Goal: Task Accomplishment & Management: Complete application form

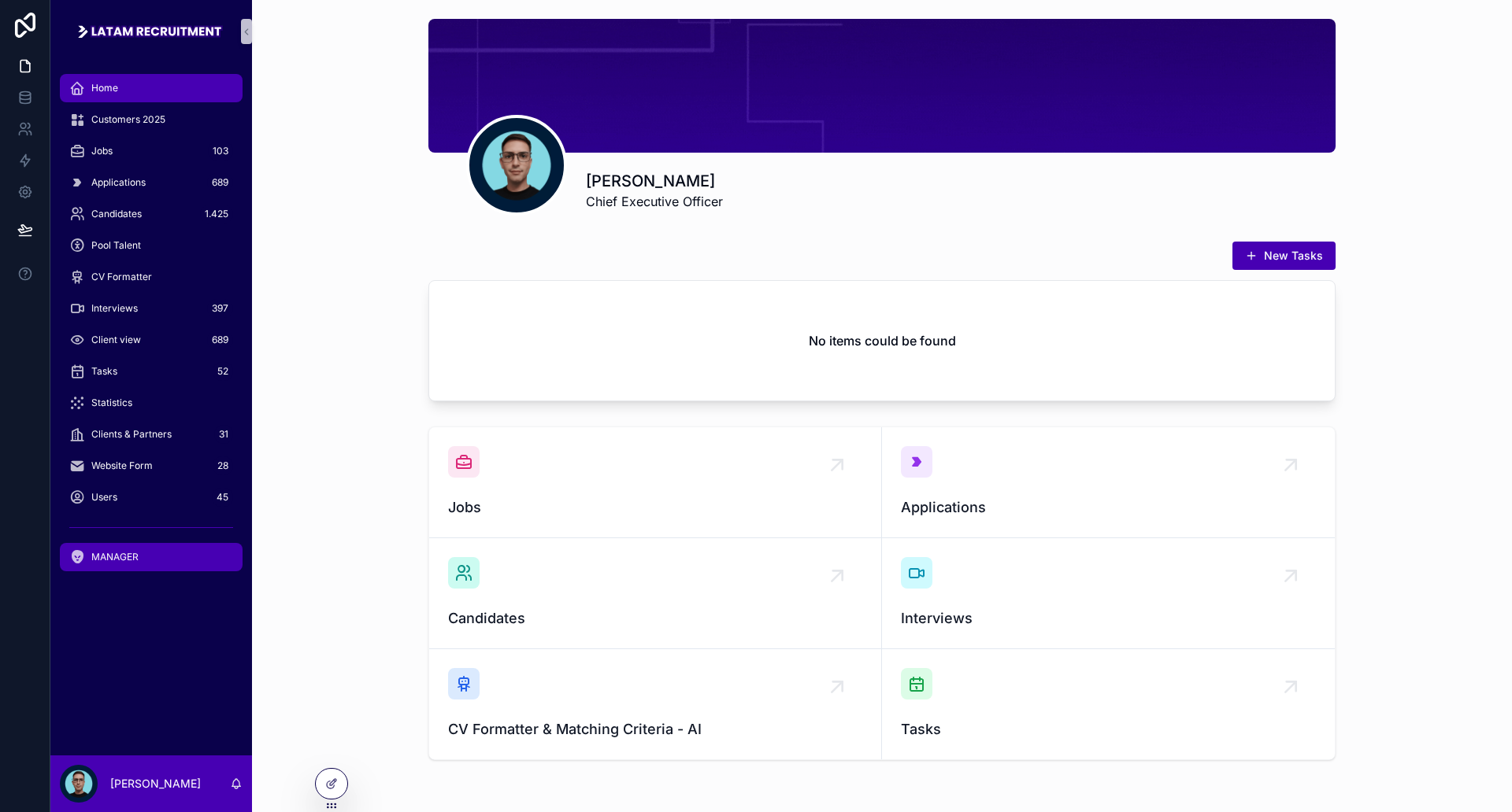
click at [112, 551] on span "MANAGER" at bounding box center [115, 557] width 47 height 13
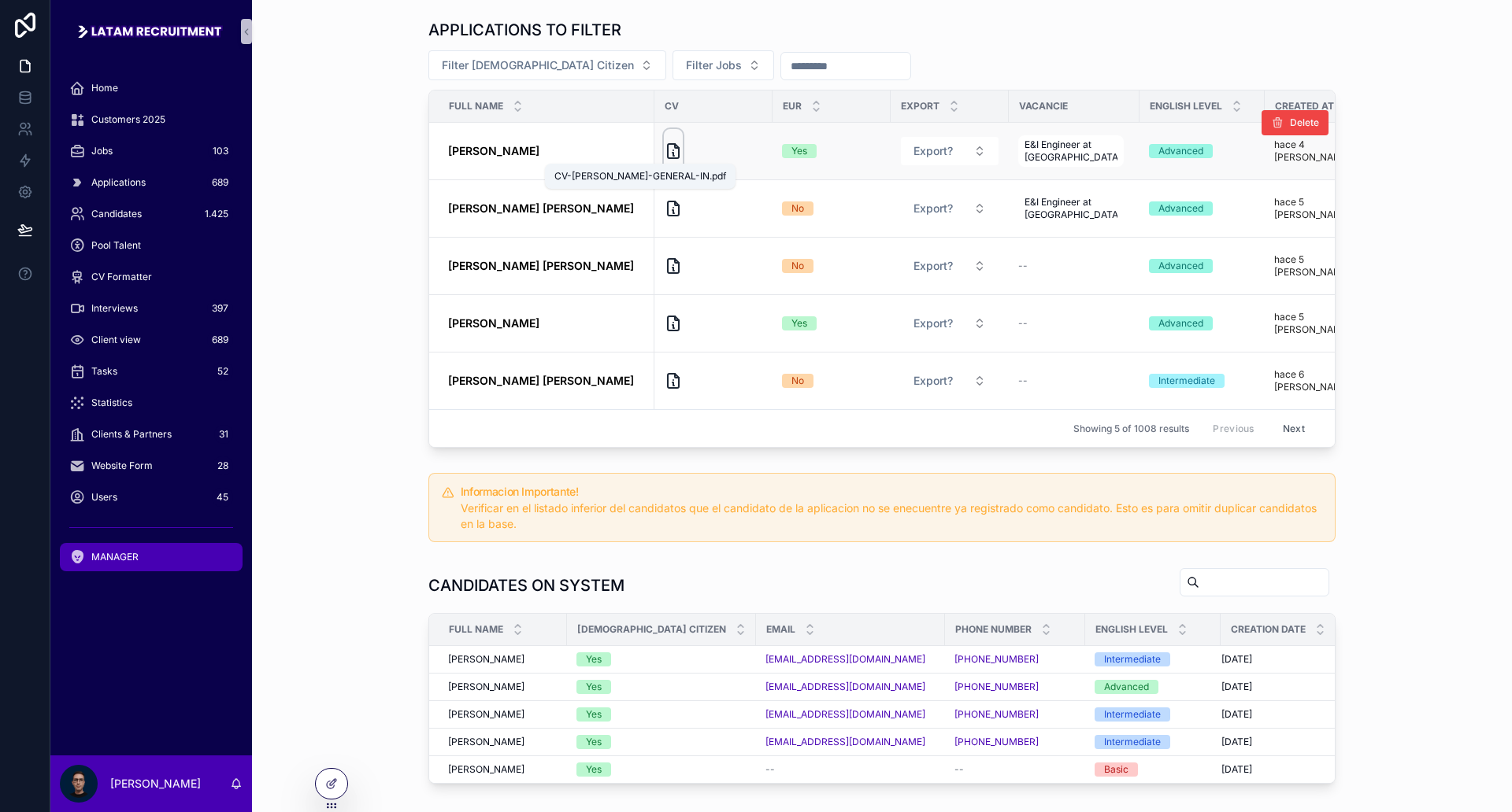
click at [673, 152] on icon "scrollable content" at bounding box center [674, 153] width 2 height 3
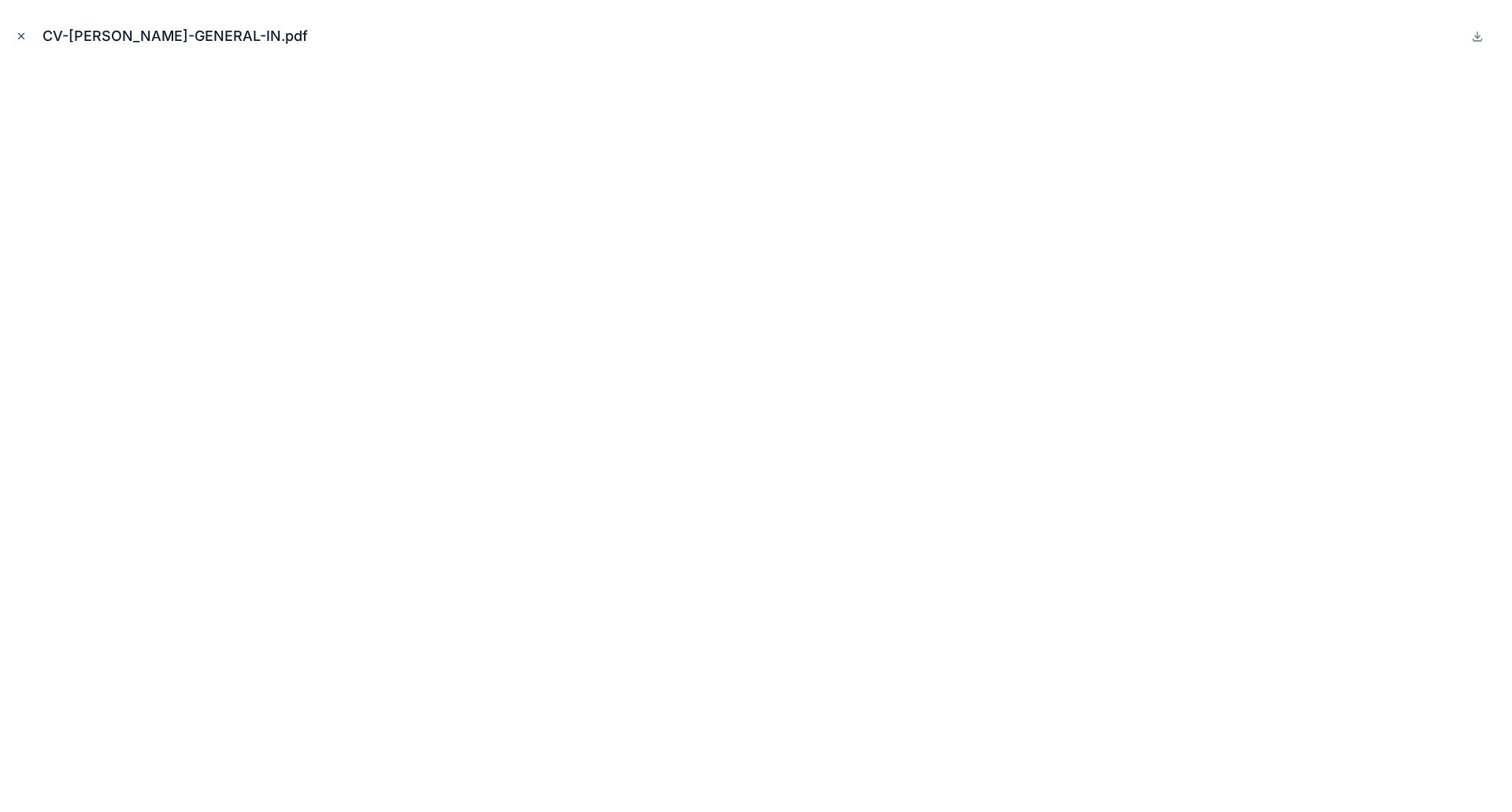
click at [24, 39] on icon "Close modal" at bounding box center [21, 36] width 11 height 11
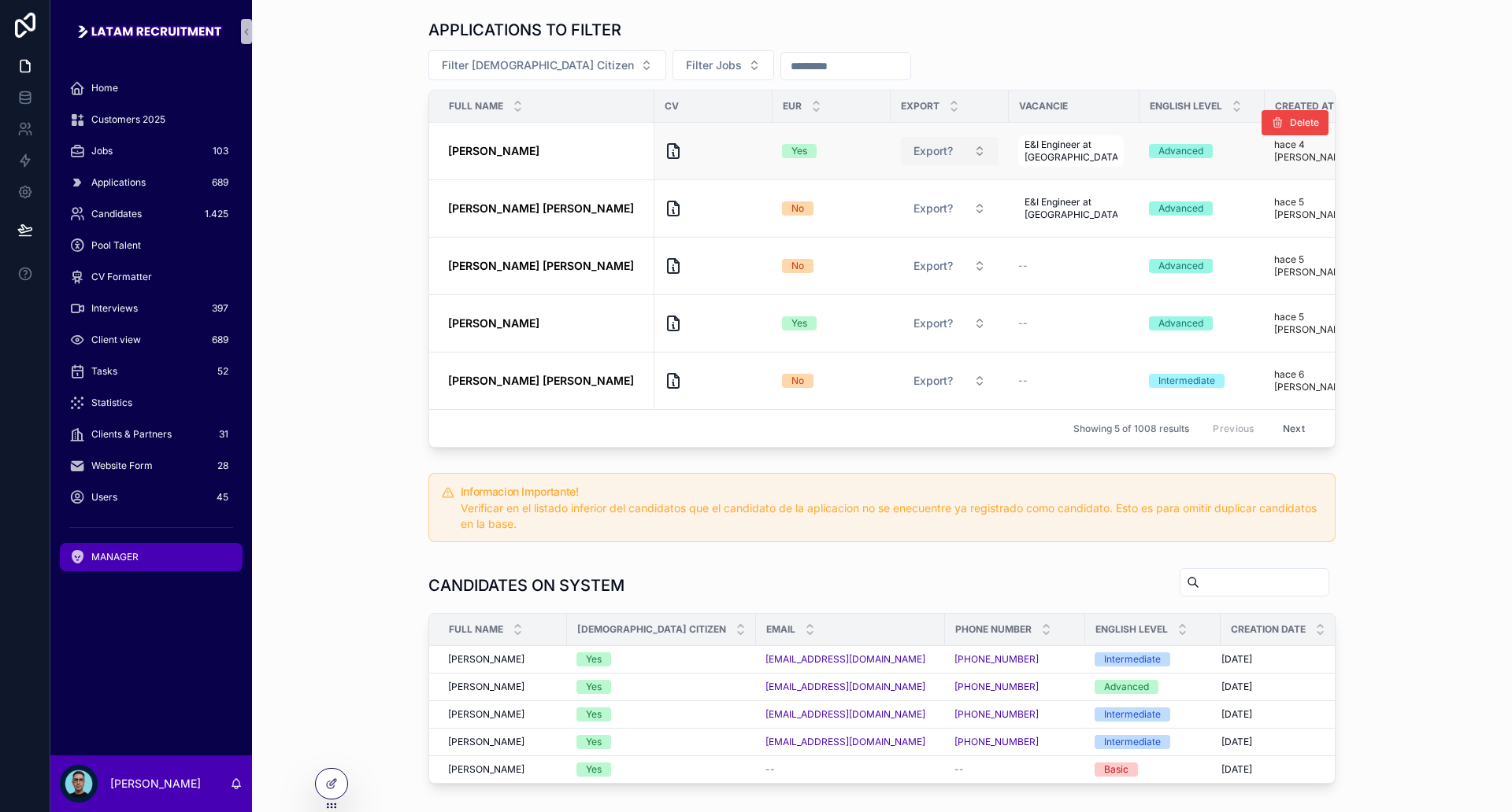
click at [962, 154] on button "Export?" at bounding box center [949, 150] width 97 height 28
click at [911, 212] on div "Yes" at bounding box center [943, 214] width 189 height 24
click at [1428, 213] on div "APPLICATIONS TO FILTER Filter European Citizen Filter Jobs Full name CV Eur Exp…" at bounding box center [881, 233] width 1235 height 441
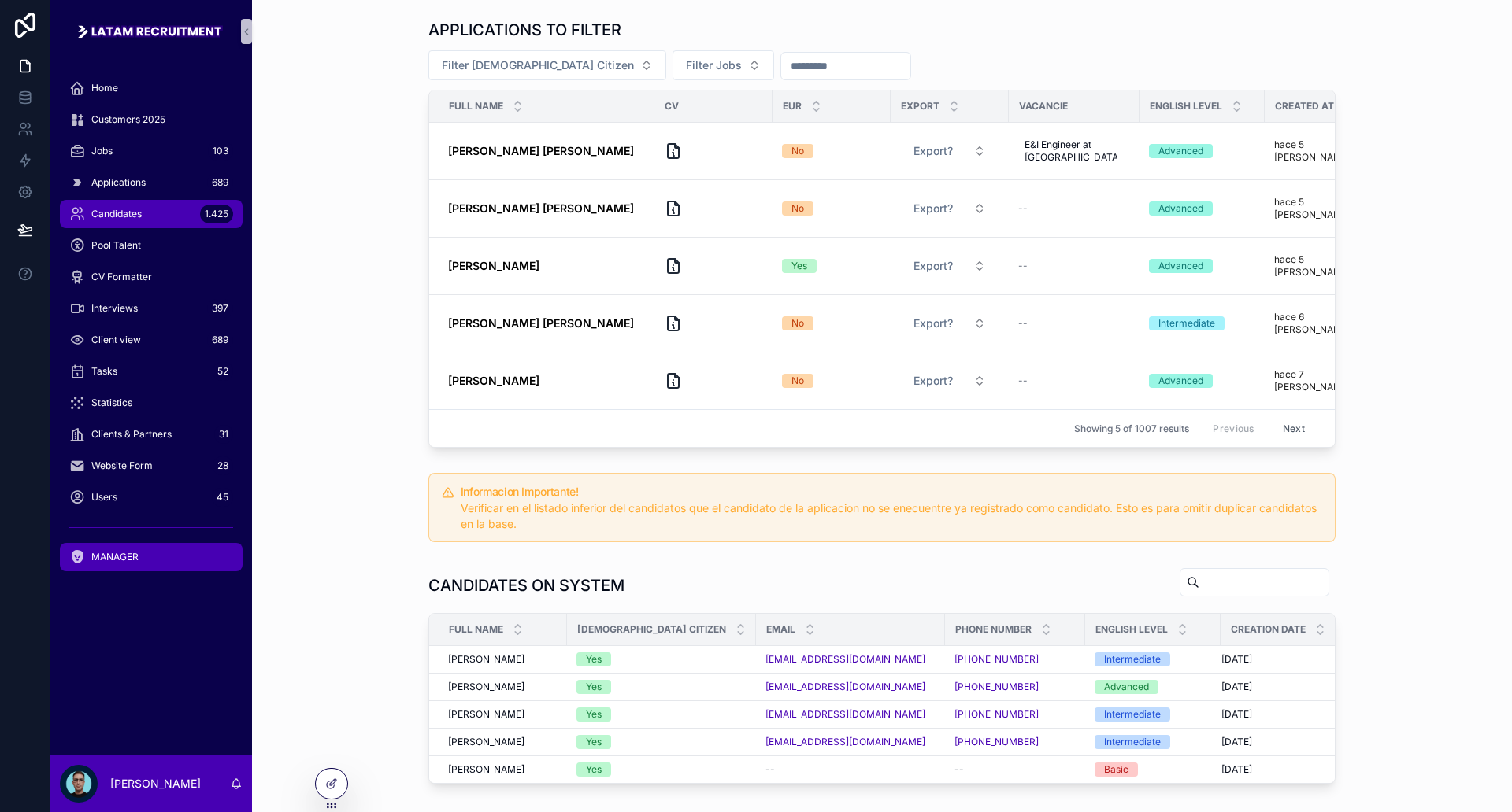
click at [152, 213] on div "Candidates 1.425" at bounding box center [151, 214] width 163 height 25
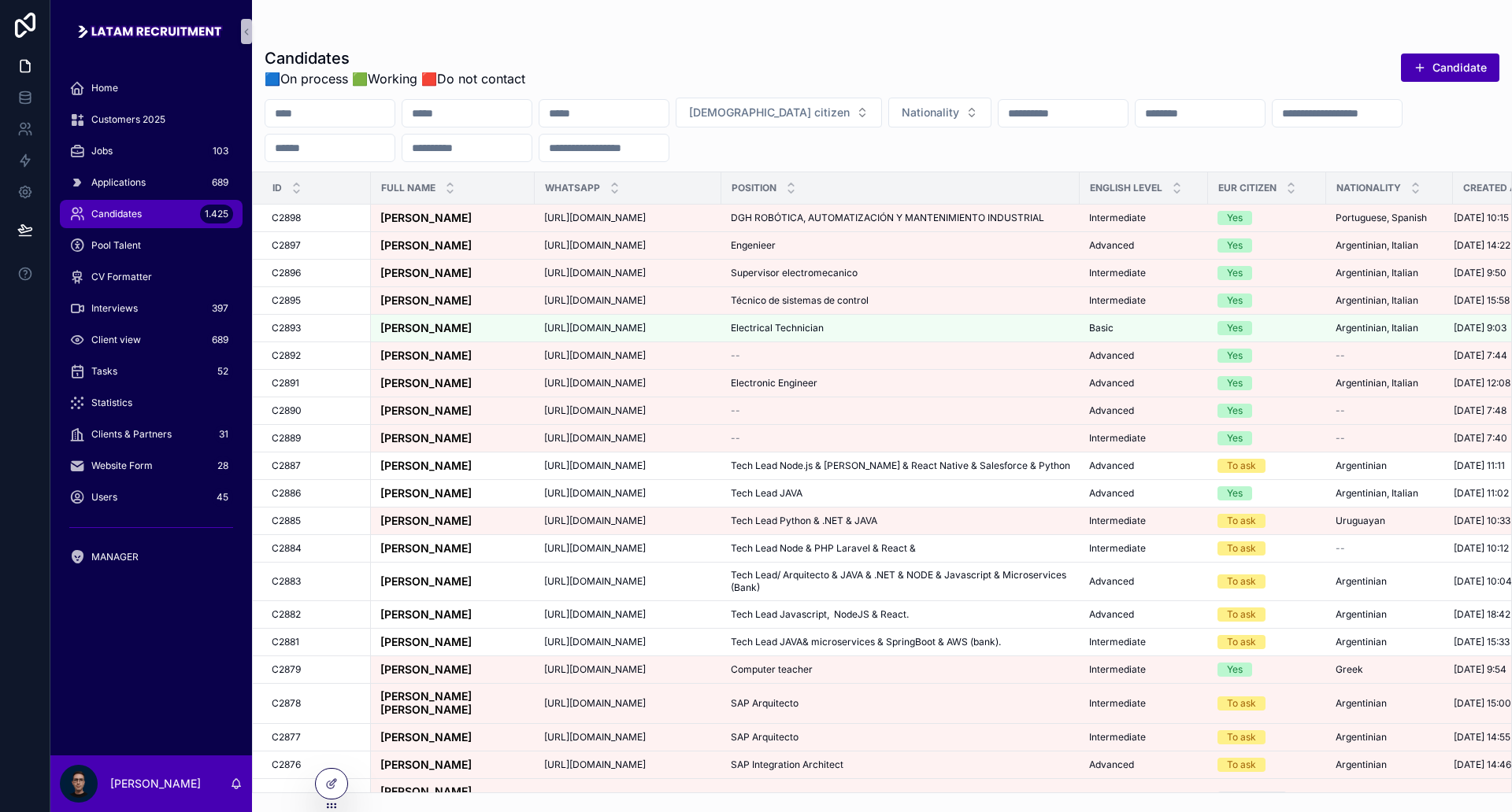
drag, startPoint x: 634, startPoint y: 42, endPoint x: 611, endPoint y: 56, distance: 26.9
click at [634, 41] on div "Candidates 🟦On process 🟩Working 🟥Do not contact Candidate [DEMOGRAPHIC_DATA] ci…" at bounding box center [882, 416] width 1260 height 756
click at [163, 214] on div "Candidates 1.425" at bounding box center [151, 214] width 163 height 25
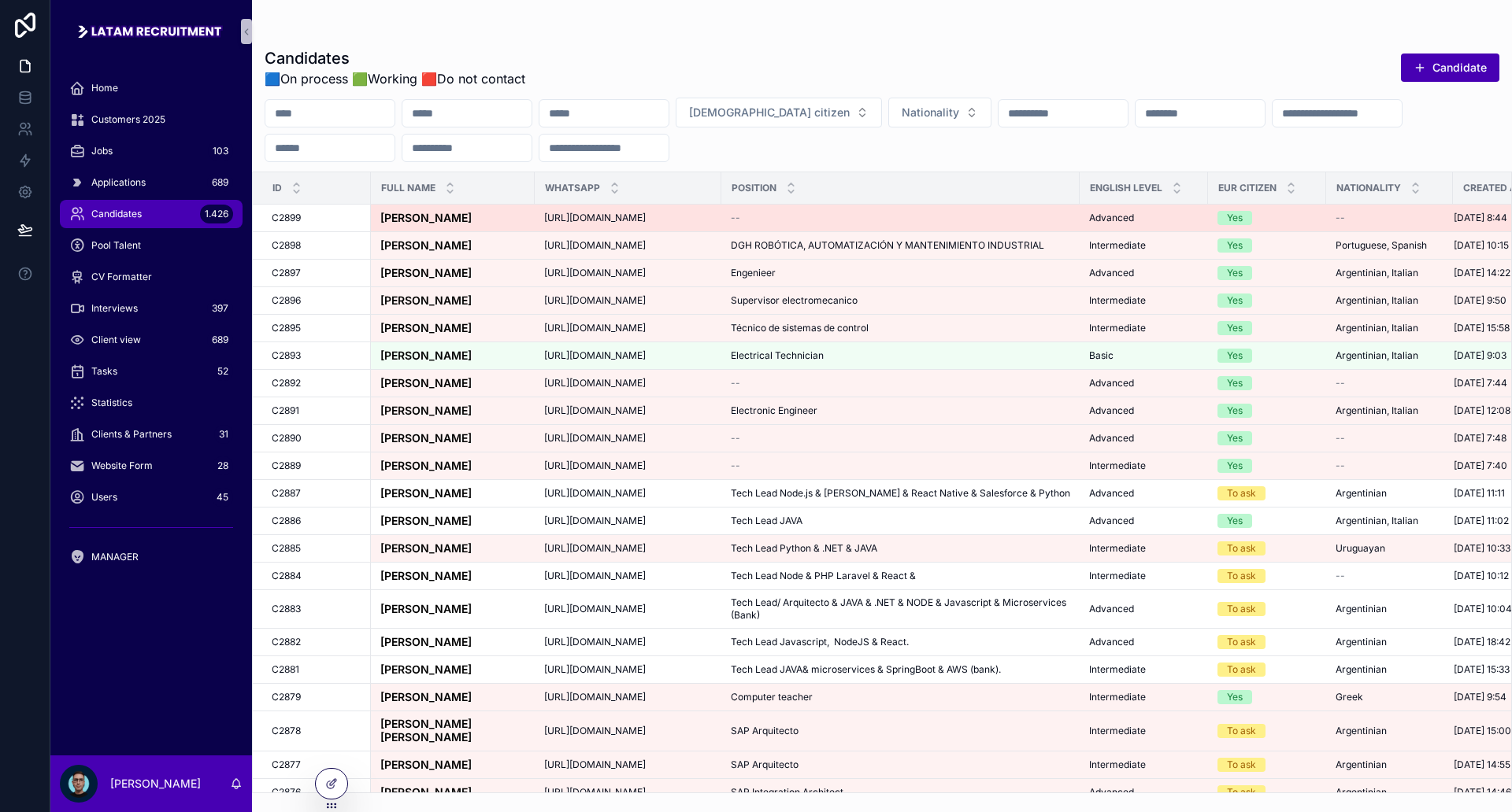
click at [472, 225] on span "[PERSON_NAME]" at bounding box center [426, 218] width 92 height 14
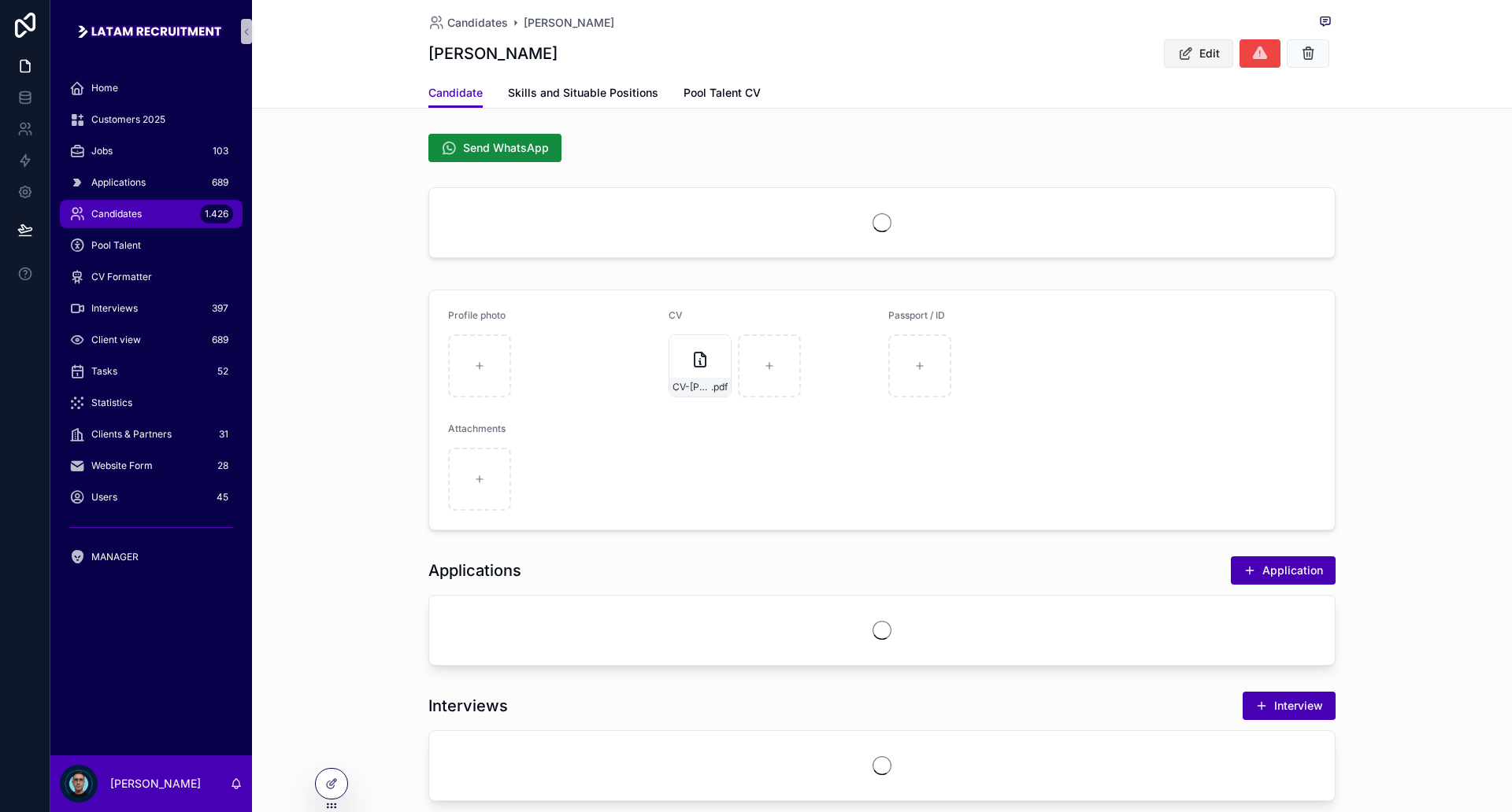
click at [1199, 57] on span "Edit" at bounding box center [1209, 53] width 20 height 16
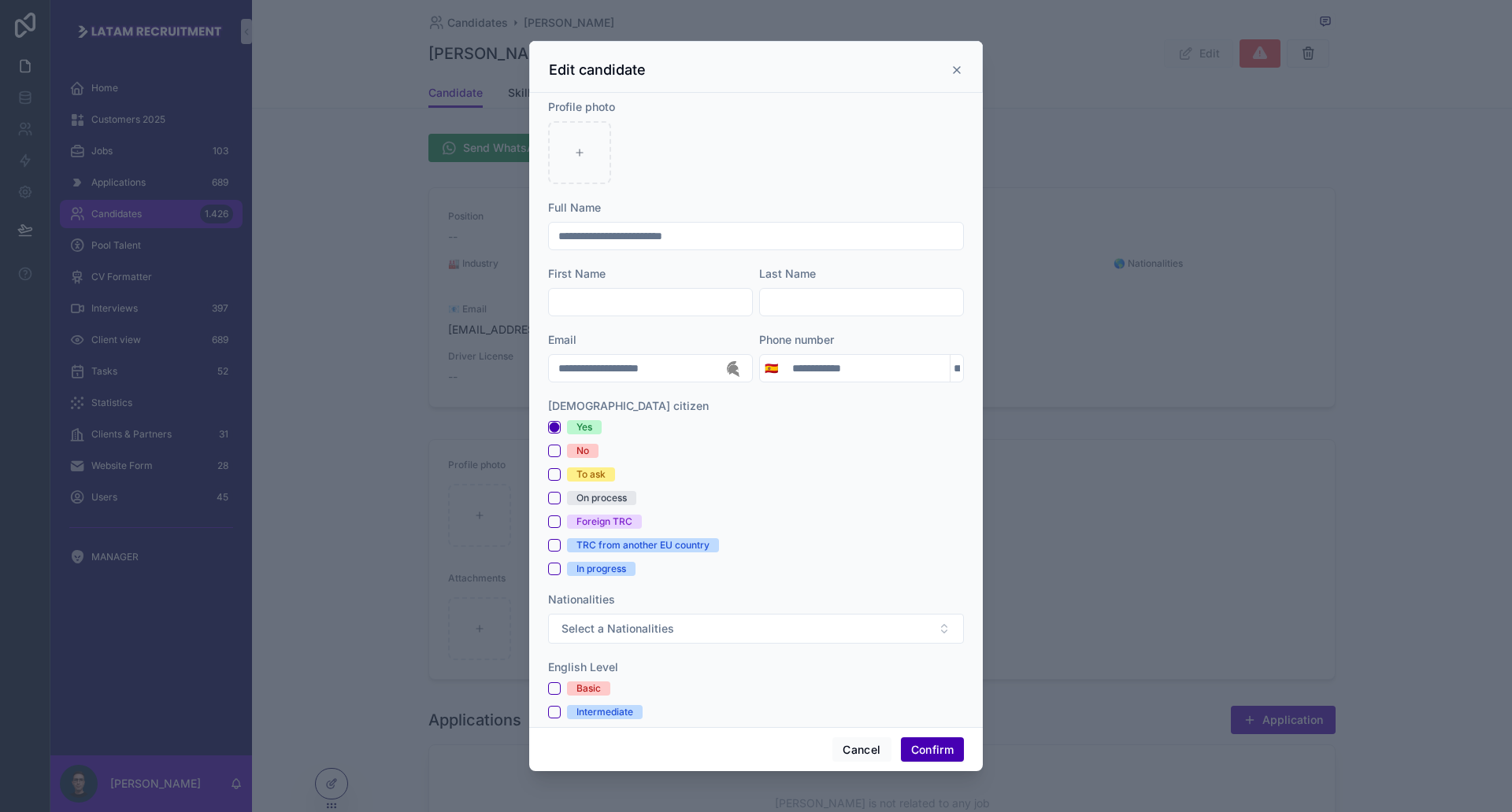
drag, startPoint x: 588, startPoint y: 236, endPoint x: 552, endPoint y: 240, distance: 36.2
click at [553, 240] on input "**********" at bounding box center [756, 236] width 414 height 22
click at [619, 313] on div at bounding box center [650, 302] width 205 height 28
click at [617, 304] on input "text" at bounding box center [650, 302] width 203 height 22
paste input "*******"
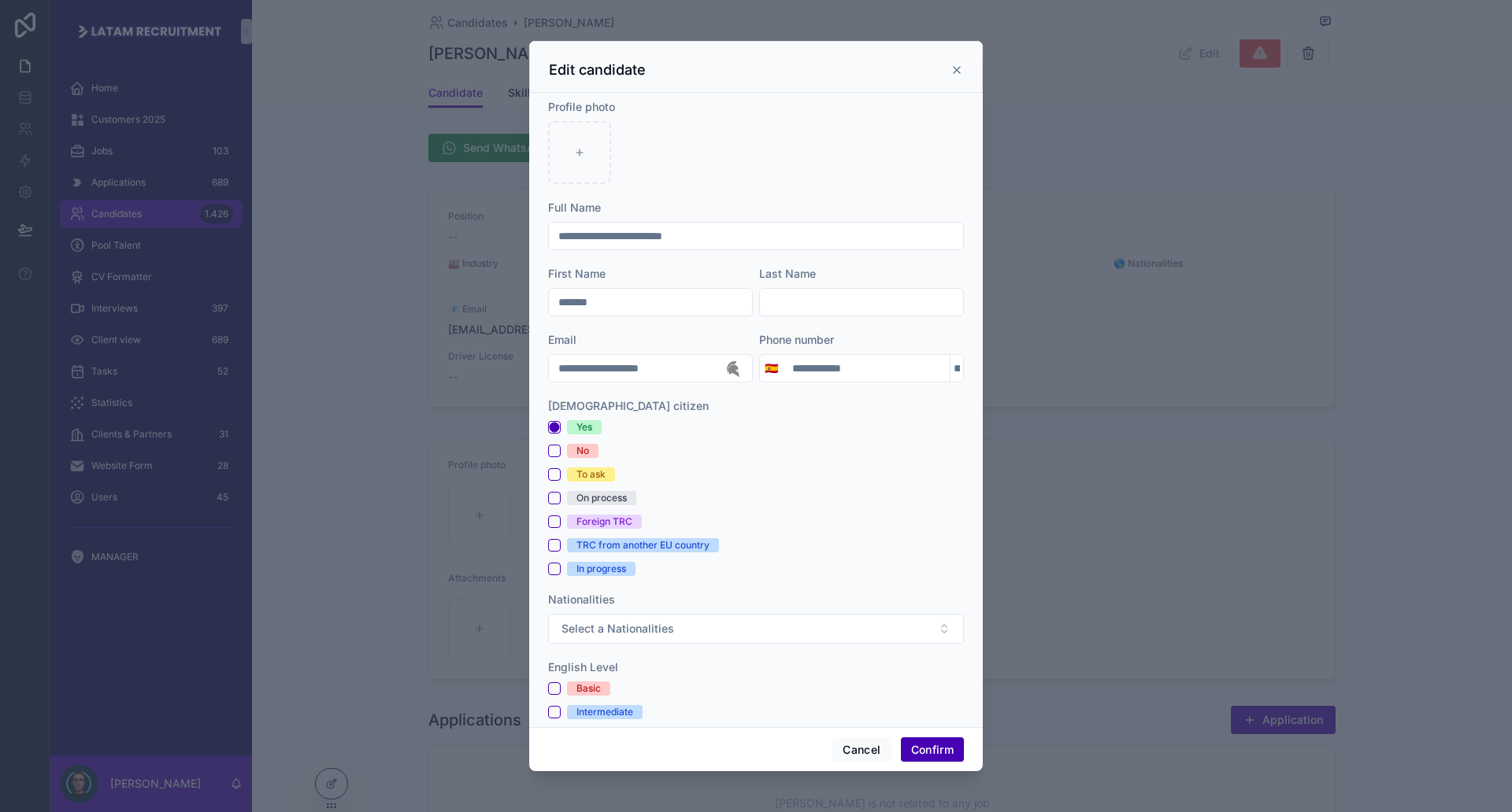
type input "*******"
drag, startPoint x: 603, startPoint y: 235, endPoint x: 762, endPoint y: 252, distance: 159.9
click at [745, 240] on input "**********" at bounding box center [756, 236] width 414 height 22
click at [803, 314] on div at bounding box center [861, 302] width 205 height 28
click at [803, 309] on input "text" at bounding box center [861, 302] width 203 height 22
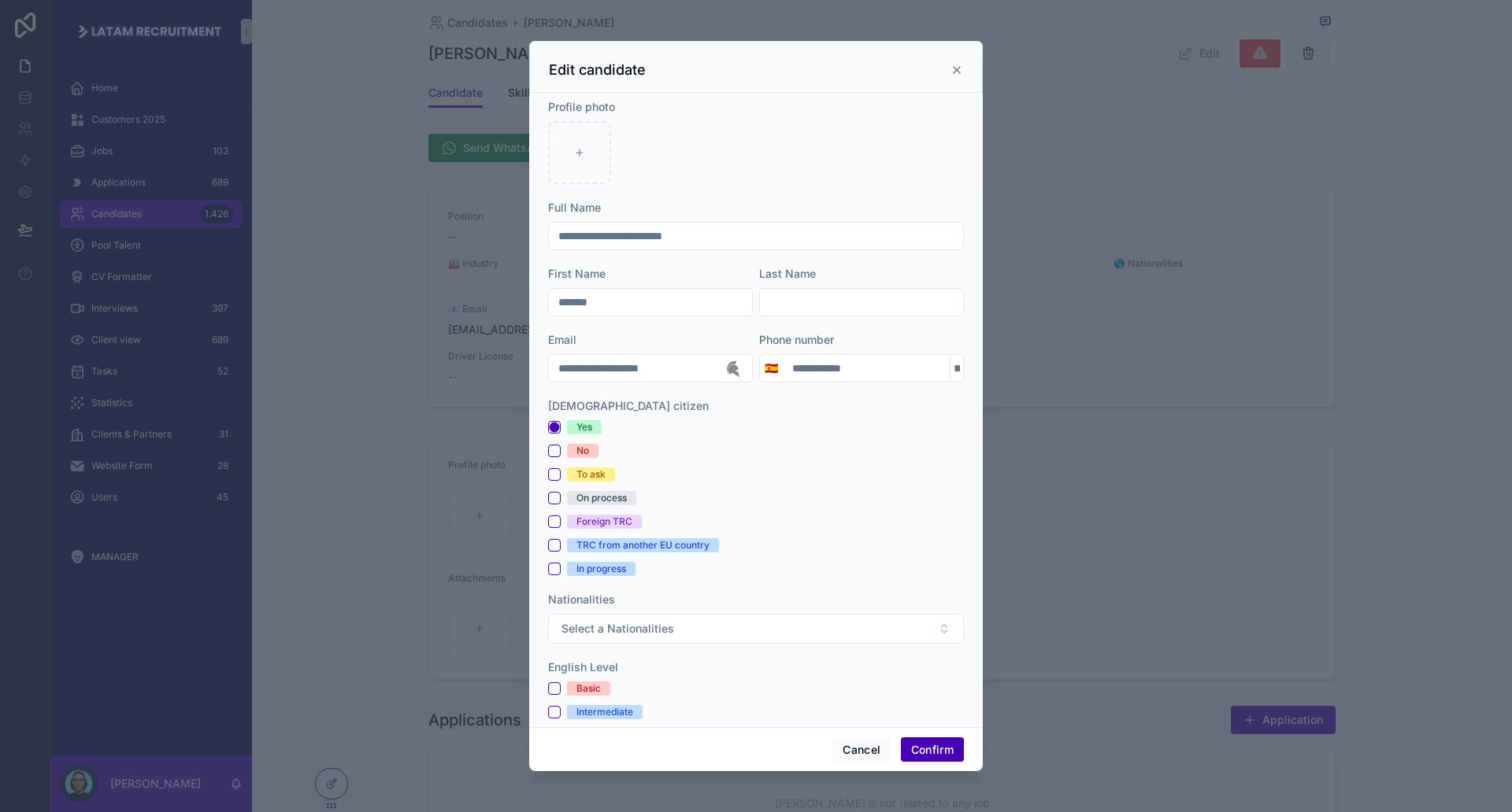
paste input "**********"
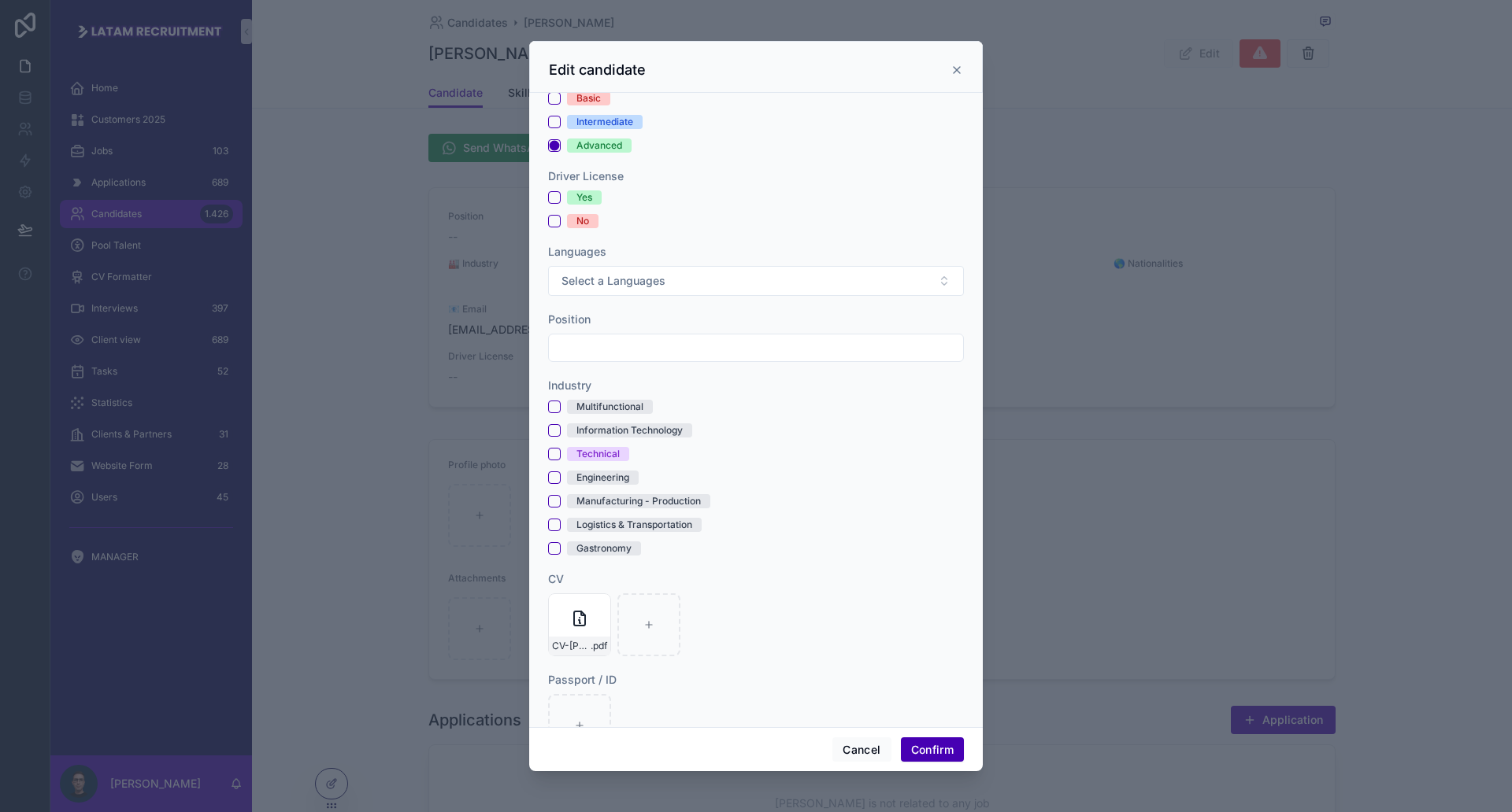
scroll to position [850, 0]
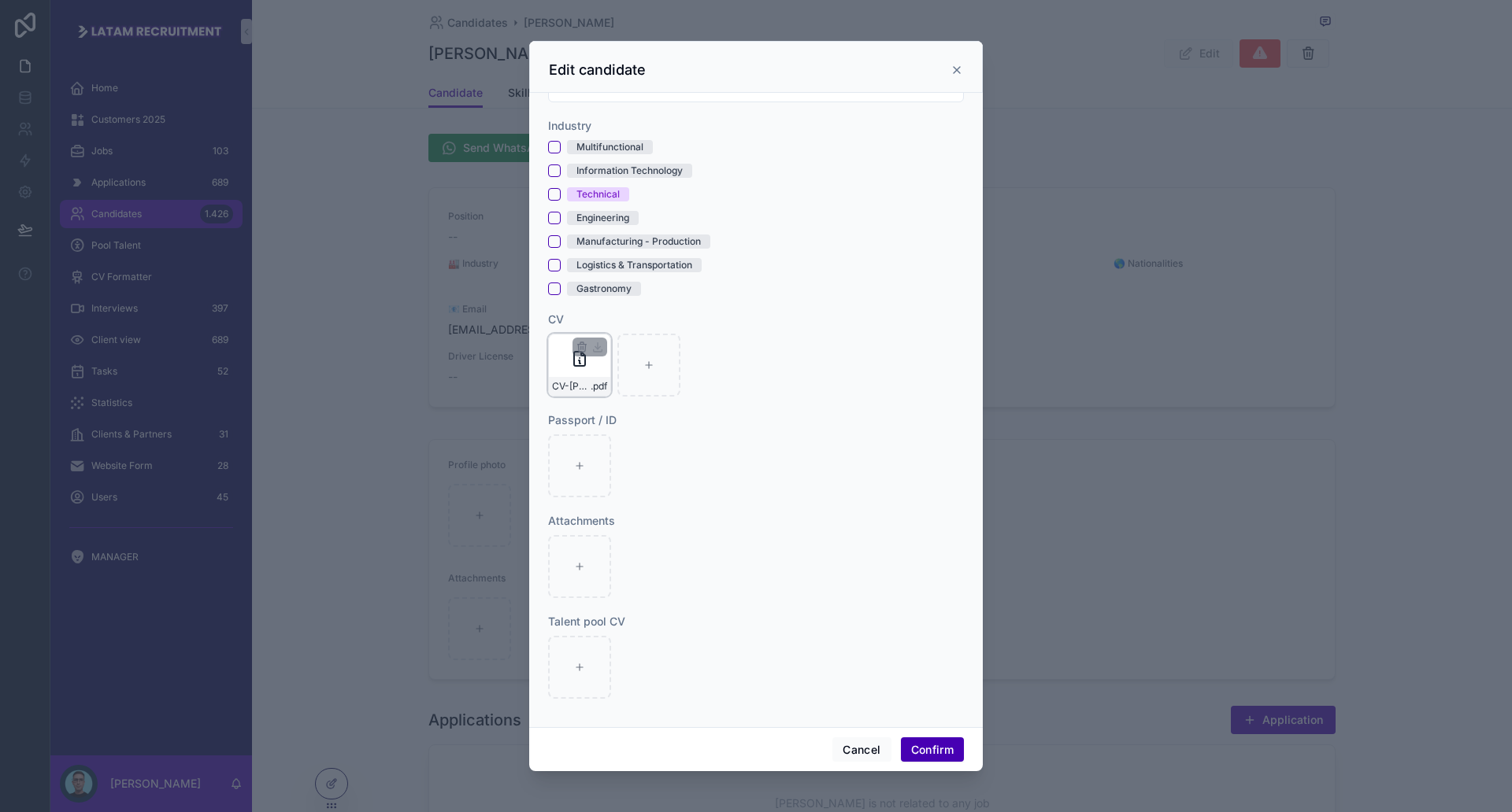
type input "**********"
click at [574, 389] on span "CV-[PERSON_NAME]-GENERAL-IN" at bounding box center [571, 386] width 39 height 13
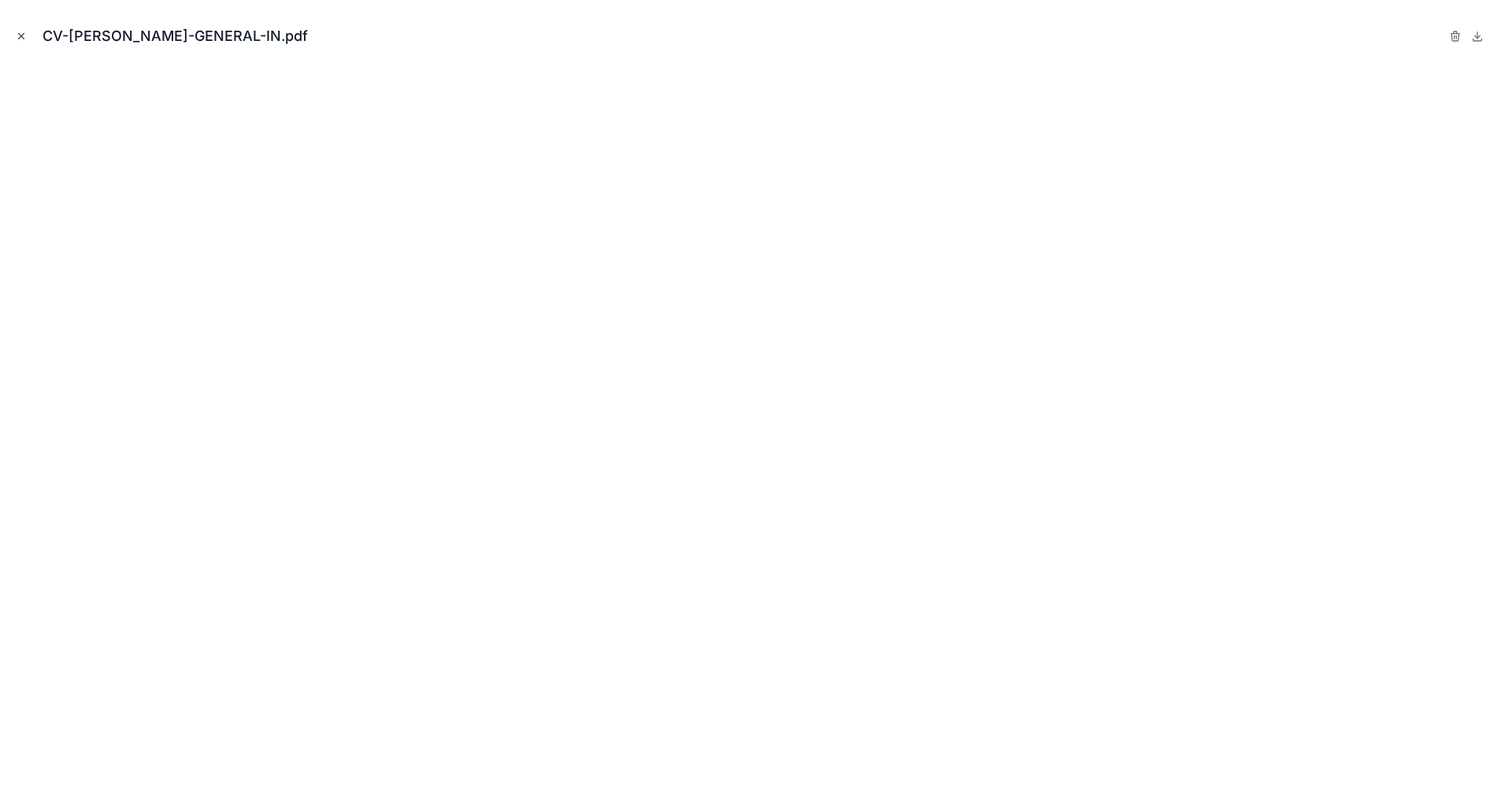
click at [26, 37] on icon "Close modal" at bounding box center [21, 36] width 11 height 11
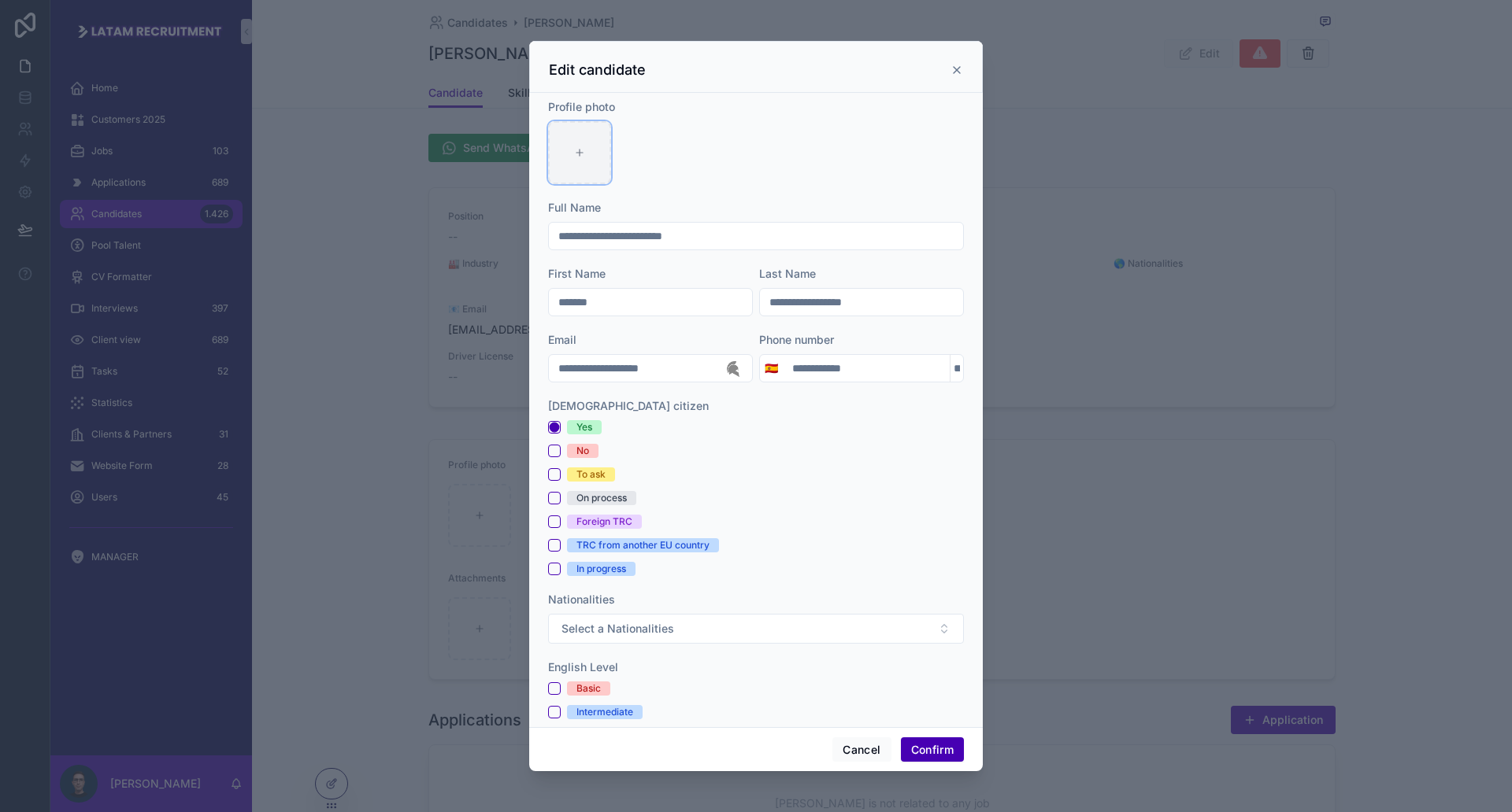
click at [580, 166] on div at bounding box center [579, 152] width 63 height 63
type input "**********"
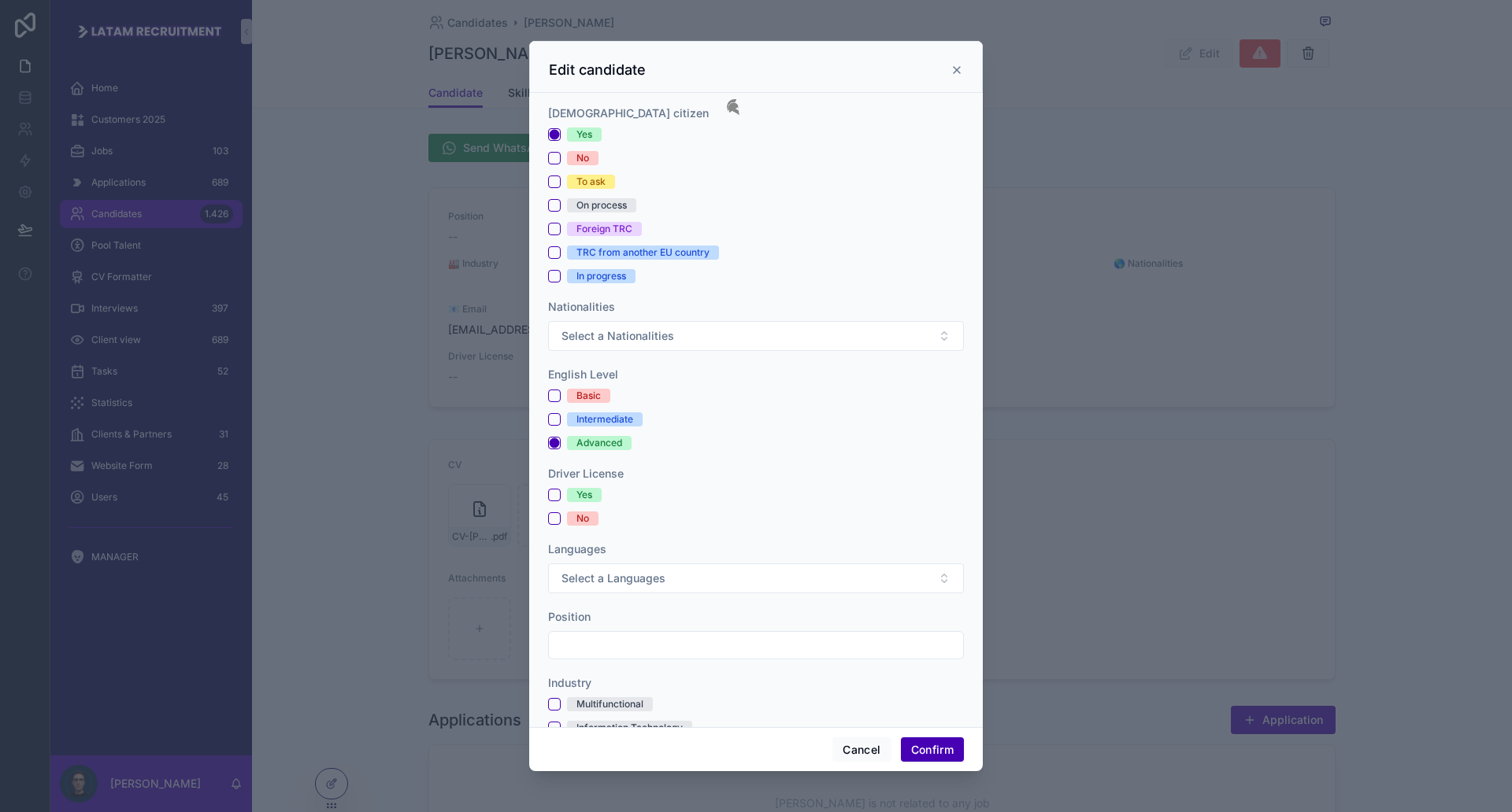
scroll to position [295, 0]
click at [657, 577] on span "Select a Languages" at bounding box center [613, 575] width 104 height 16
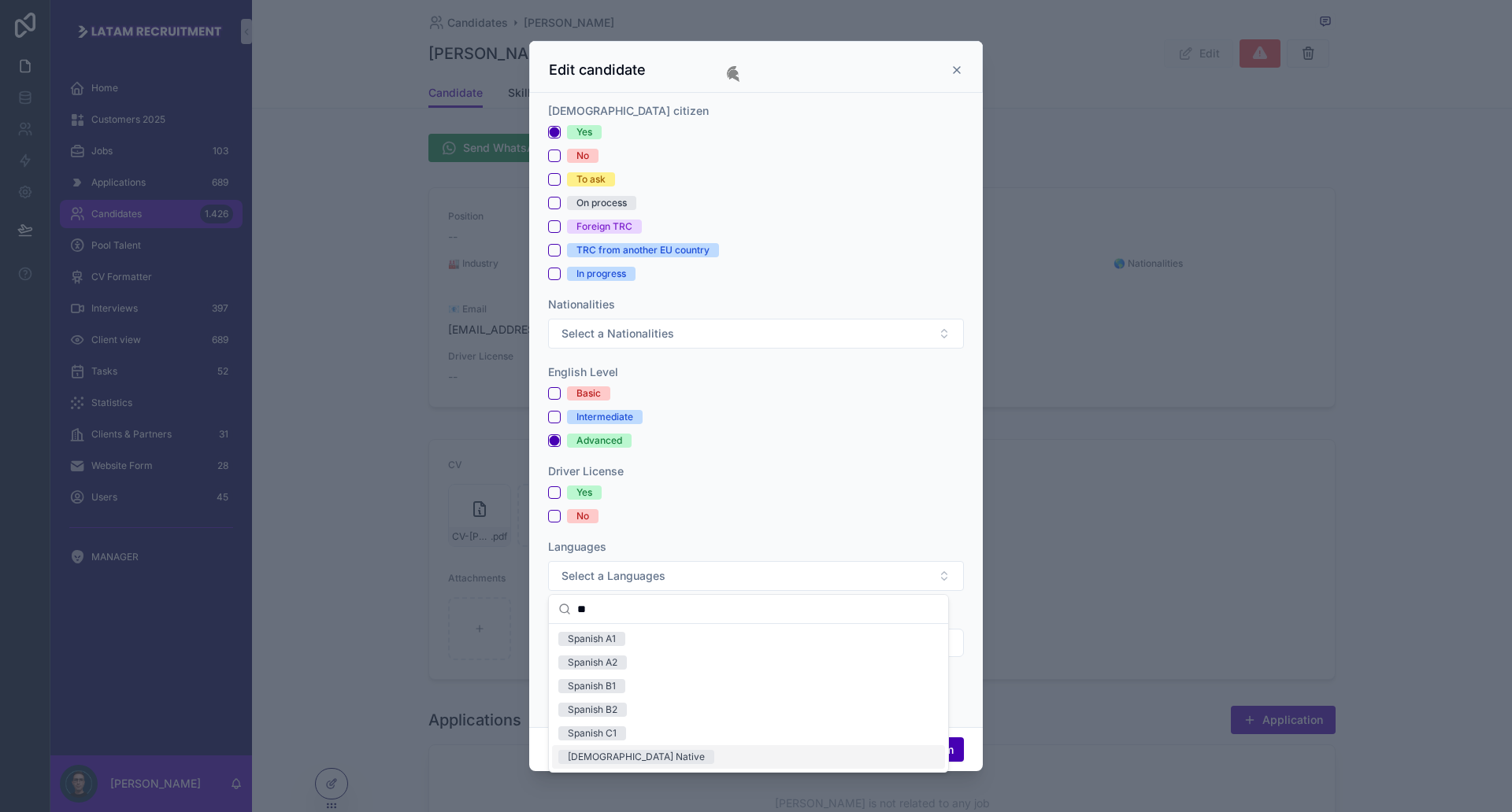
type input "**"
click at [644, 751] on span "[DEMOGRAPHIC_DATA] Native" at bounding box center [636, 756] width 156 height 14
click at [675, 578] on button "[DEMOGRAPHIC_DATA] Native" at bounding box center [756, 576] width 416 height 30
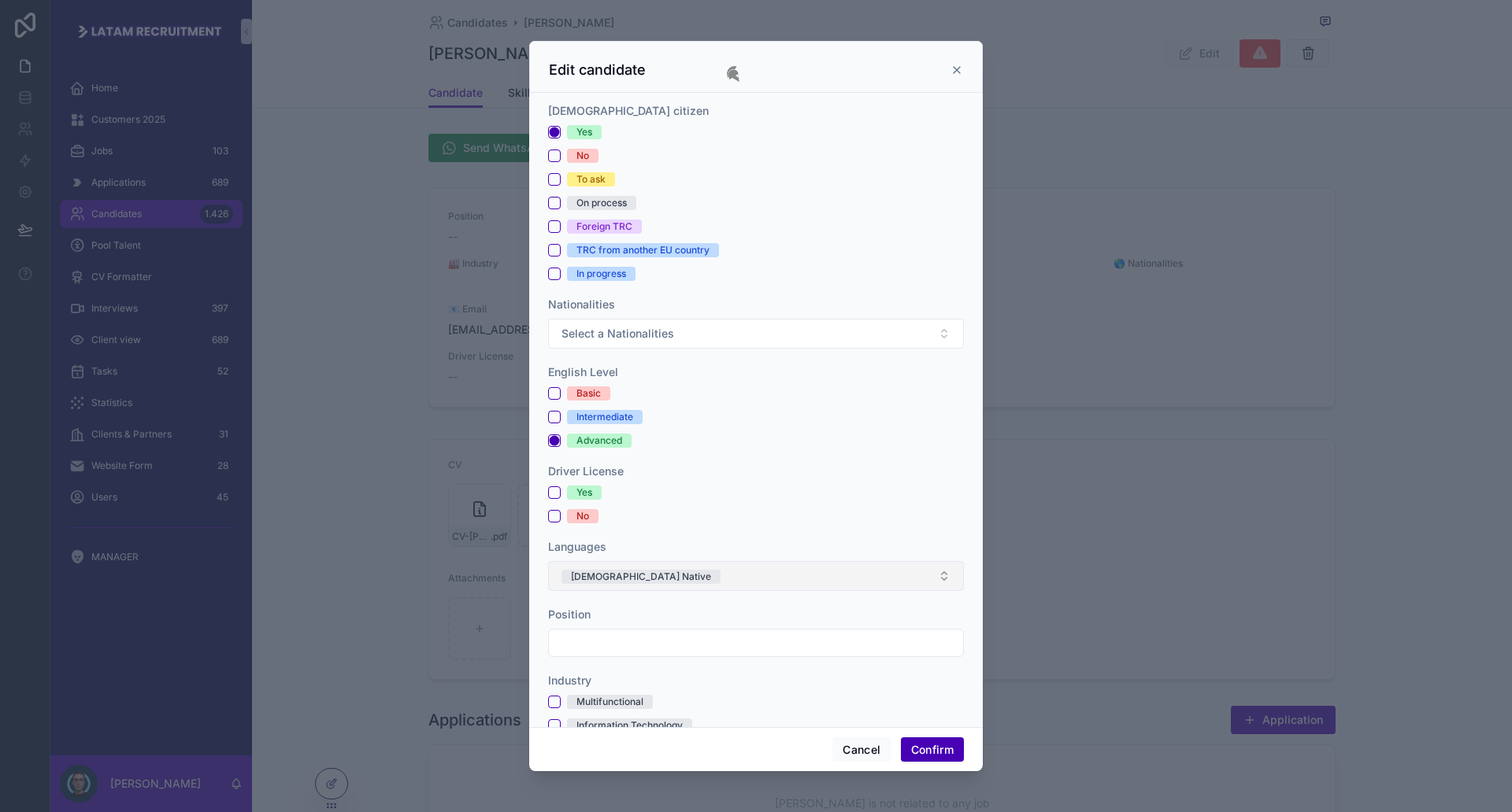
click at [675, 578] on button "[DEMOGRAPHIC_DATA] Native" at bounding box center [756, 576] width 416 height 30
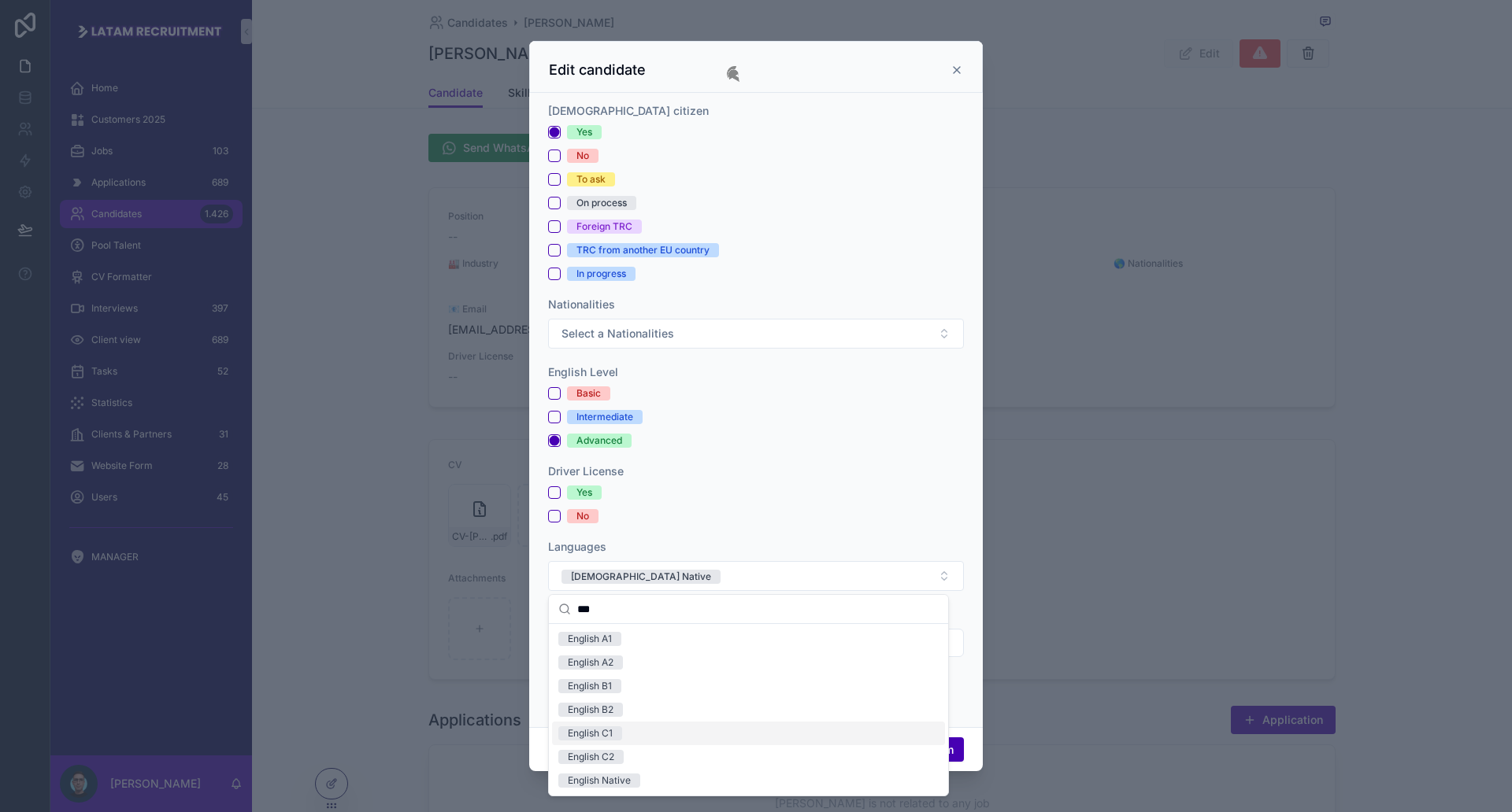
type input "***"
click at [635, 726] on div "English C1" at bounding box center [748, 734] width 393 height 24
click at [760, 577] on button "Spanish Native English C1" at bounding box center [756, 576] width 416 height 30
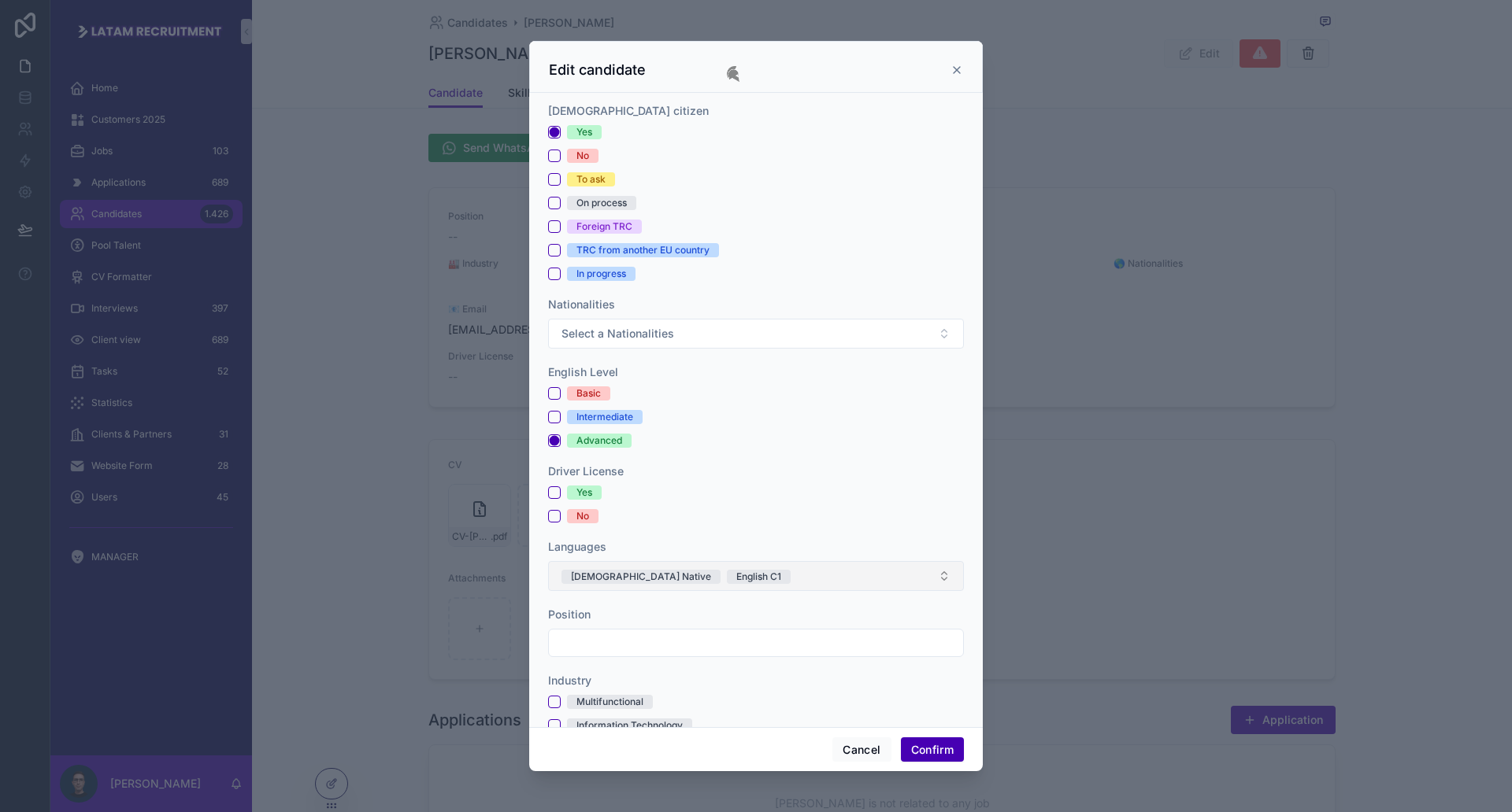
click at [762, 578] on button "Spanish Native English C1" at bounding box center [756, 576] width 416 height 30
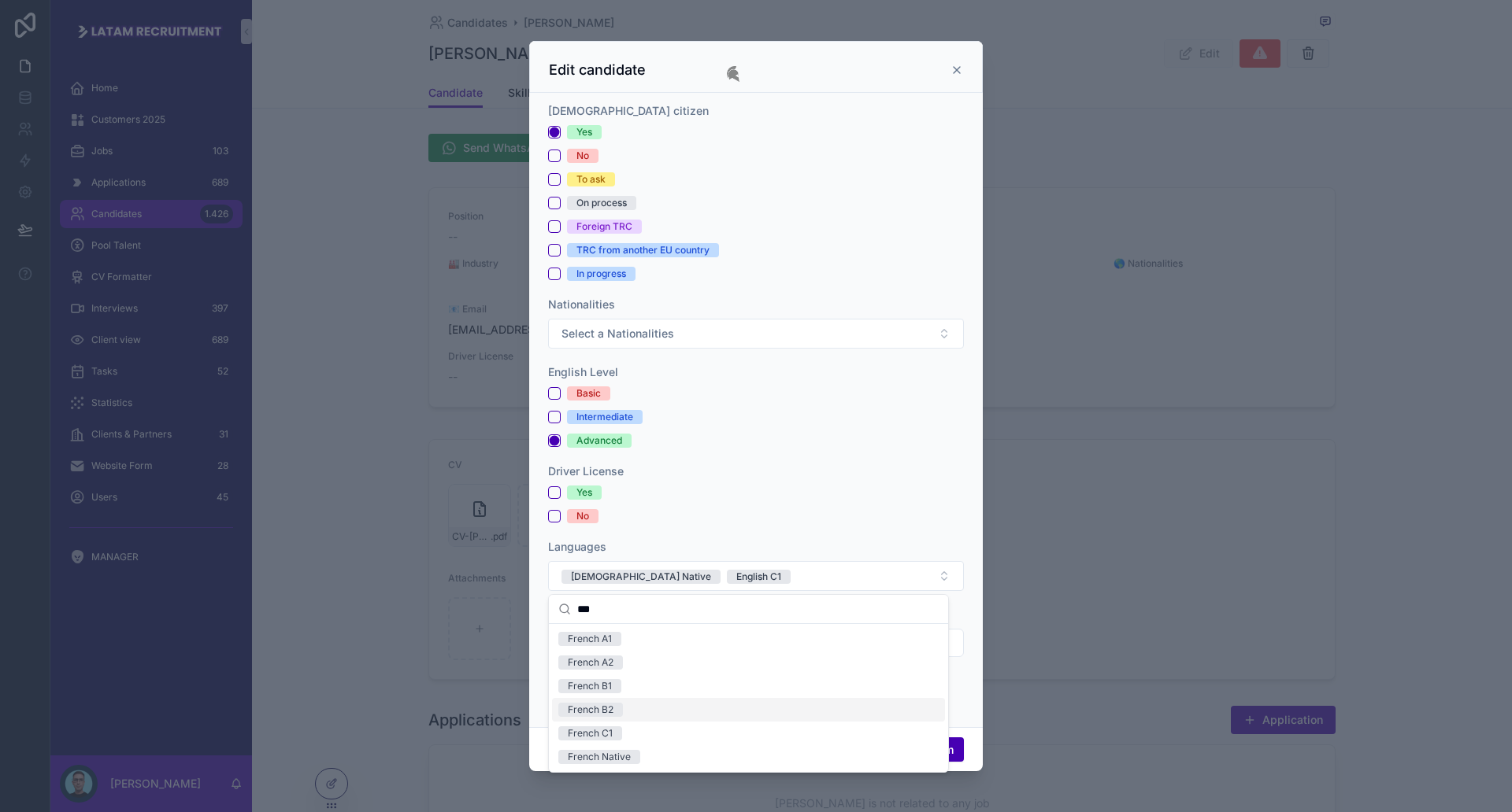
type input "***"
click at [662, 702] on div "French B2" at bounding box center [748, 710] width 393 height 24
click at [803, 532] on form "**********" at bounding box center [756, 536] width 416 height 1465
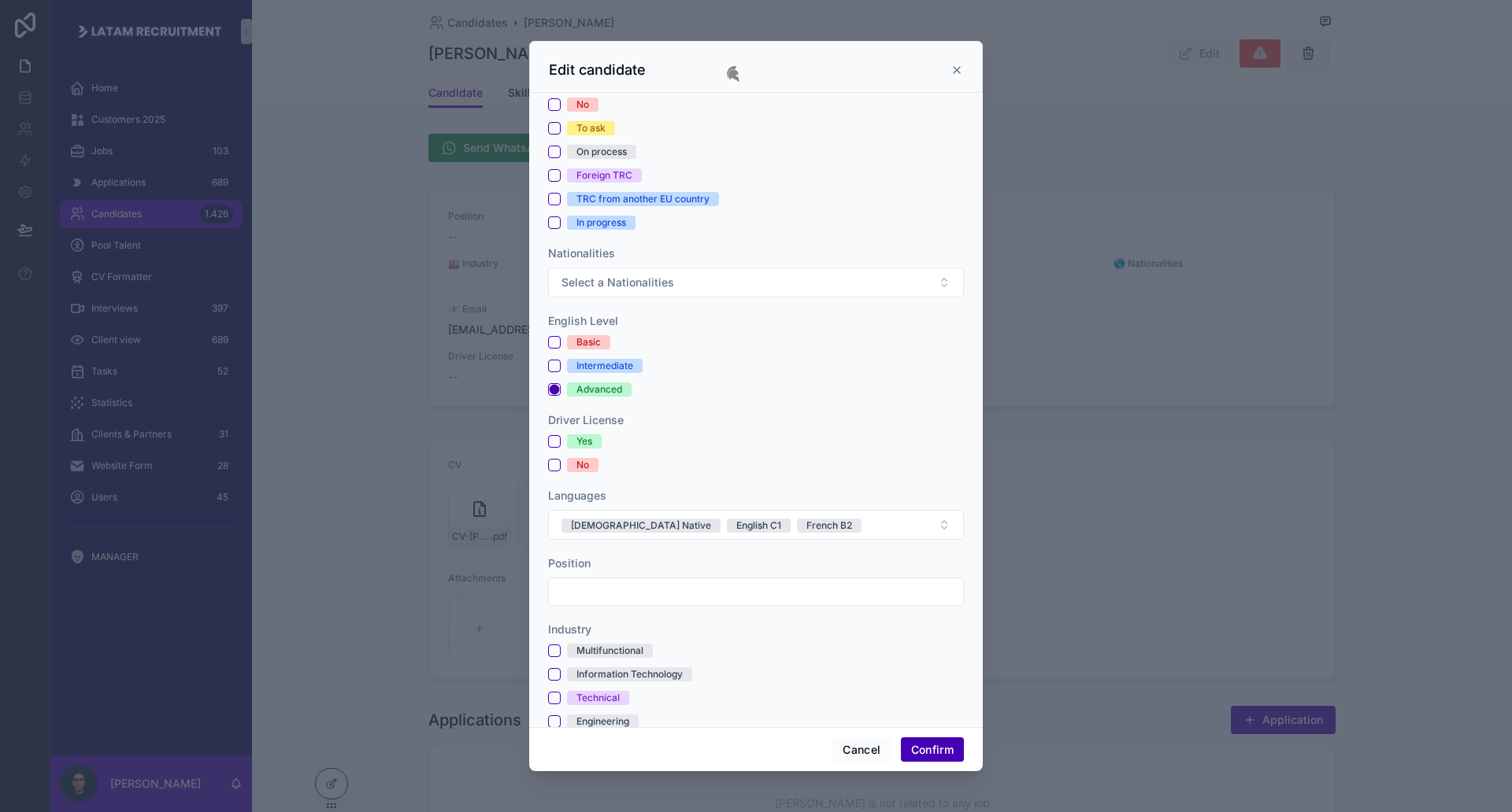
scroll to position [394, 0]
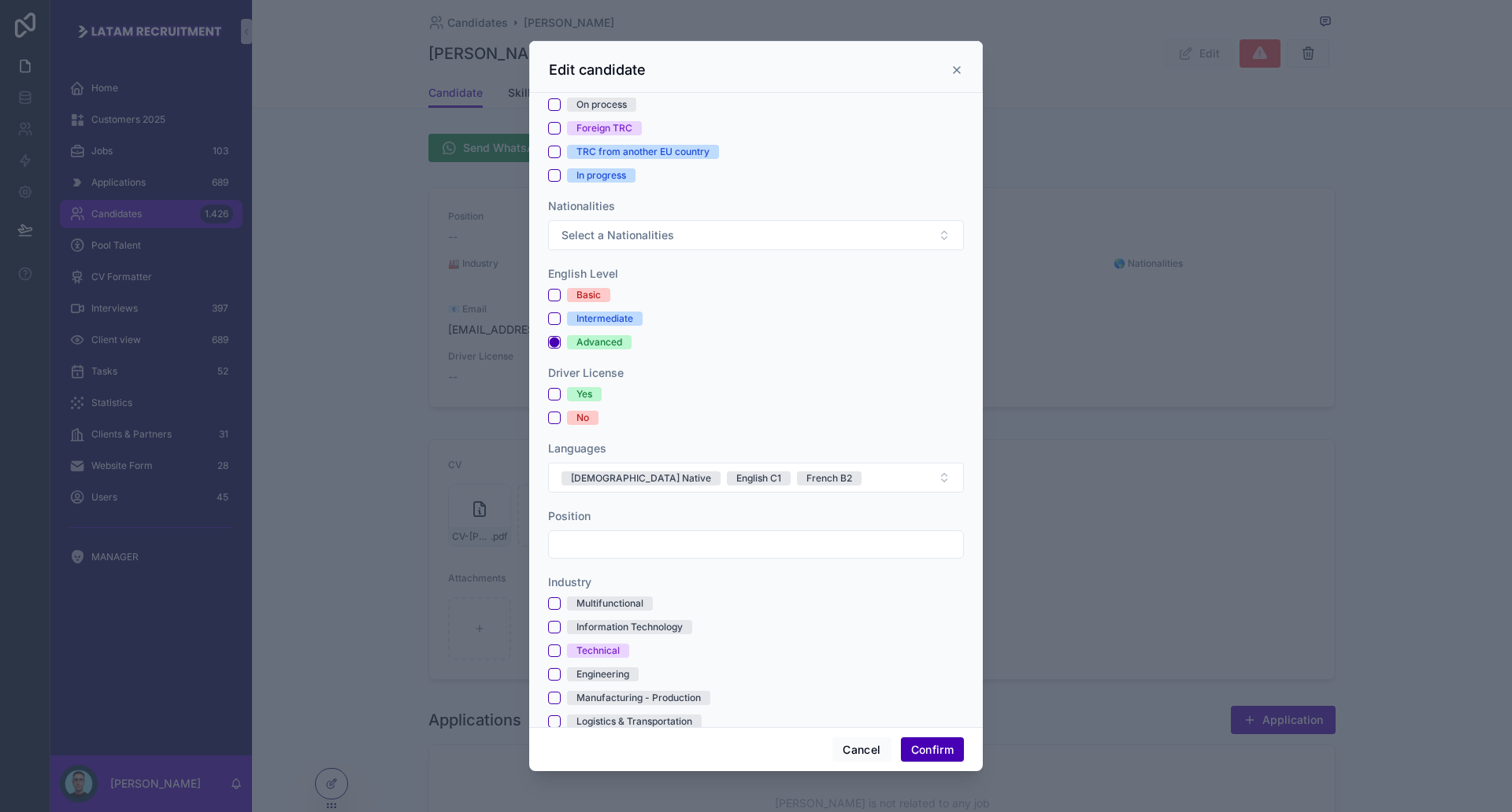
click at [636, 545] on input "text" at bounding box center [756, 545] width 414 height 22
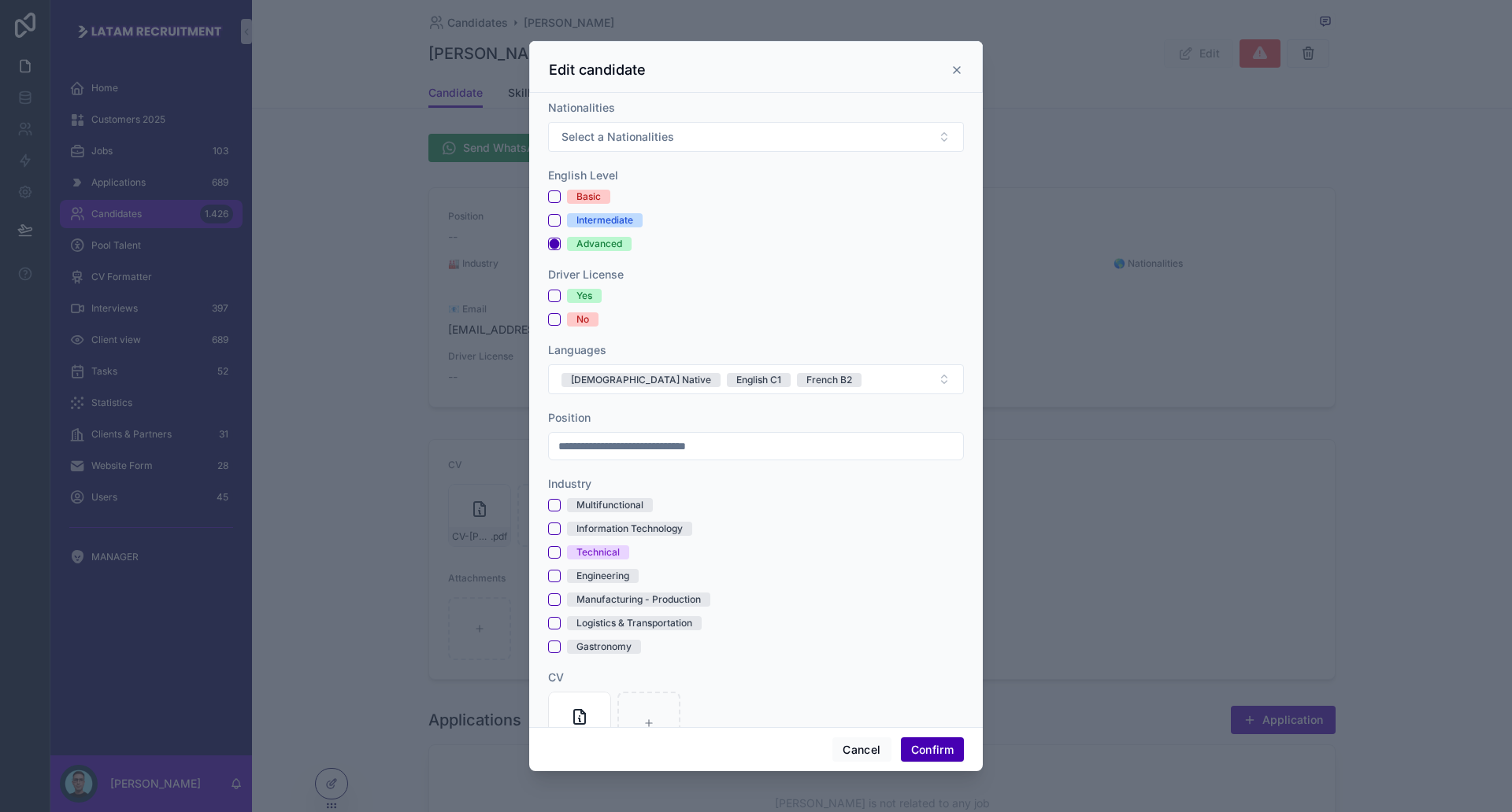
type input "**********"
click at [559, 574] on button "Engineering" at bounding box center [554, 576] width 13 height 13
click at [557, 558] on button "Technical" at bounding box center [554, 552] width 13 height 13
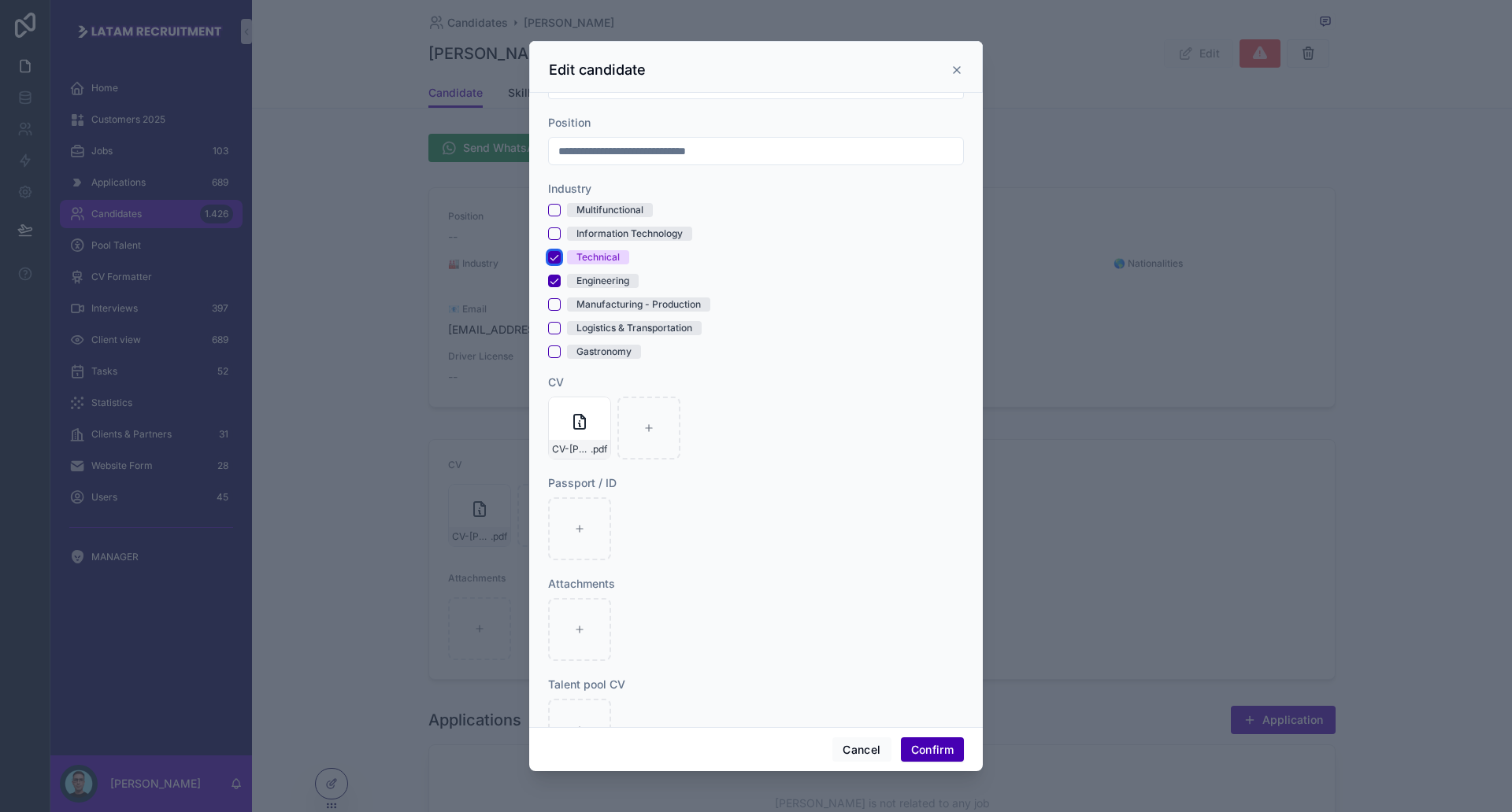
scroll to position [394, 0]
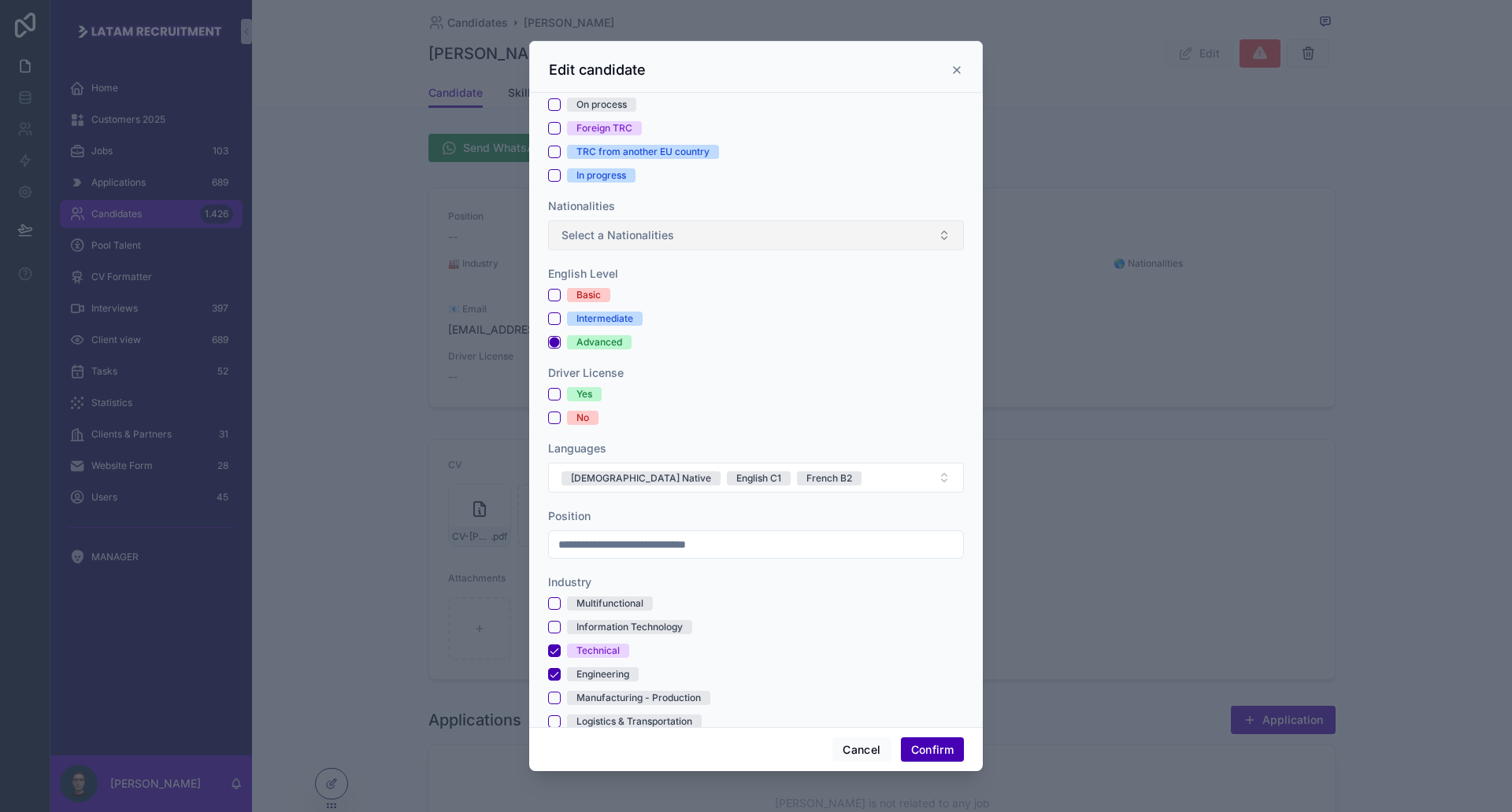
click at [645, 238] on span "Select a Nationalities" at bounding box center [618, 235] width 113 height 16
type input "****"
click at [677, 293] on div "Spanish" at bounding box center [748, 298] width 393 height 24
click at [687, 294] on div "Spanish" at bounding box center [748, 298] width 393 height 24
click at [628, 303] on div "Spanish" at bounding box center [748, 298] width 393 height 24
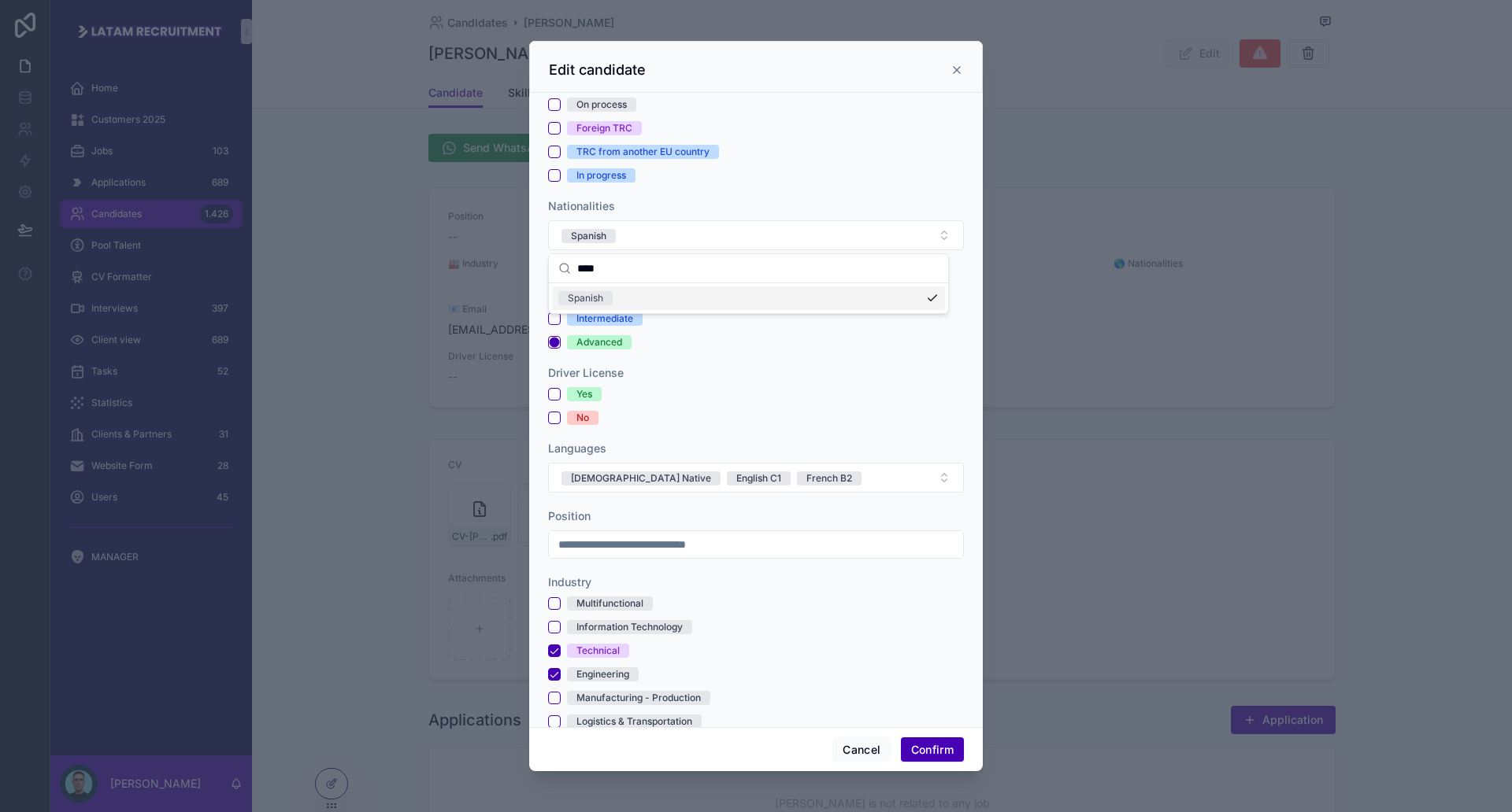
click at [748, 180] on div "In progress" at bounding box center [756, 175] width 416 height 14
click at [920, 742] on button "Confirm" at bounding box center [932, 750] width 63 height 25
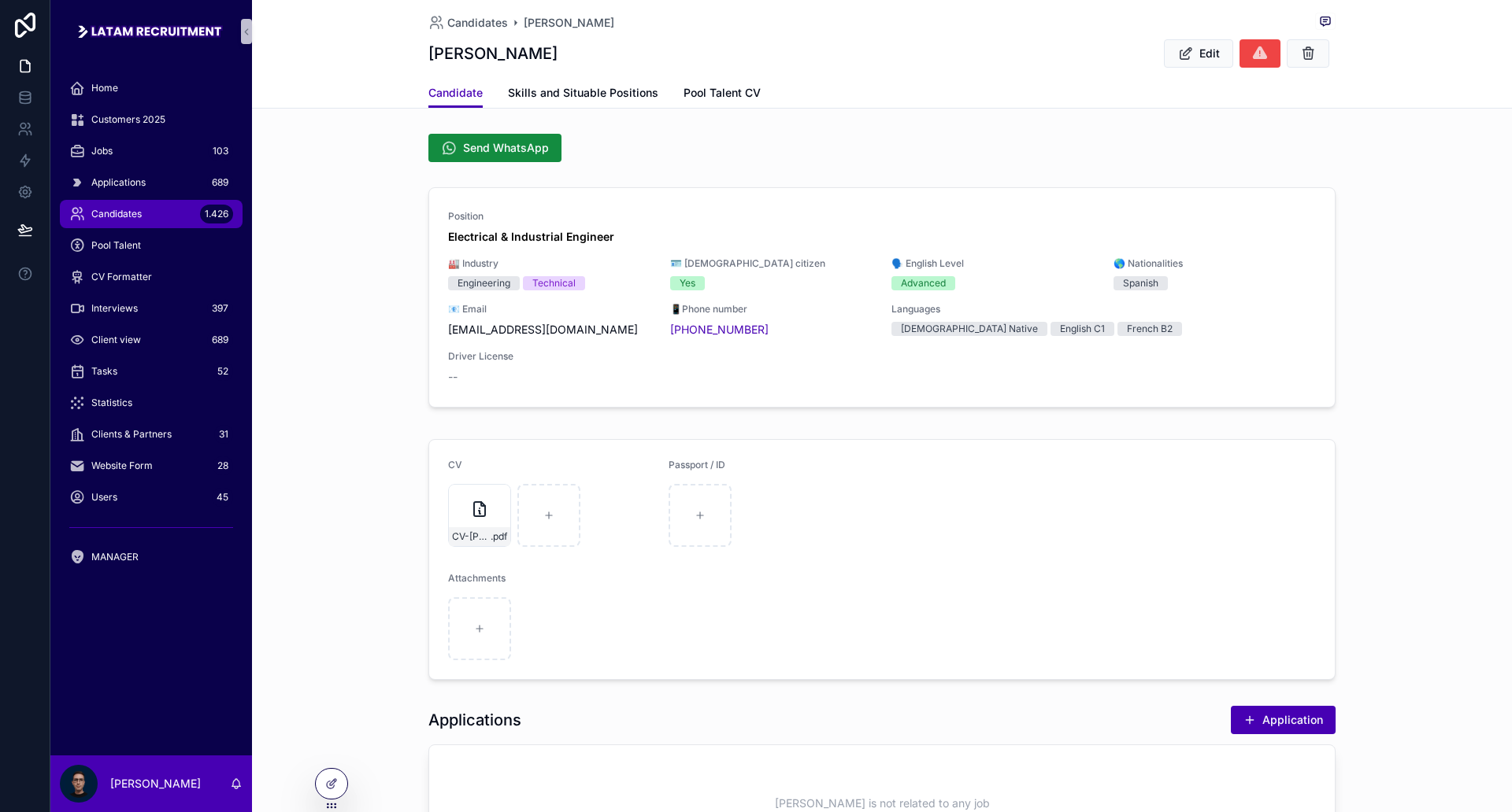
click at [1393, 346] on div "Position Electrical & Industrial Engineer 🏭 Industry Engineering Technical 🪪 [D…" at bounding box center [882, 300] width 1260 height 239
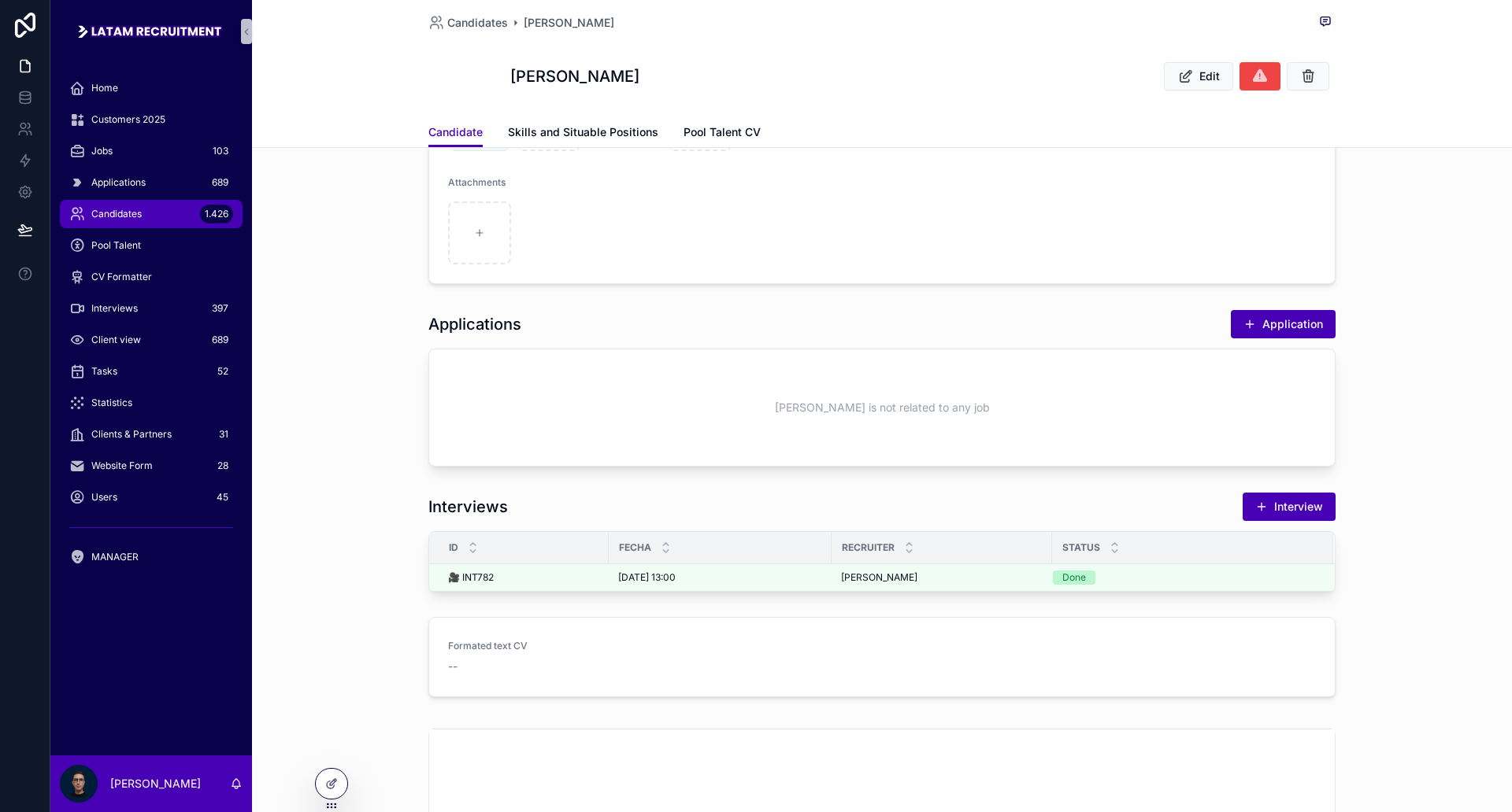
scroll to position [433, 0]
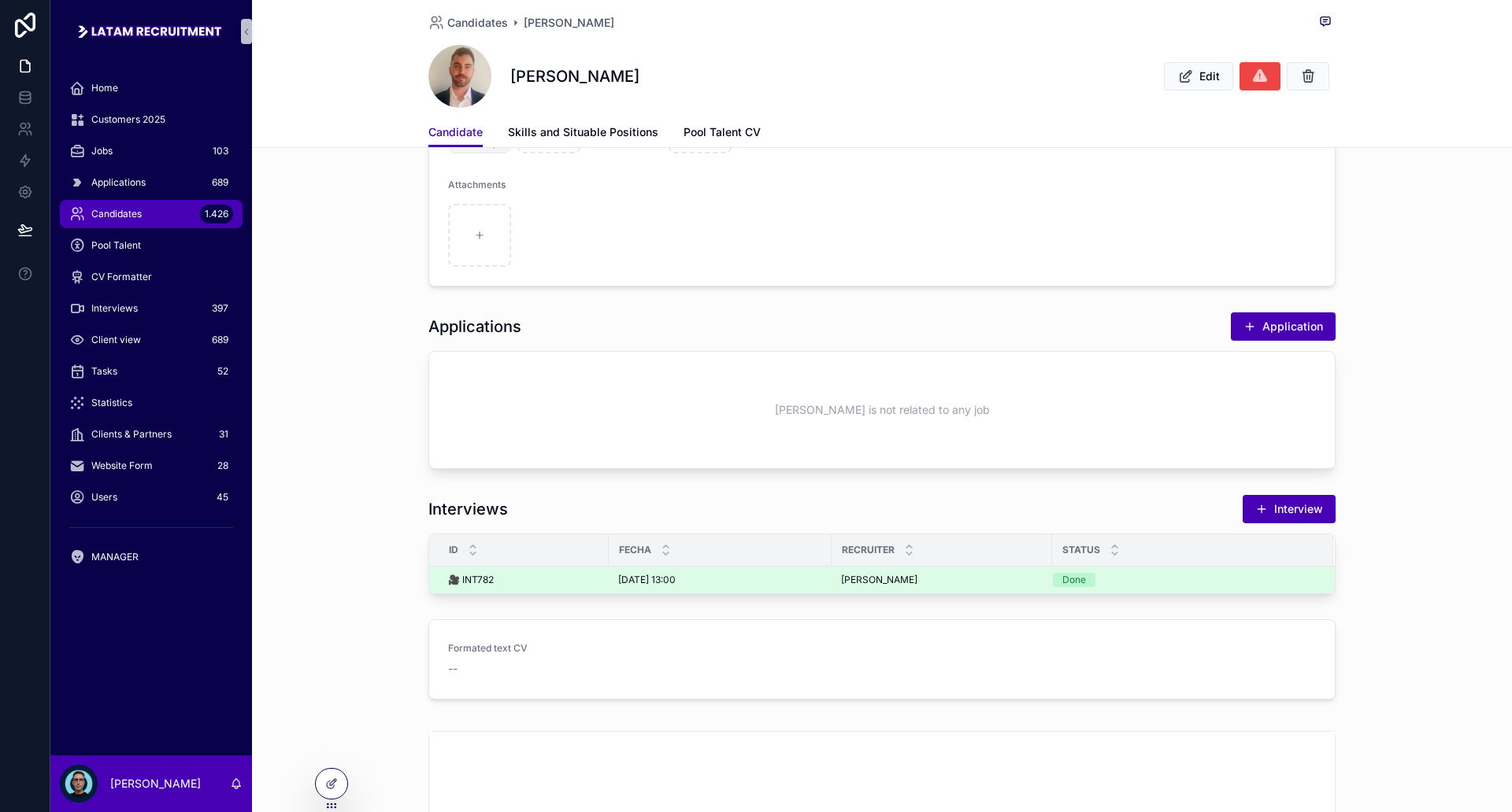
click at [867, 578] on span "[PERSON_NAME]" at bounding box center [879, 580] width 76 height 13
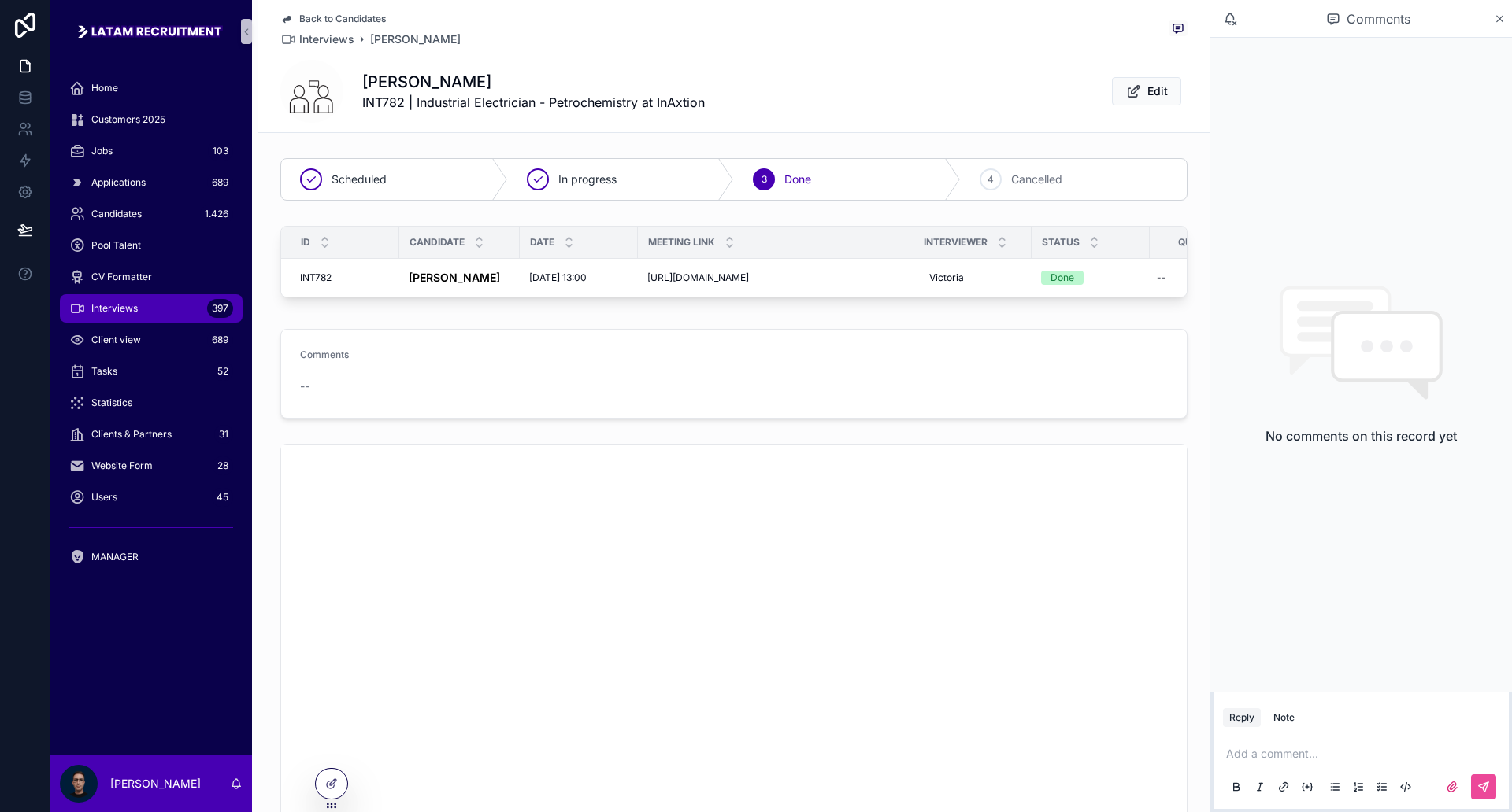
click at [310, 21] on span "Back to Candidates" at bounding box center [342, 19] width 86 height 13
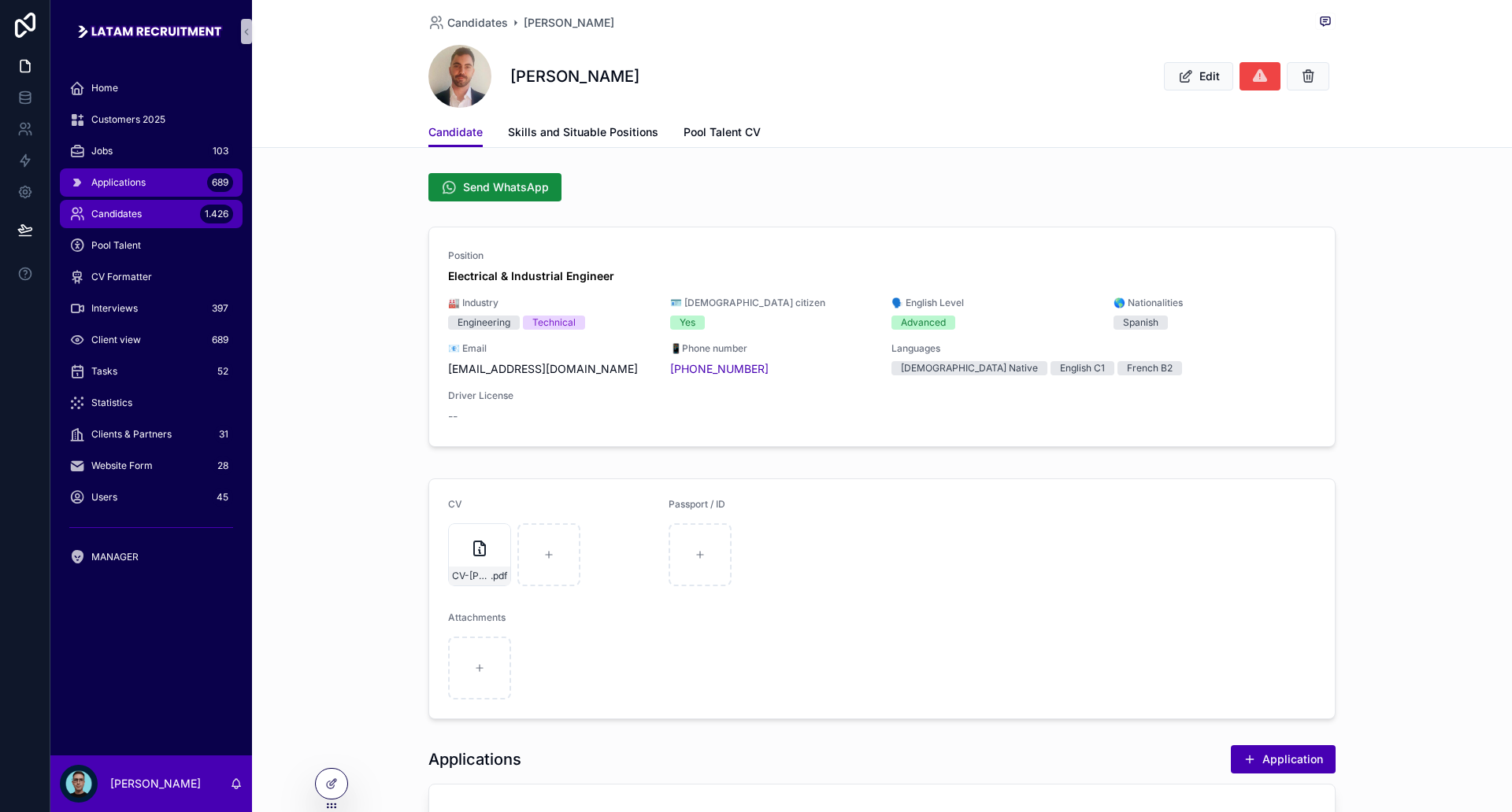
click at [155, 191] on div "Applications 689" at bounding box center [151, 182] width 163 height 25
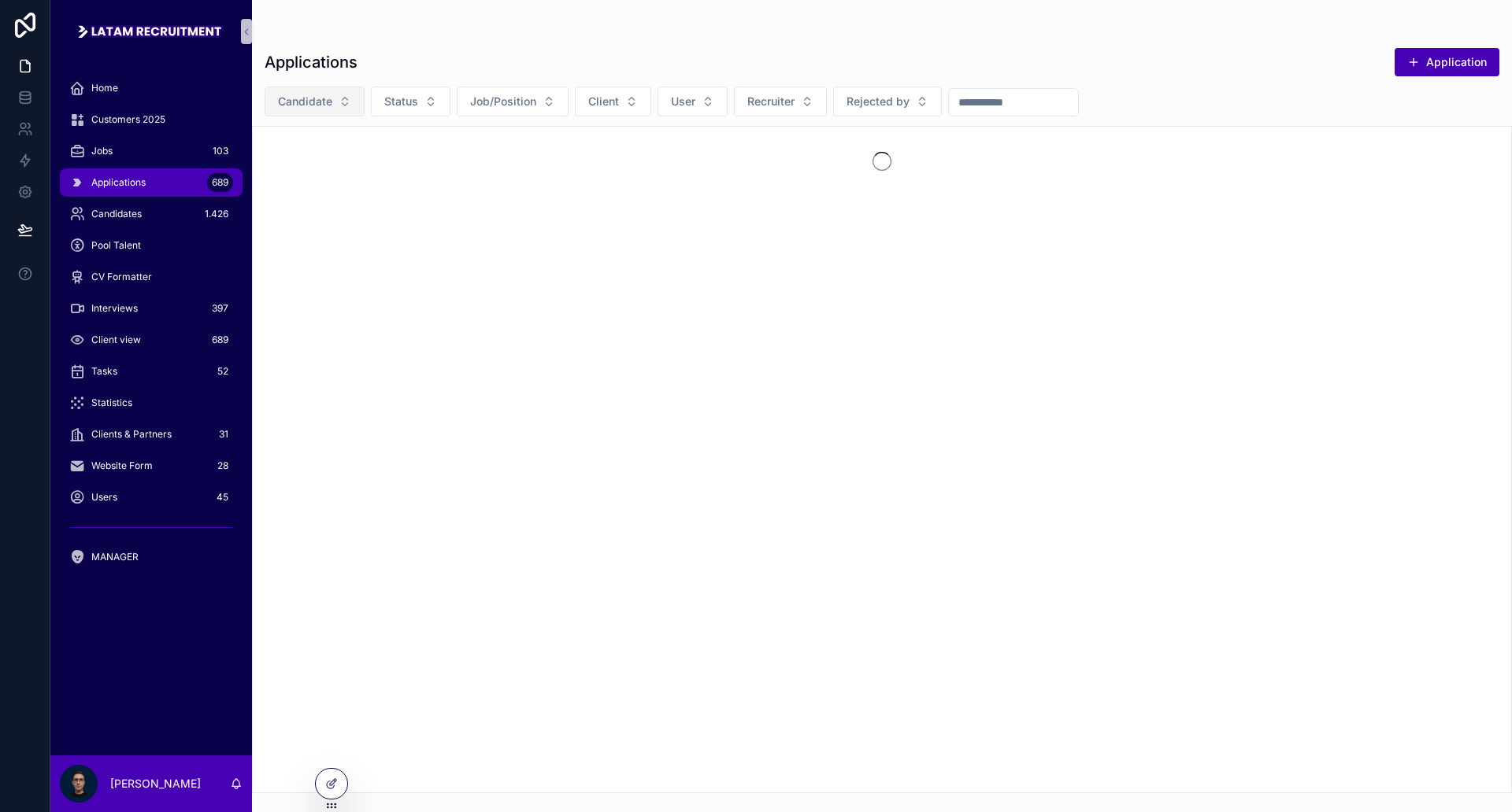
click at [324, 95] on span "Candidate" at bounding box center [305, 101] width 54 height 16
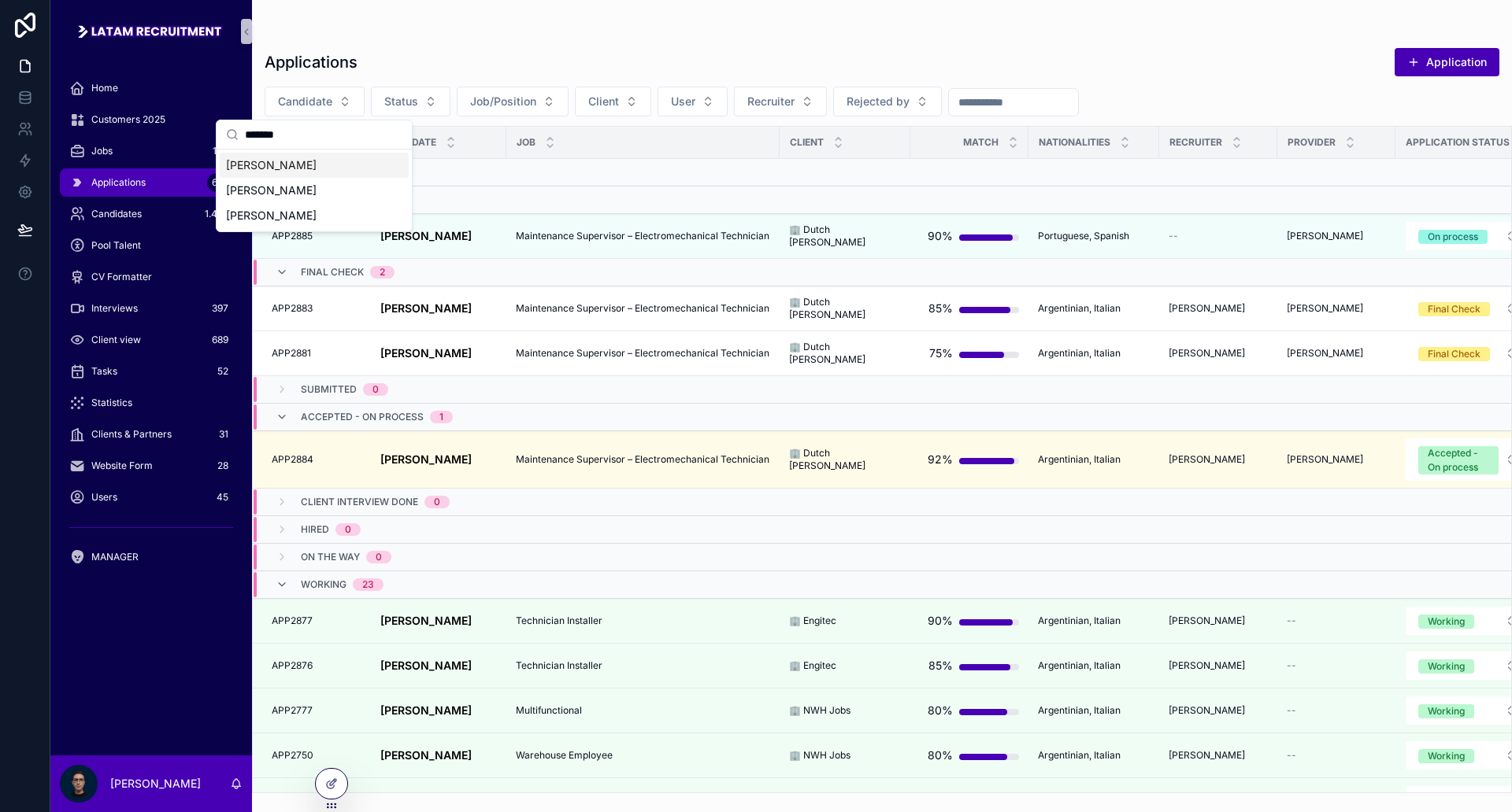
type input "*******"
click at [313, 163] on span "[PERSON_NAME]" at bounding box center [271, 165] width 91 height 16
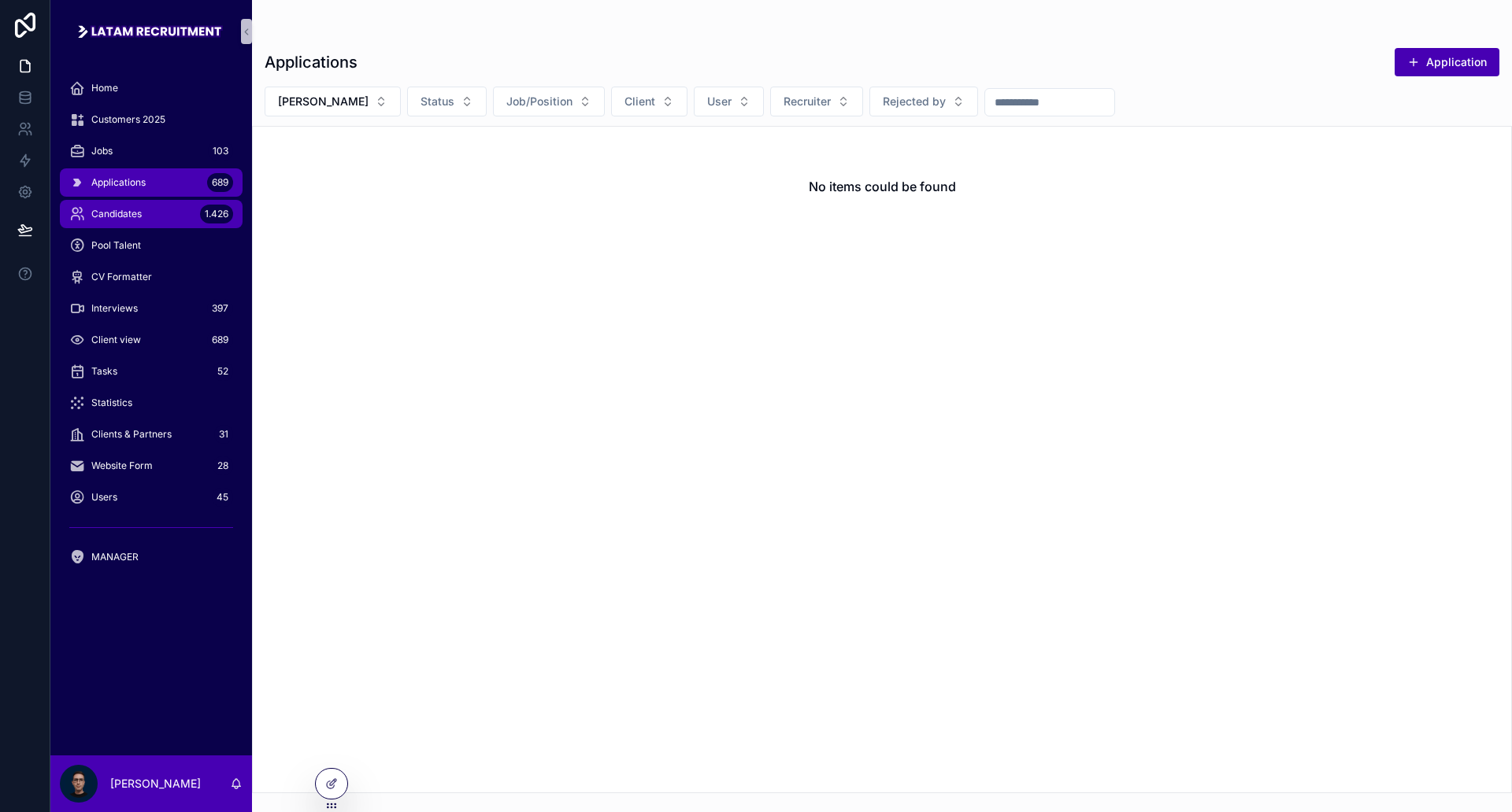
click at [170, 210] on div "Candidates 1.426" at bounding box center [151, 214] width 163 height 25
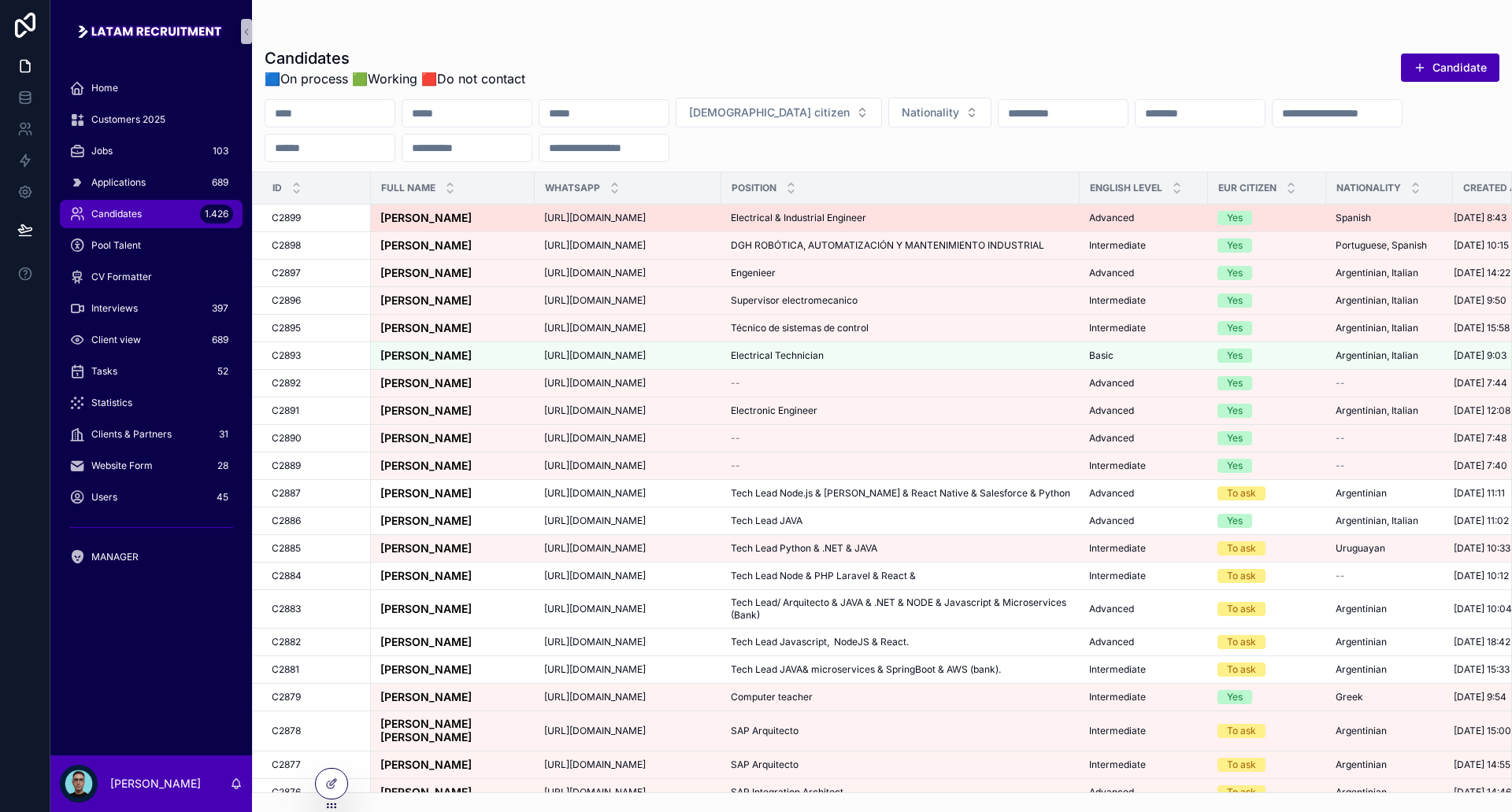
click at [472, 218] on span "[PERSON_NAME]" at bounding box center [426, 218] width 92 height 14
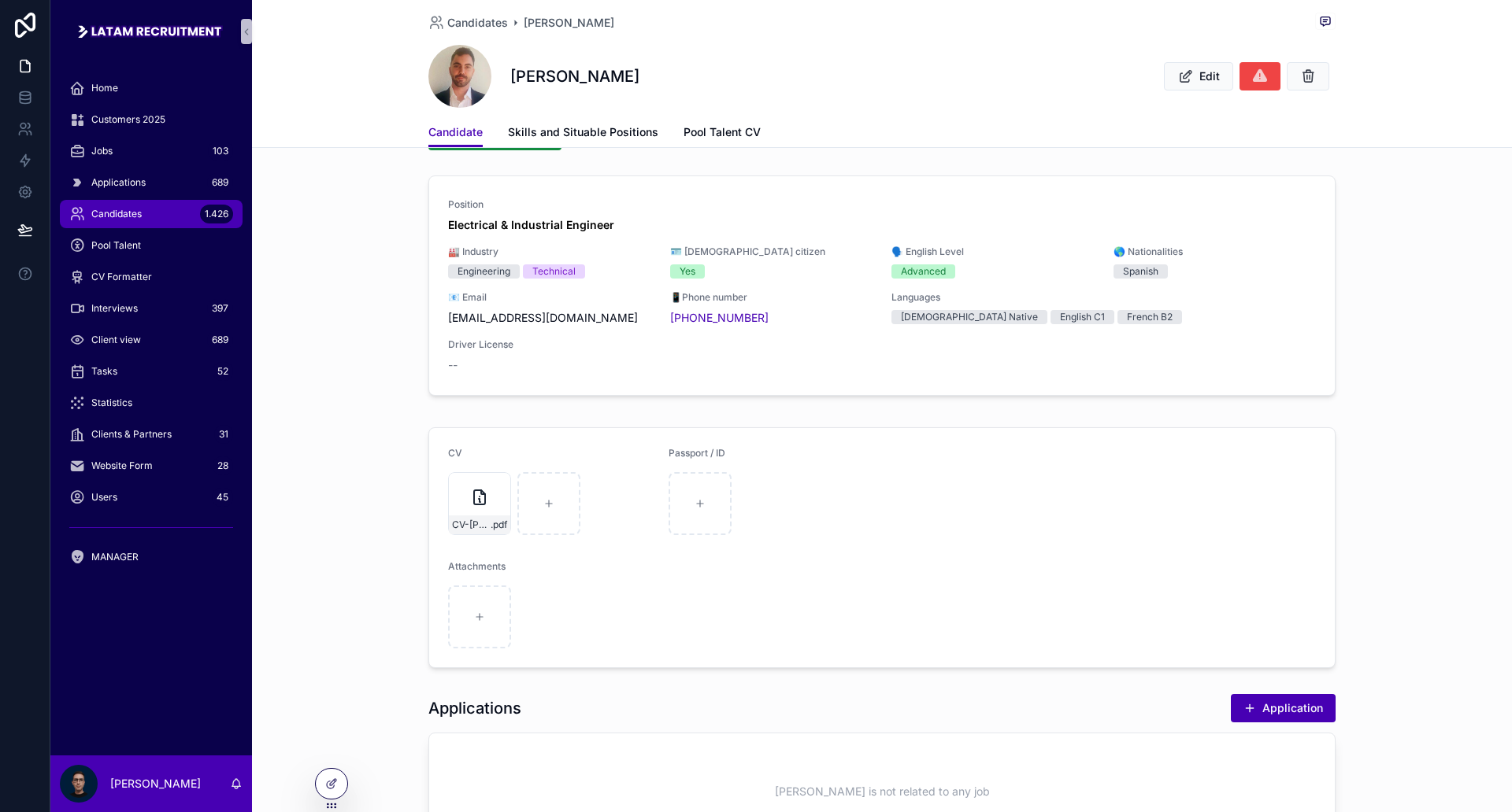
scroll to position [98, 0]
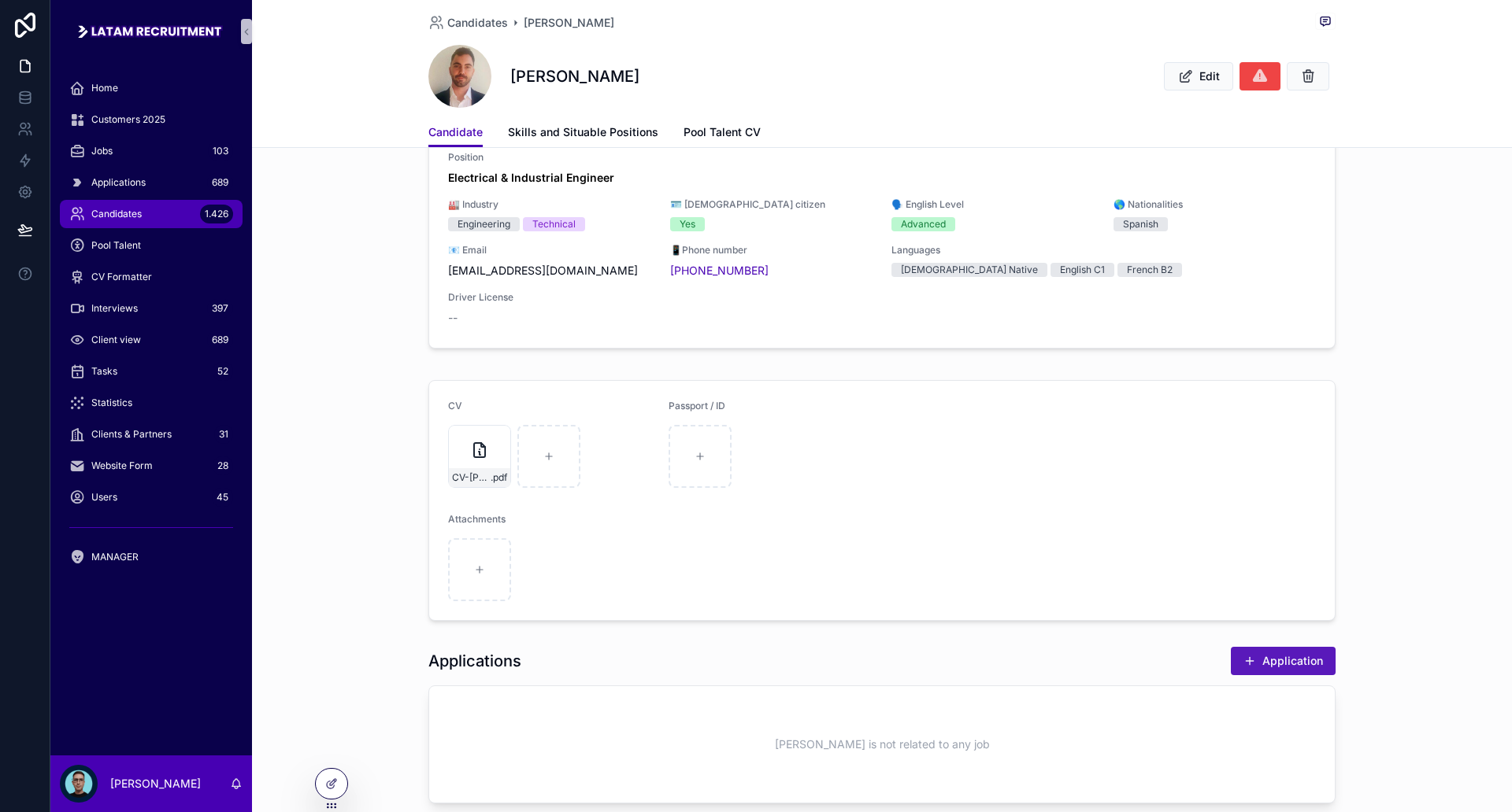
click at [1305, 661] on button "Application" at bounding box center [1283, 661] width 105 height 28
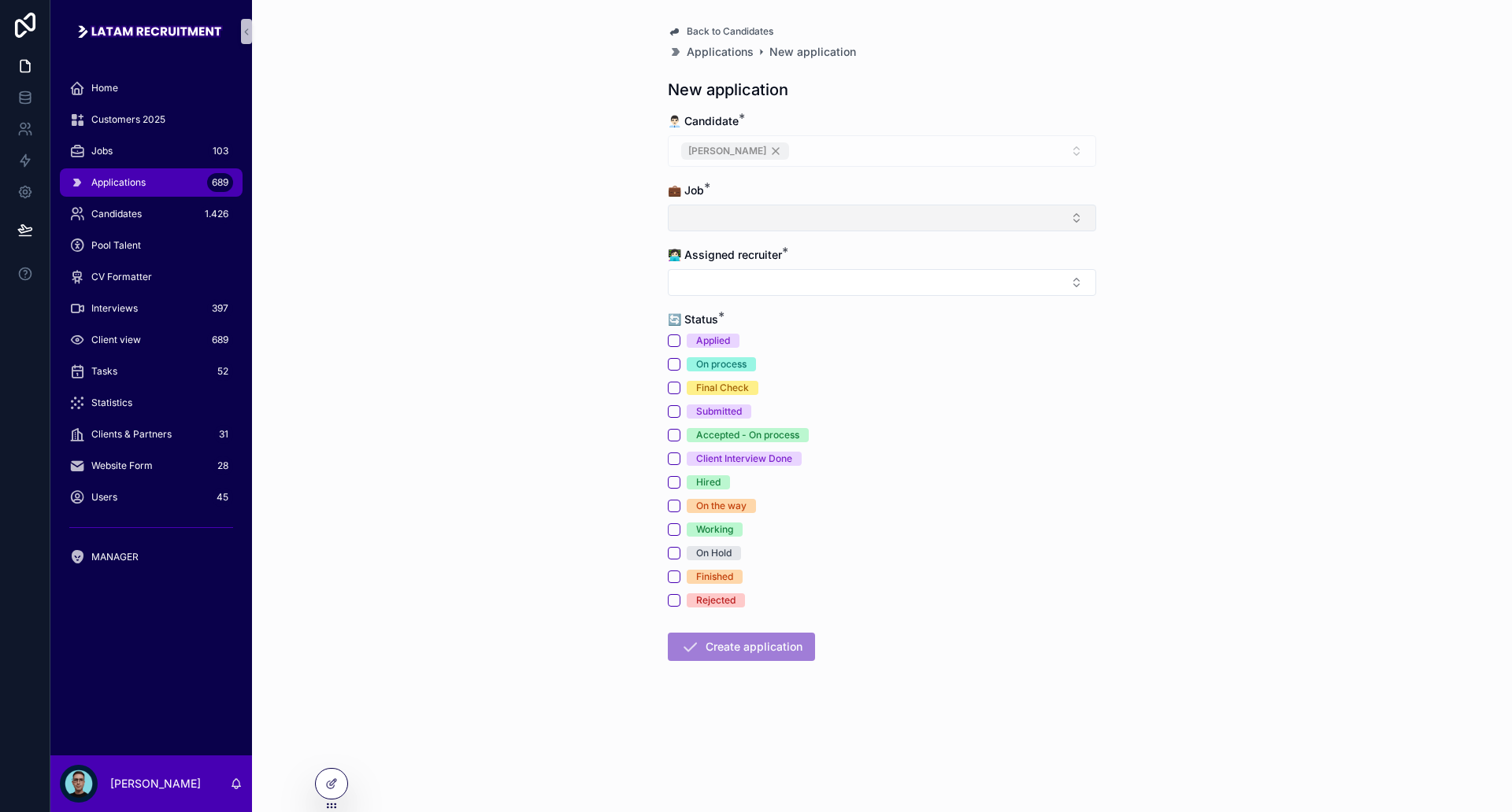
click at [790, 224] on button "Select Button" at bounding box center [881, 217] width 429 height 27
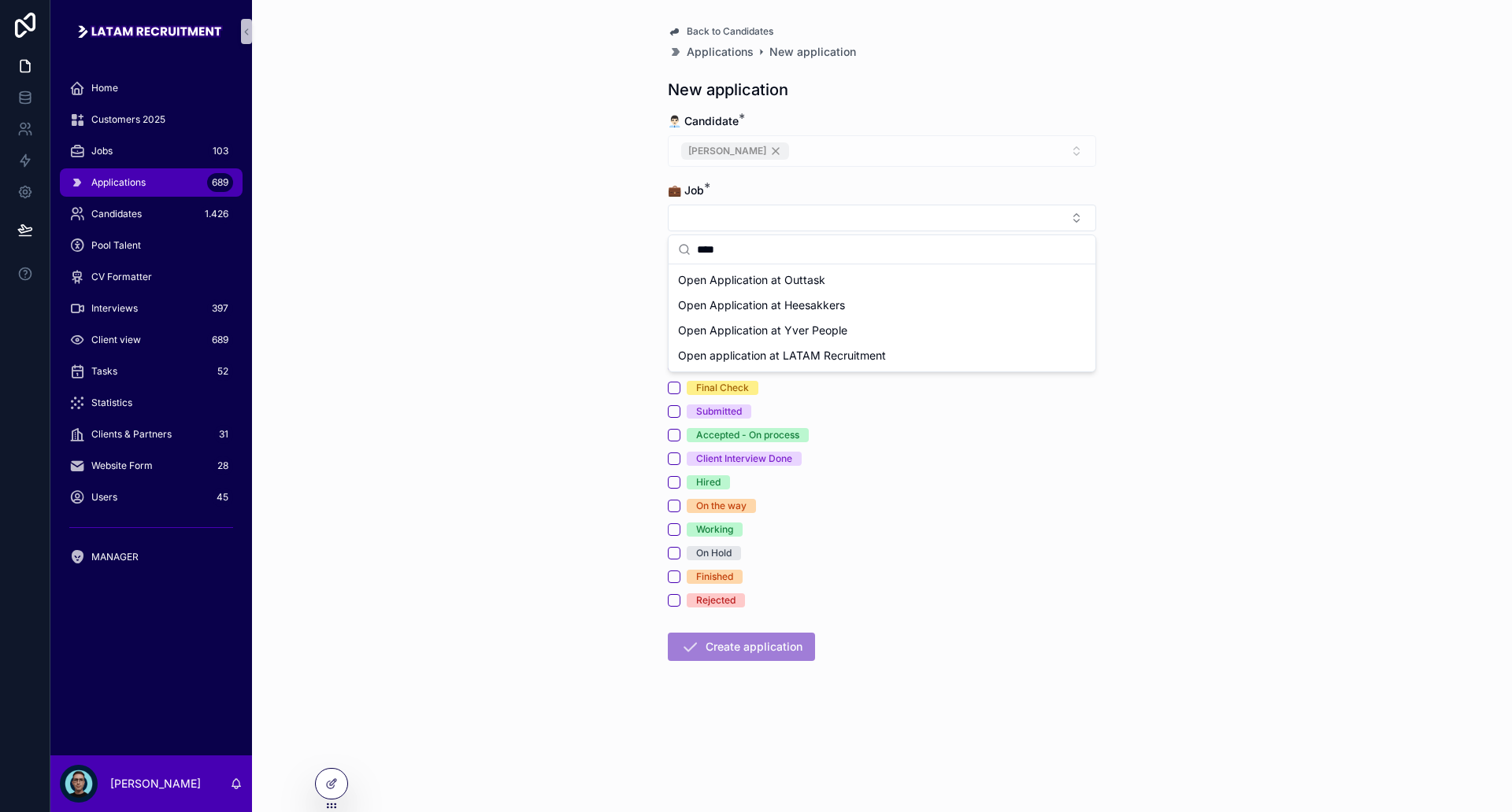
click at [764, 251] on input "****" at bounding box center [891, 249] width 389 height 28
type input "********"
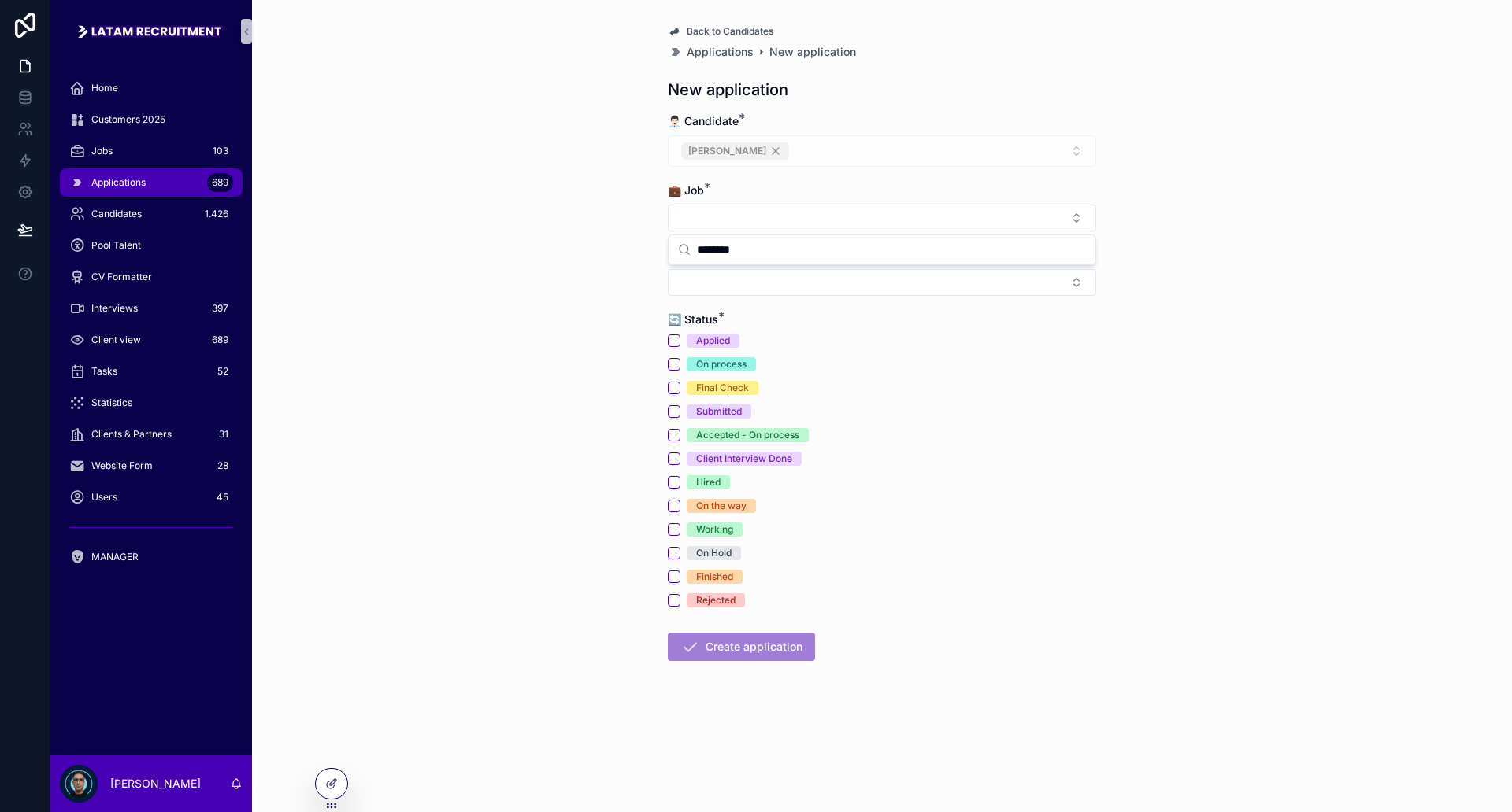
drag, startPoint x: 588, startPoint y: 260, endPoint x: 536, endPoint y: 263, distance: 52.1
click at [588, 260] on div "Back to Candidates Applications New application New application 👨🏻‍💼 Candidate …" at bounding box center [882, 406] width 1260 height 812
click at [180, 156] on div "Jobs 103" at bounding box center [151, 150] width 163 height 25
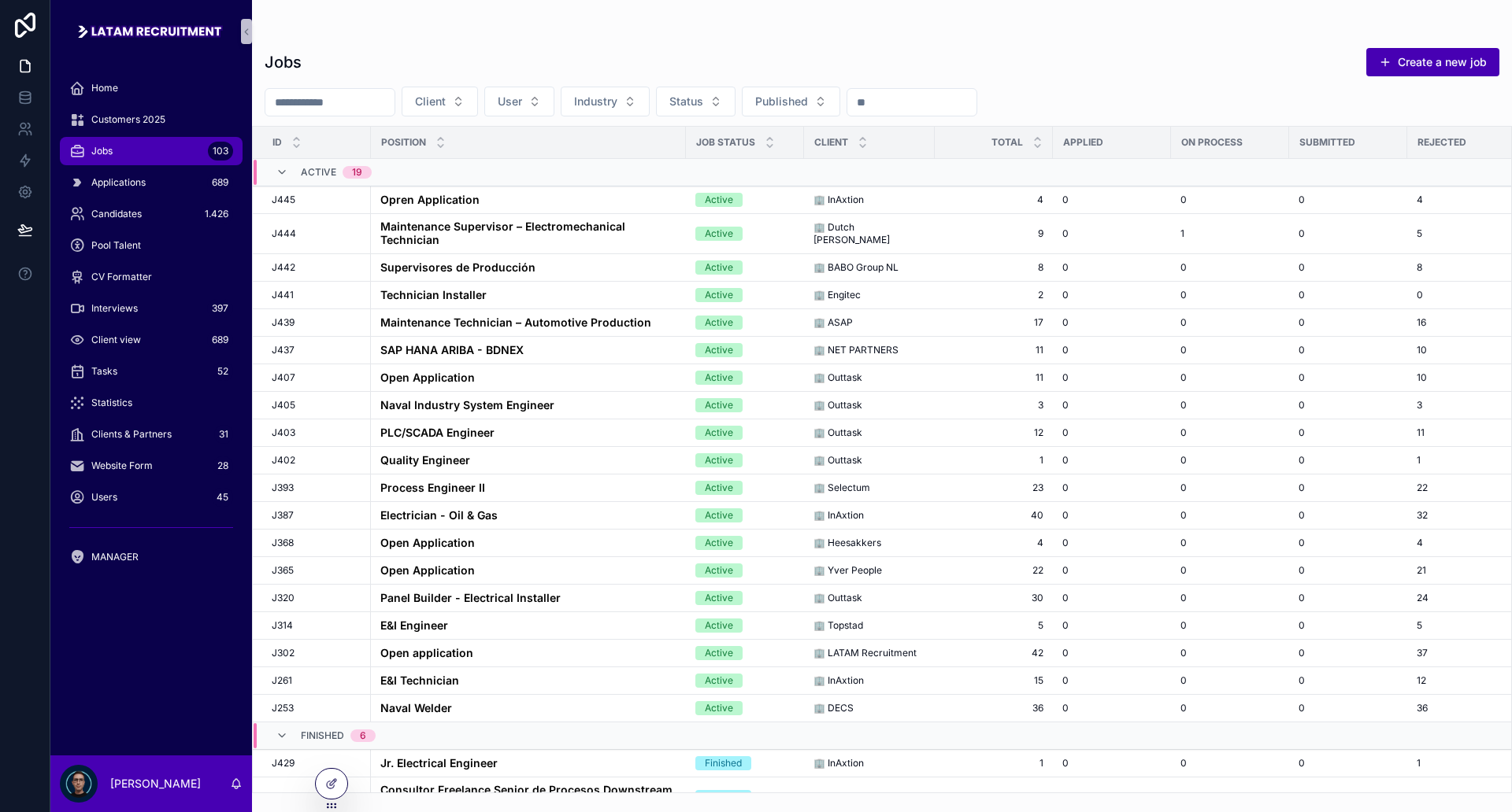
click at [360, 94] on input "scrollable content" at bounding box center [330, 103] width 129 height 22
type input "********"
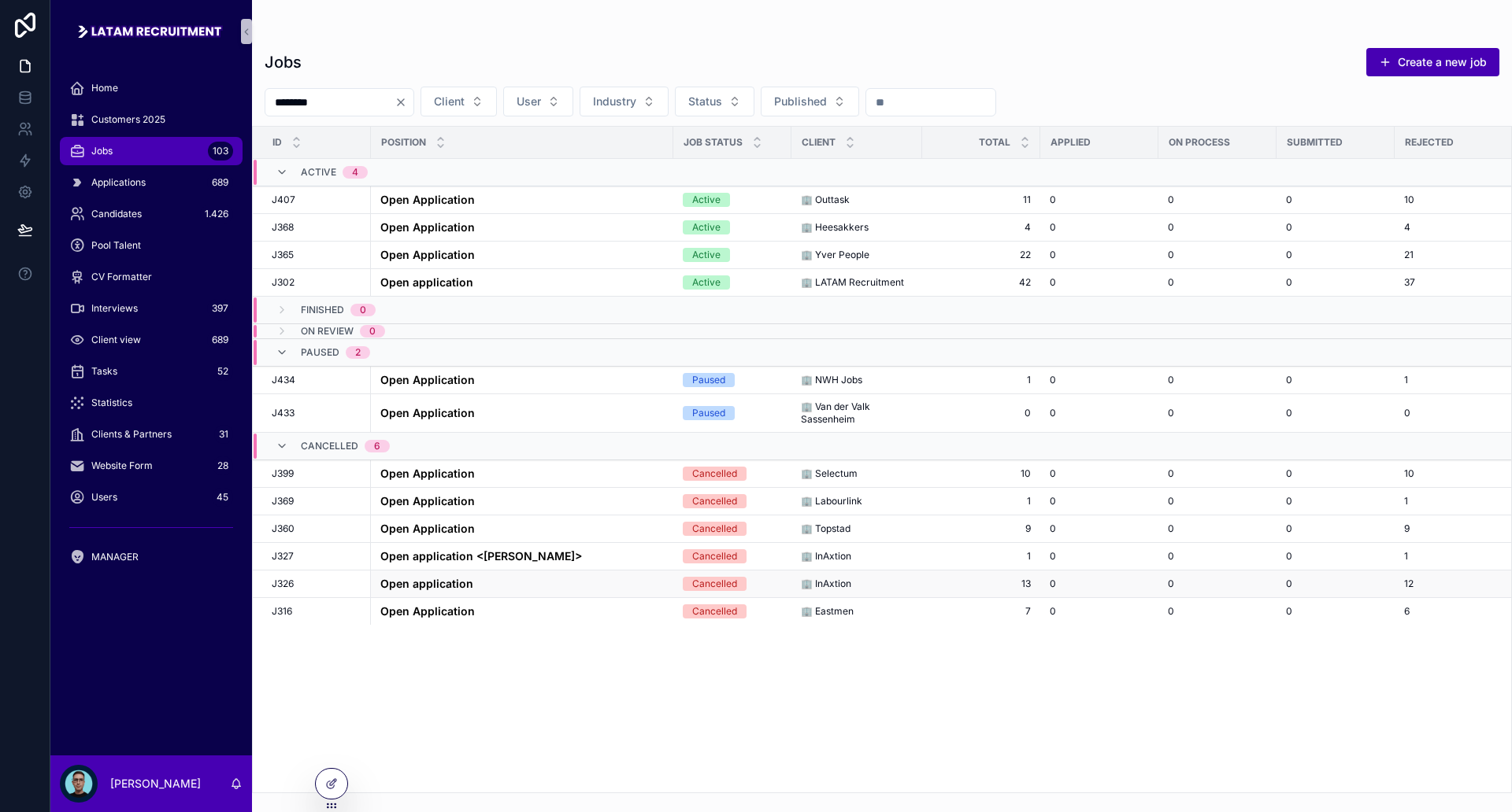
click at [590, 578] on div "Open application Open application" at bounding box center [521, 584] width 284 height 14
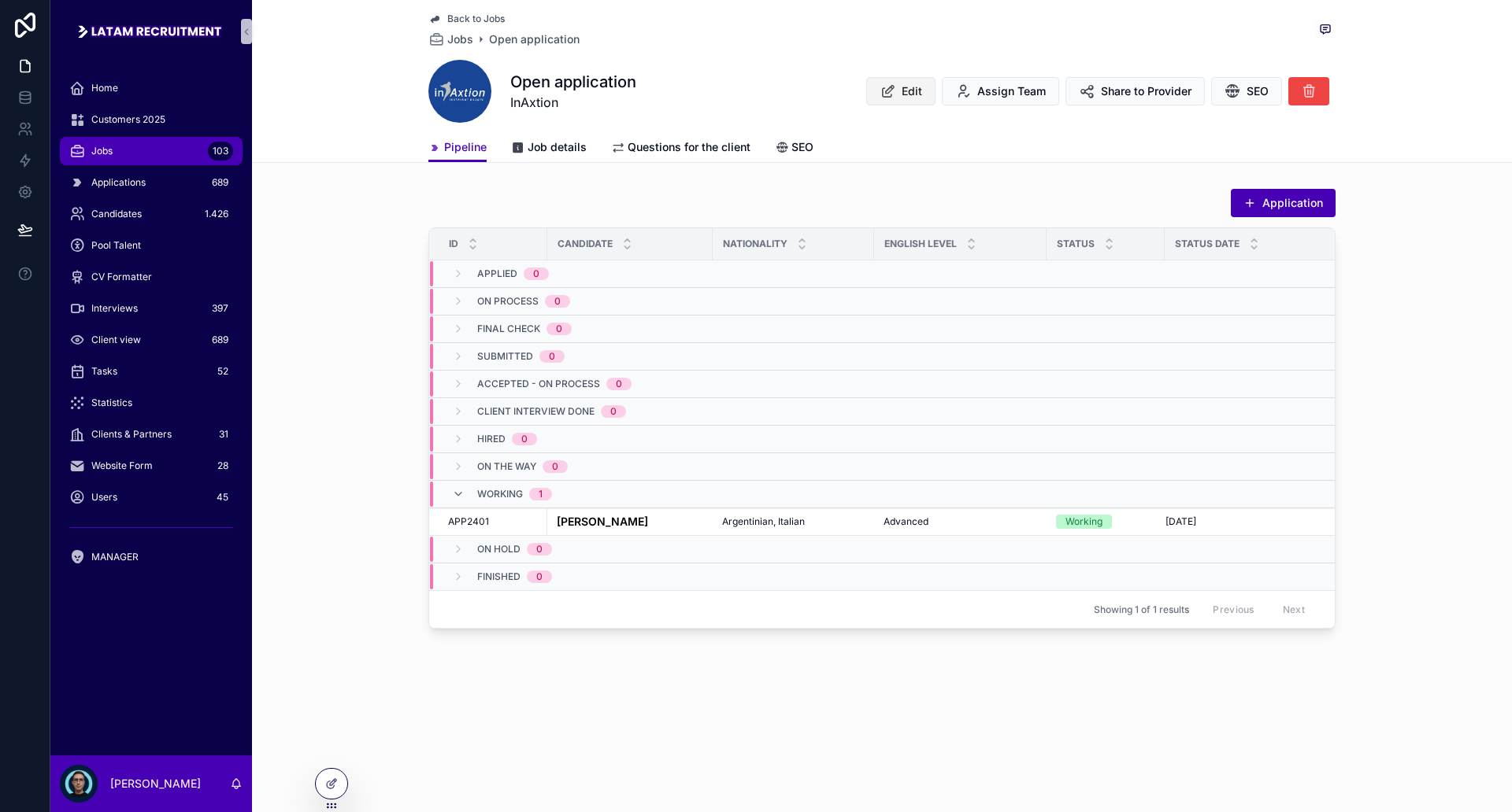
click at [895, 96] on icon "scrollable content" at bounding box center [888, 91] width 17 height 16
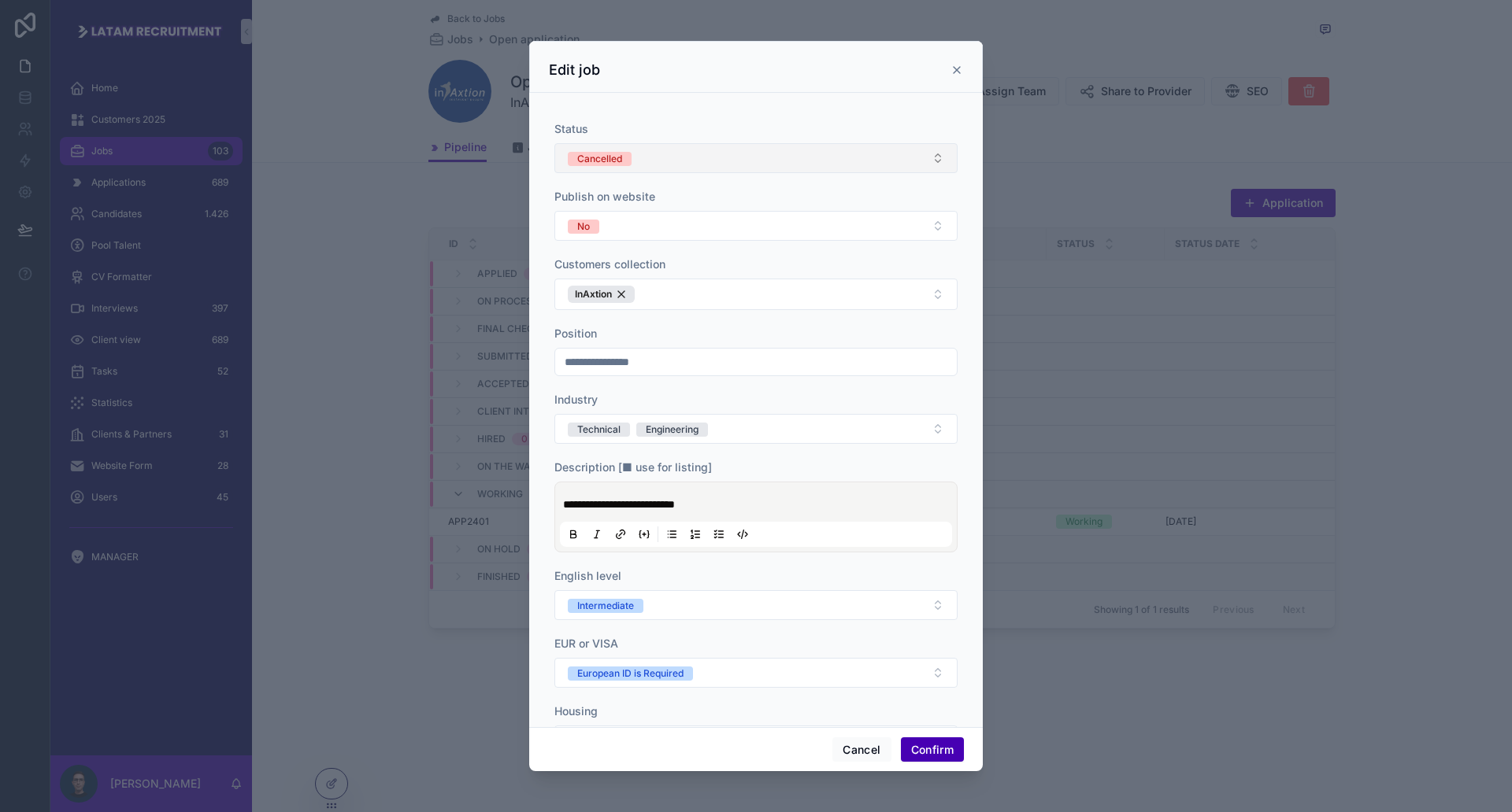
click at [663, 161] on button "Cancelled" at bounding box center [756, 158] width 403 height 30
click at [657, 241] on div "Active" at bounding box center [748, 245] width 380 height 24
click at [712, 186] on div "**********" at bounding box center [756, 545] width 403 height 849
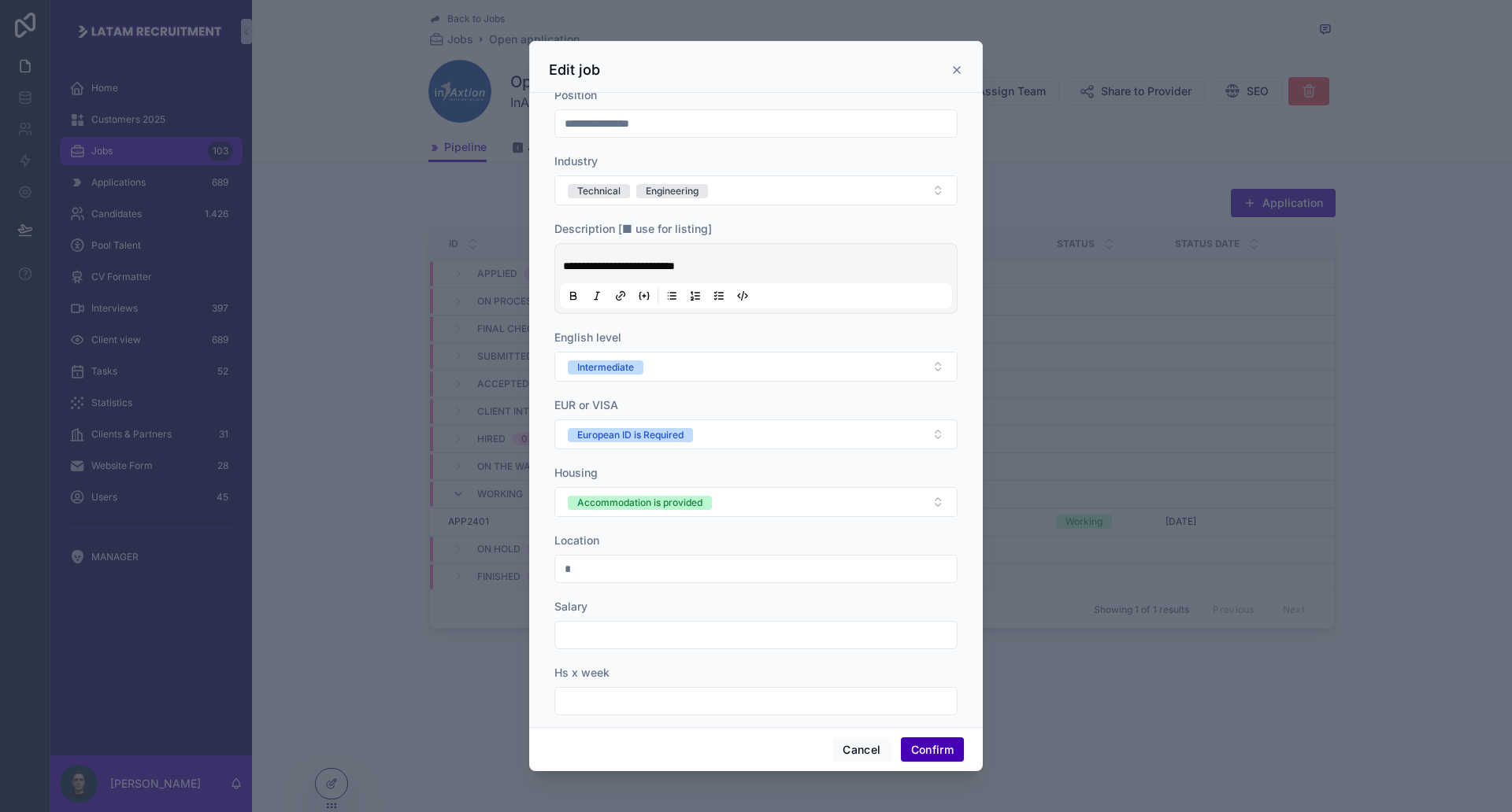
scroll to position [261, 0]
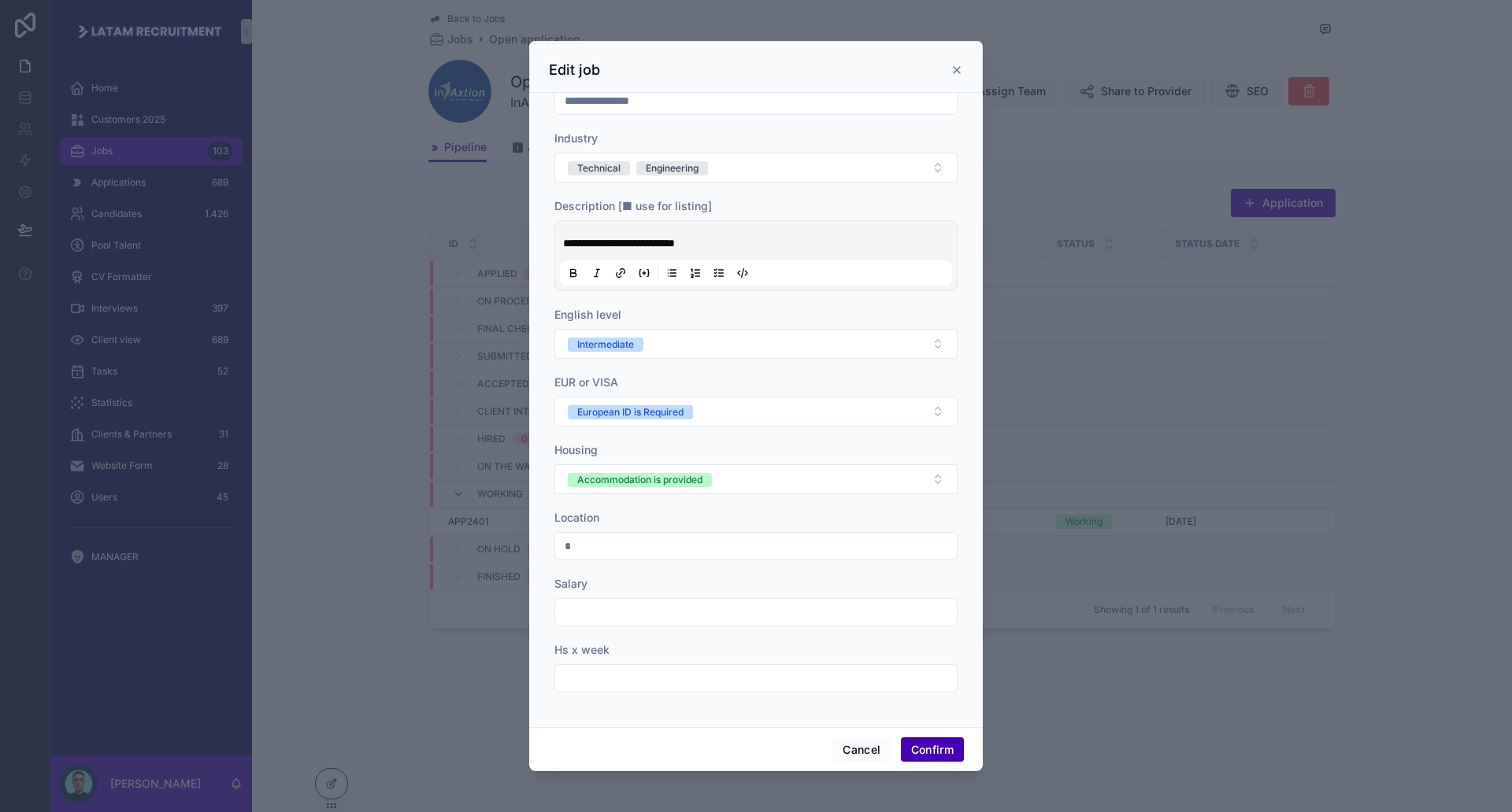
click at [947, 749] on button "Confirm" at bounding box center [932, 750] width 63 height 25
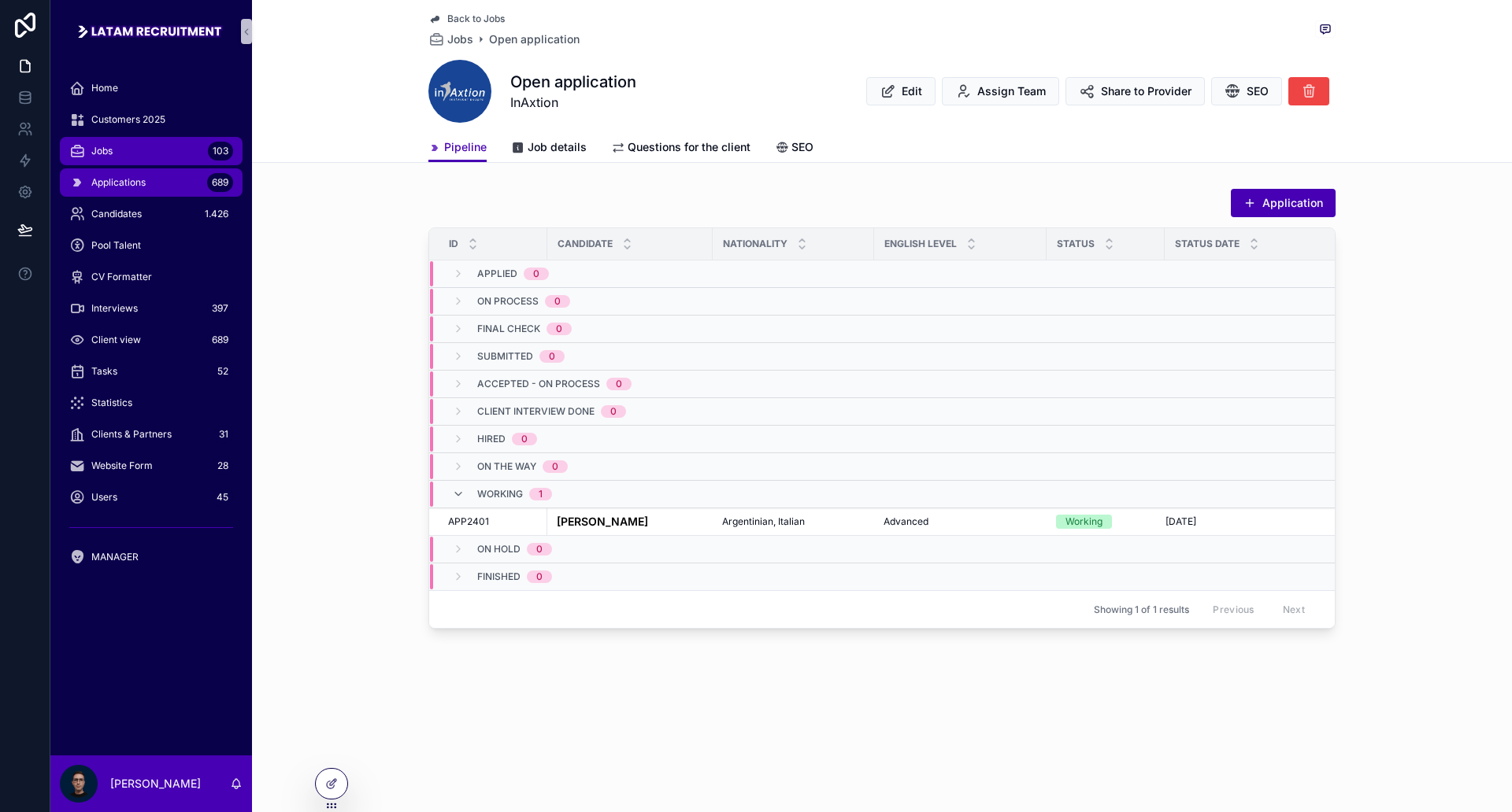
click at [164, 180] on div "Applications 689" at bounding box center [151, 182] width 163 height 25
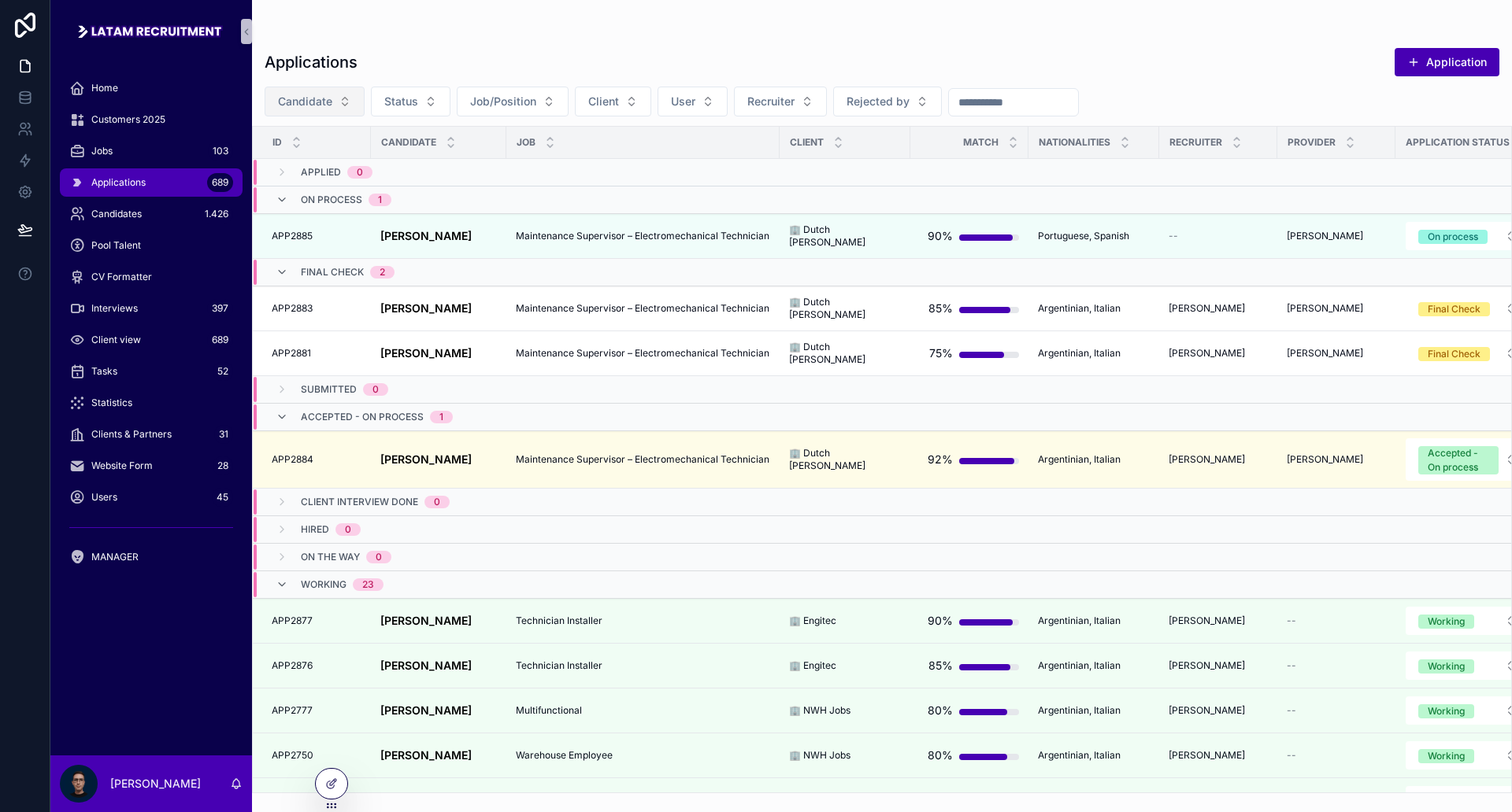
click at [331, 99] on span "Candidate" at bounding box center [305, 101] width 54 height 16
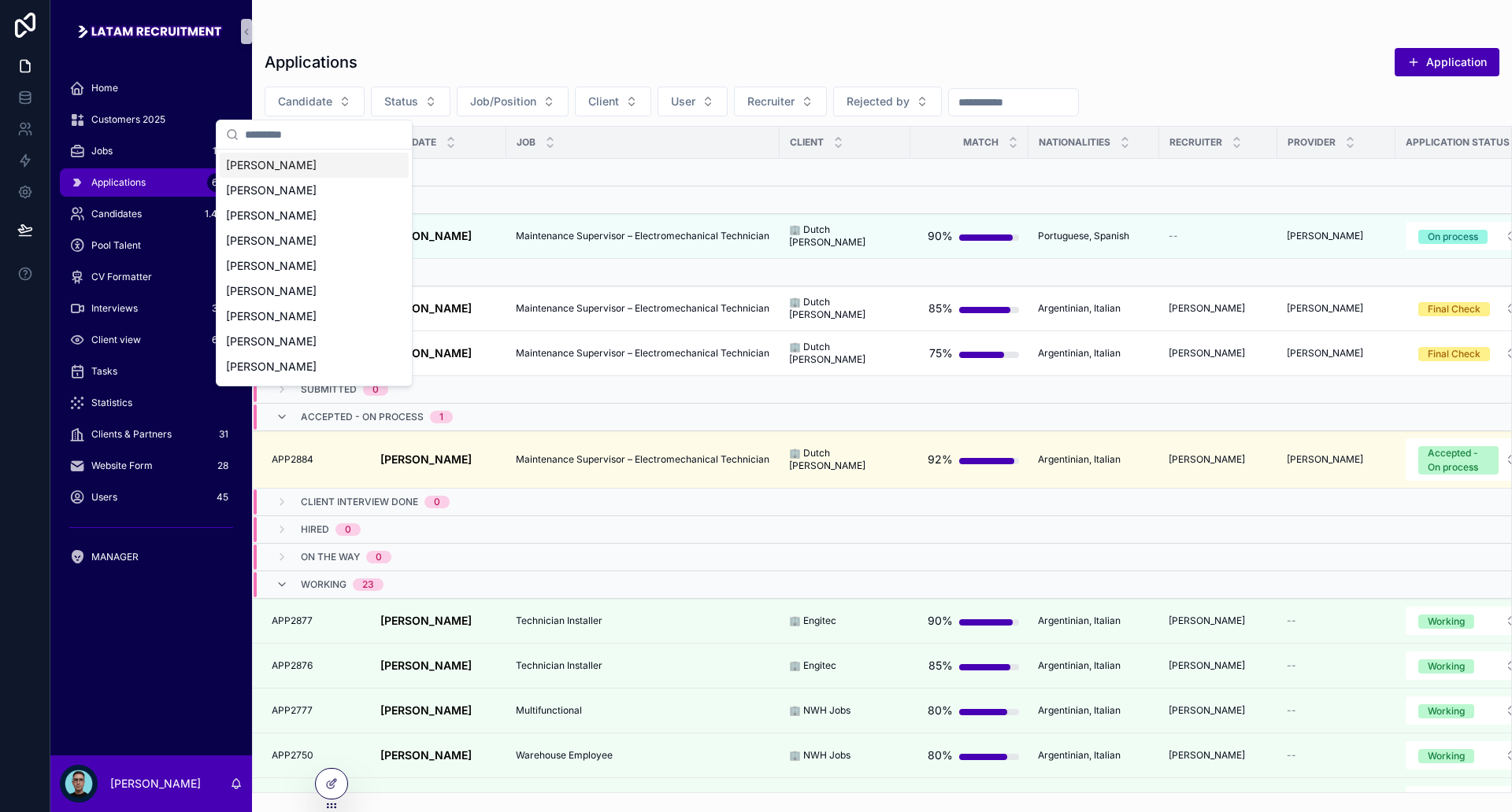
click at [317, 169] on span "[PERSON_NAME]" at bounding box center [271, 165] width 91 height 16
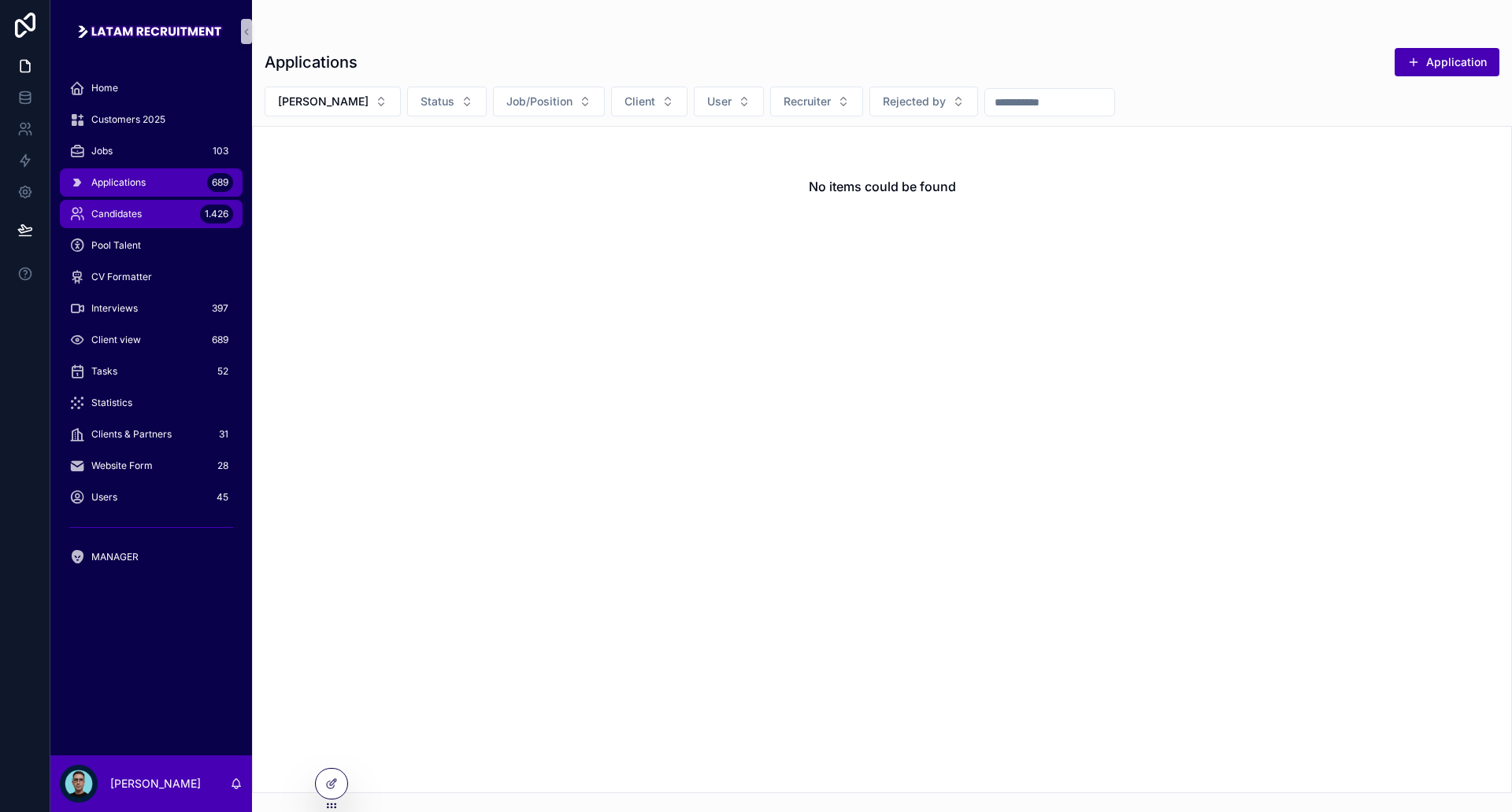
click at [158, 207] on div "Candidates 1.426" at bounding box center [151, 214] width 163 height 25
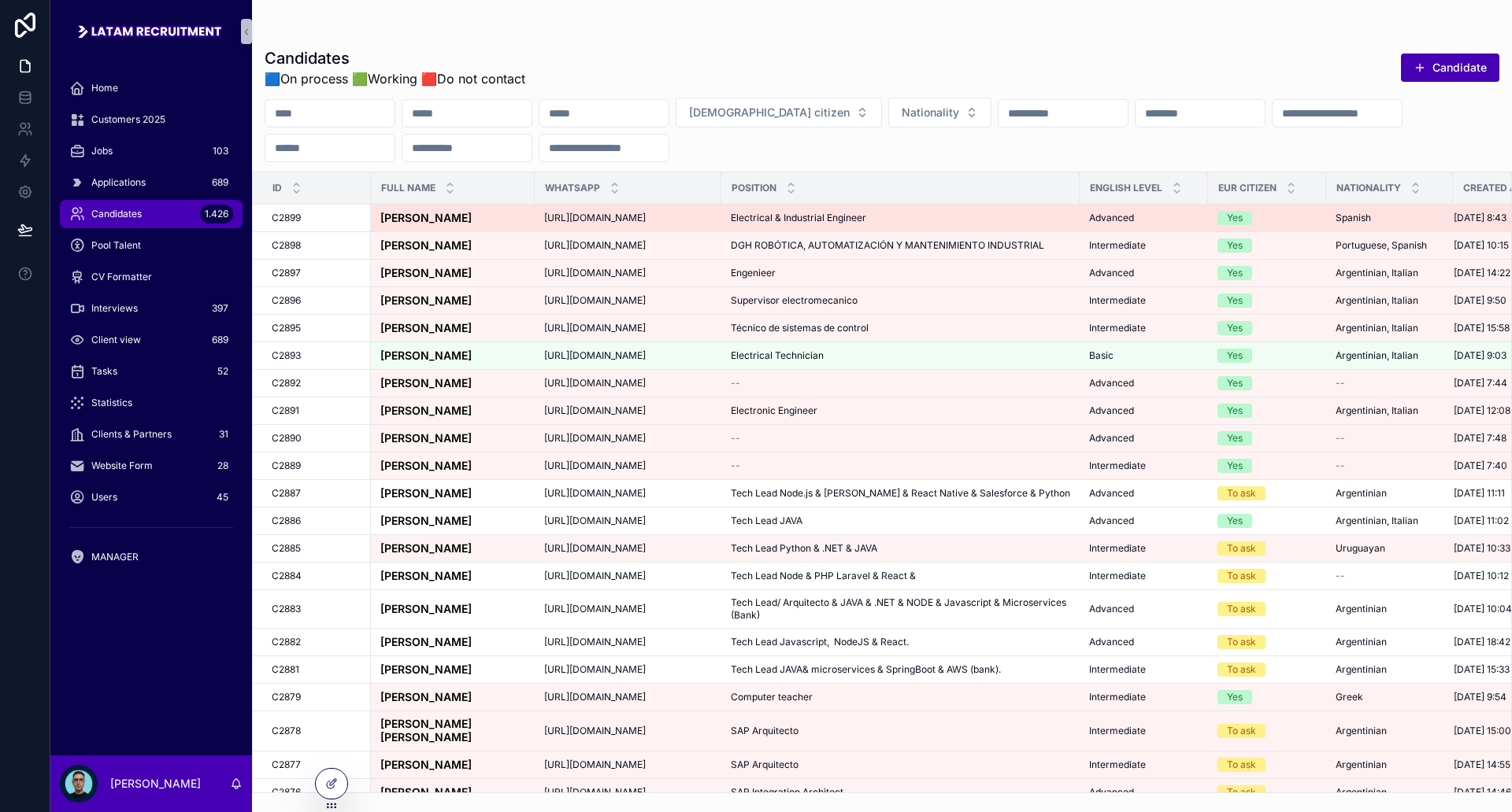
click at [430, 212] on strong "[PERSON_NAME]" at bounding box center [426, 217] width 92 height 14
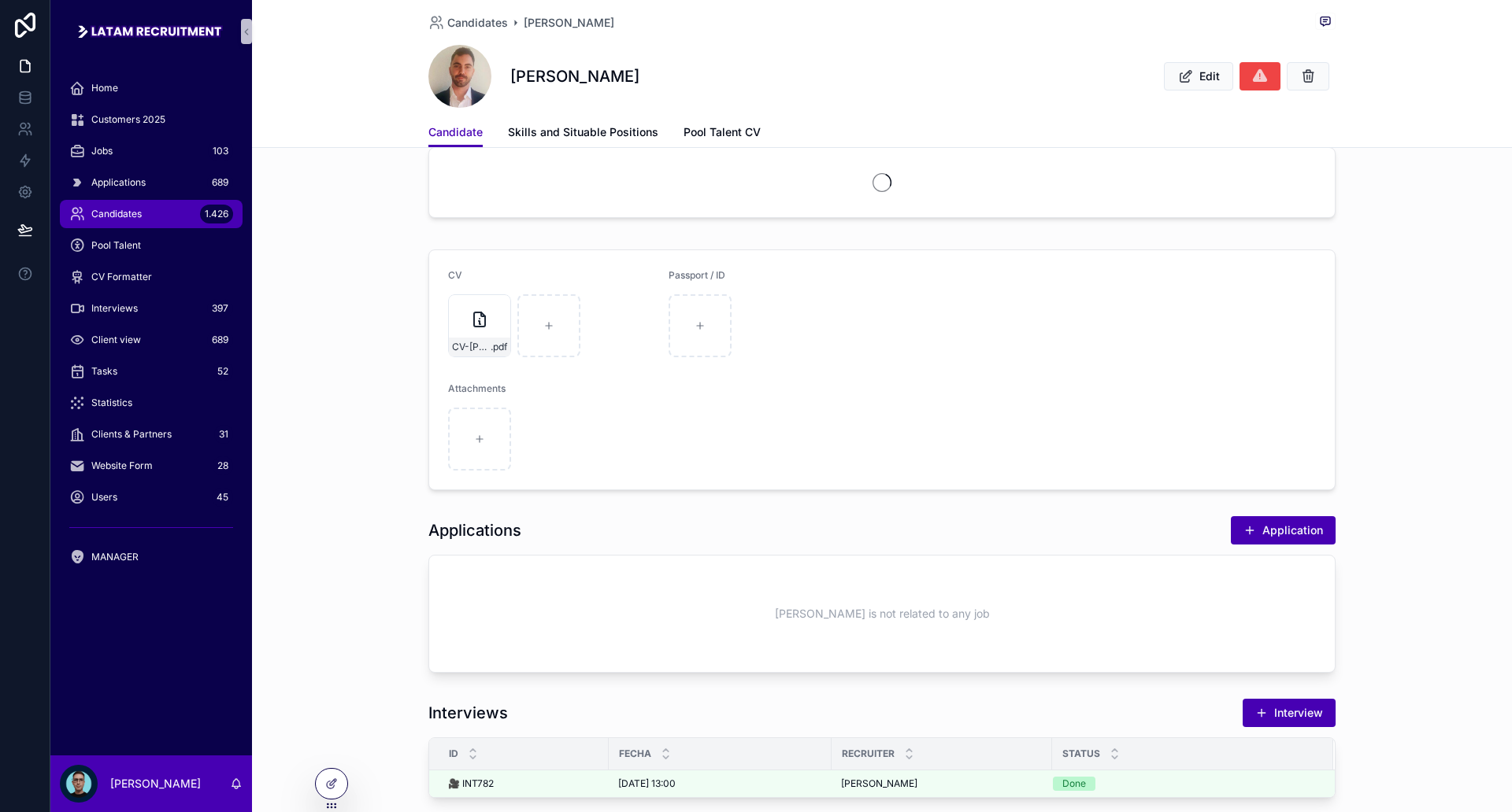
scroll to position [98, 0]
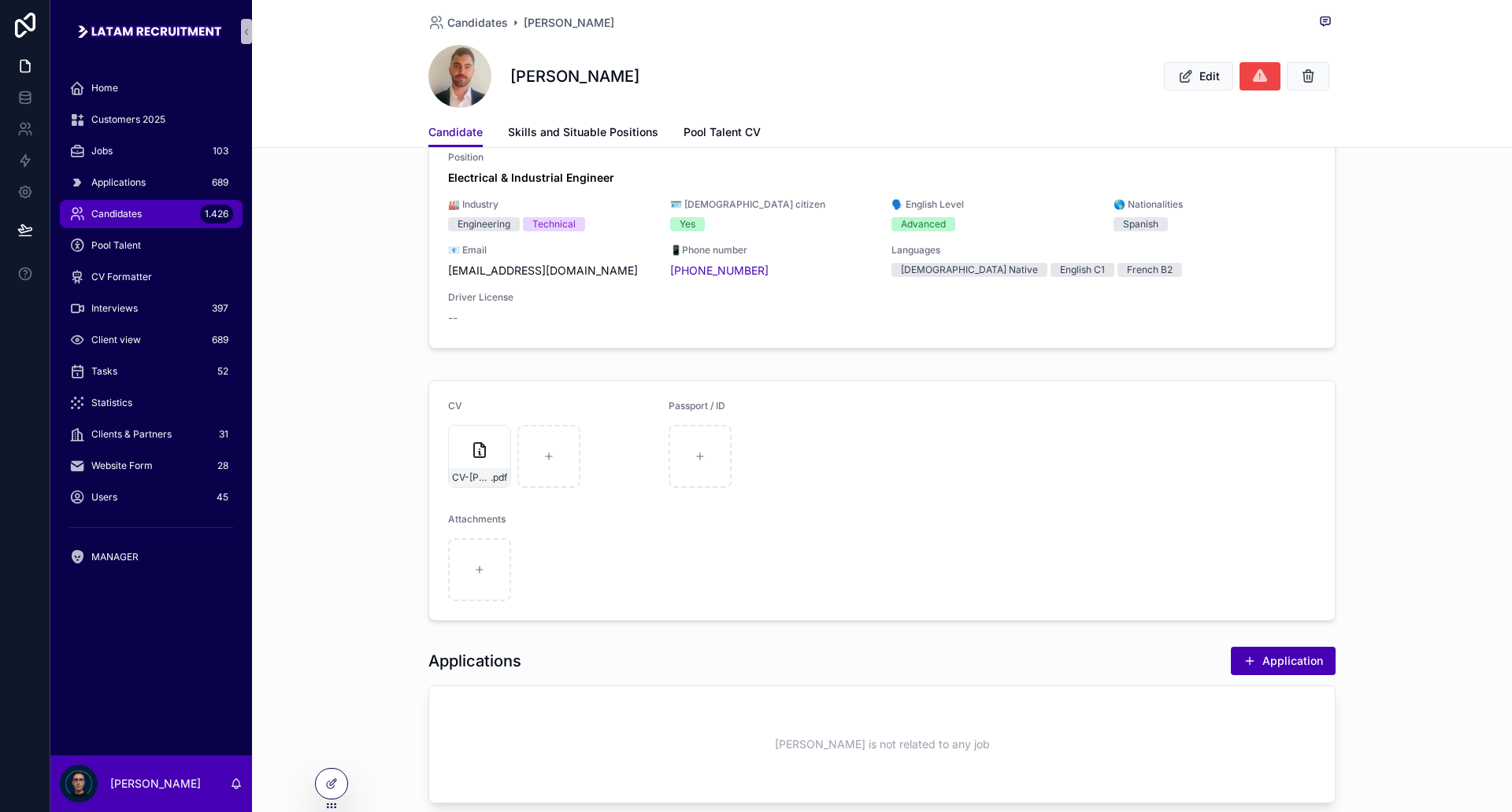
click at [1273, 654] on button "Application" at bounding box center [1283, 661] width 105 height 28
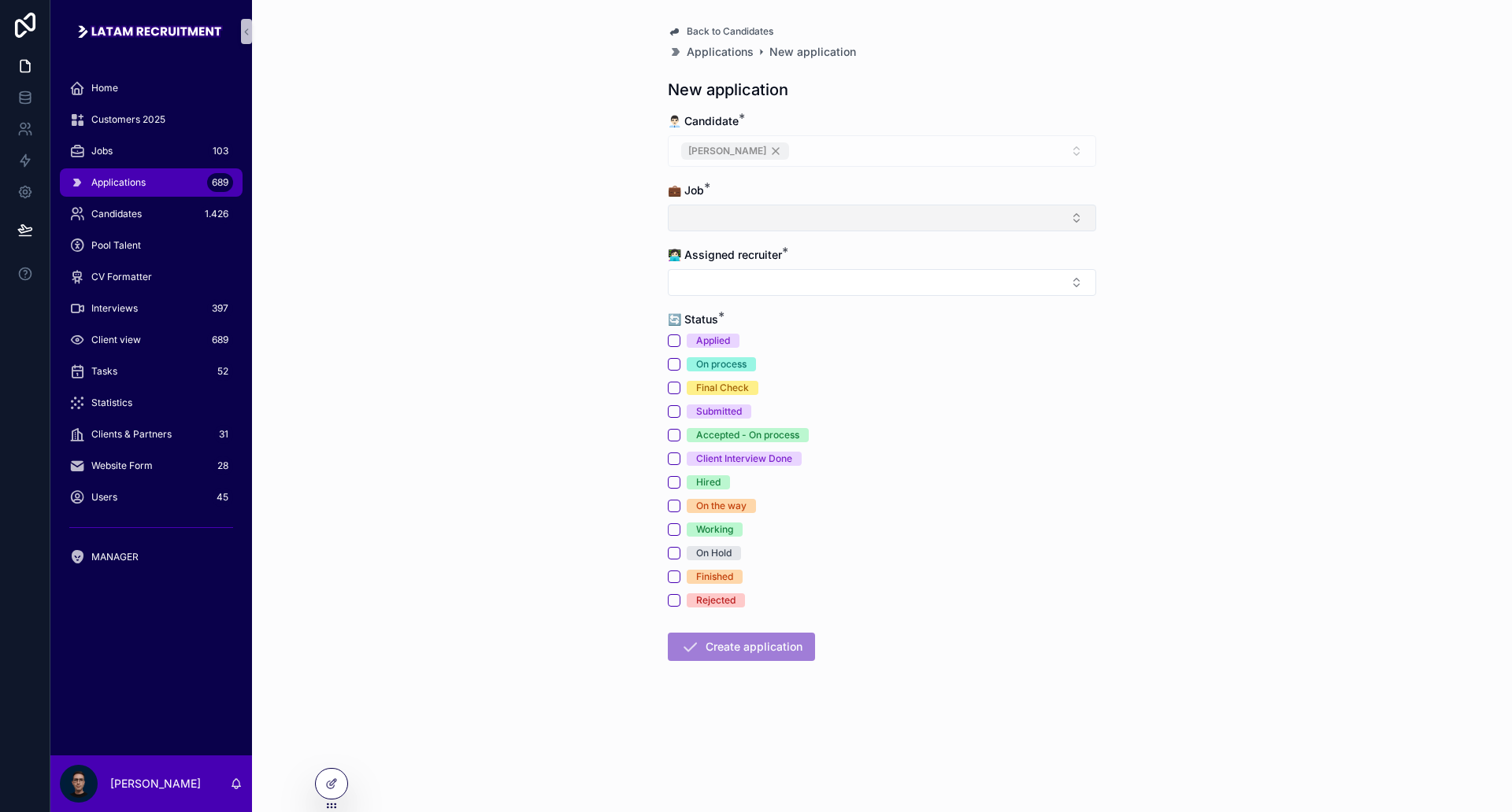
click at [721, 206] on button "Select Button" at bounding box center [881, 217] width 429 height 27
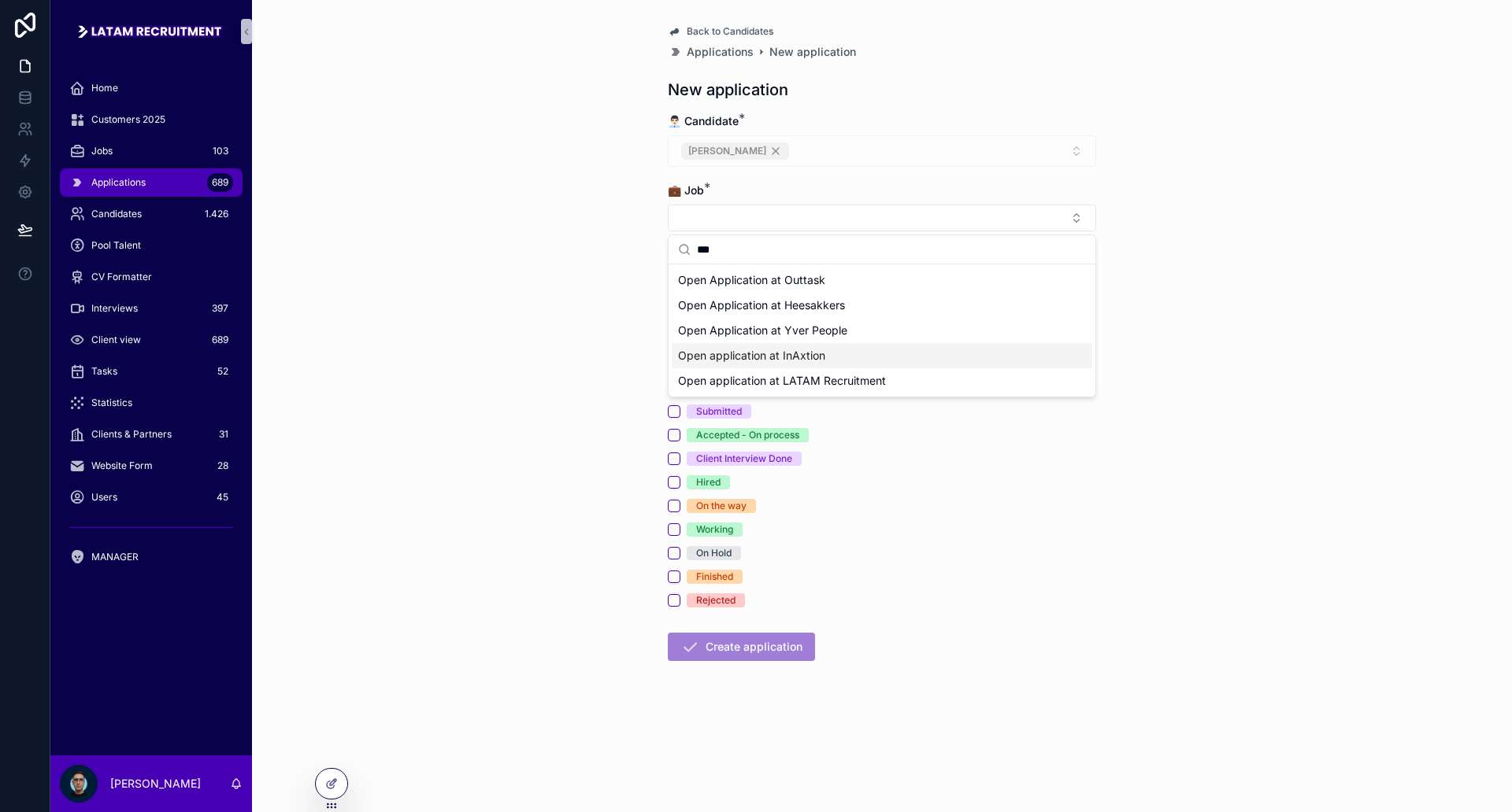
type input "***"
click at [823, 350] on span "Open application at InAxtion" at bounding box center [752, 355] width 147 height 16
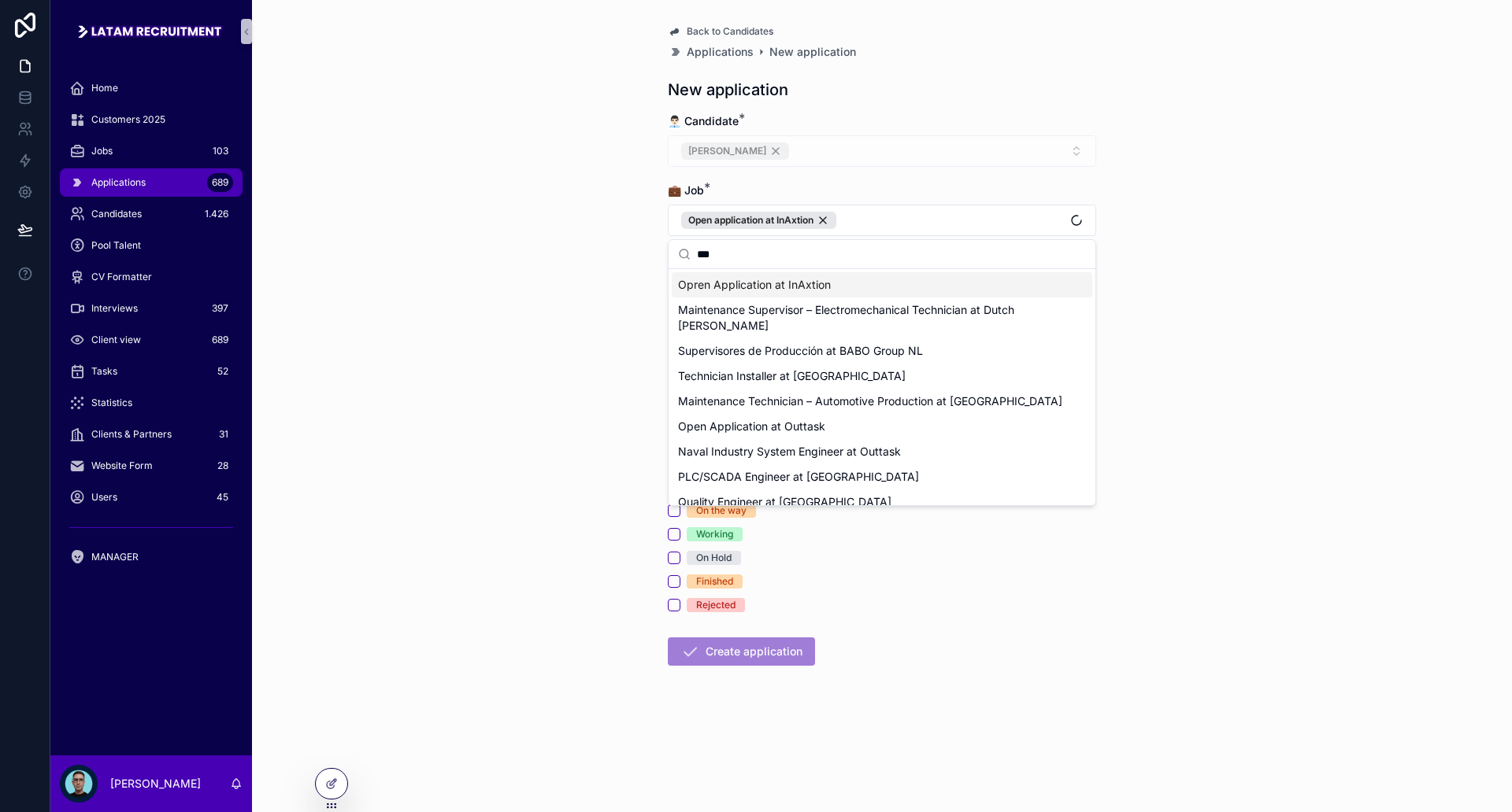
click at [615, 238] on div "Back to Candidates Applications New application New application 👨🏻‍💼 Candidate …" at bounding box center [882, 406] width 1260 height 812
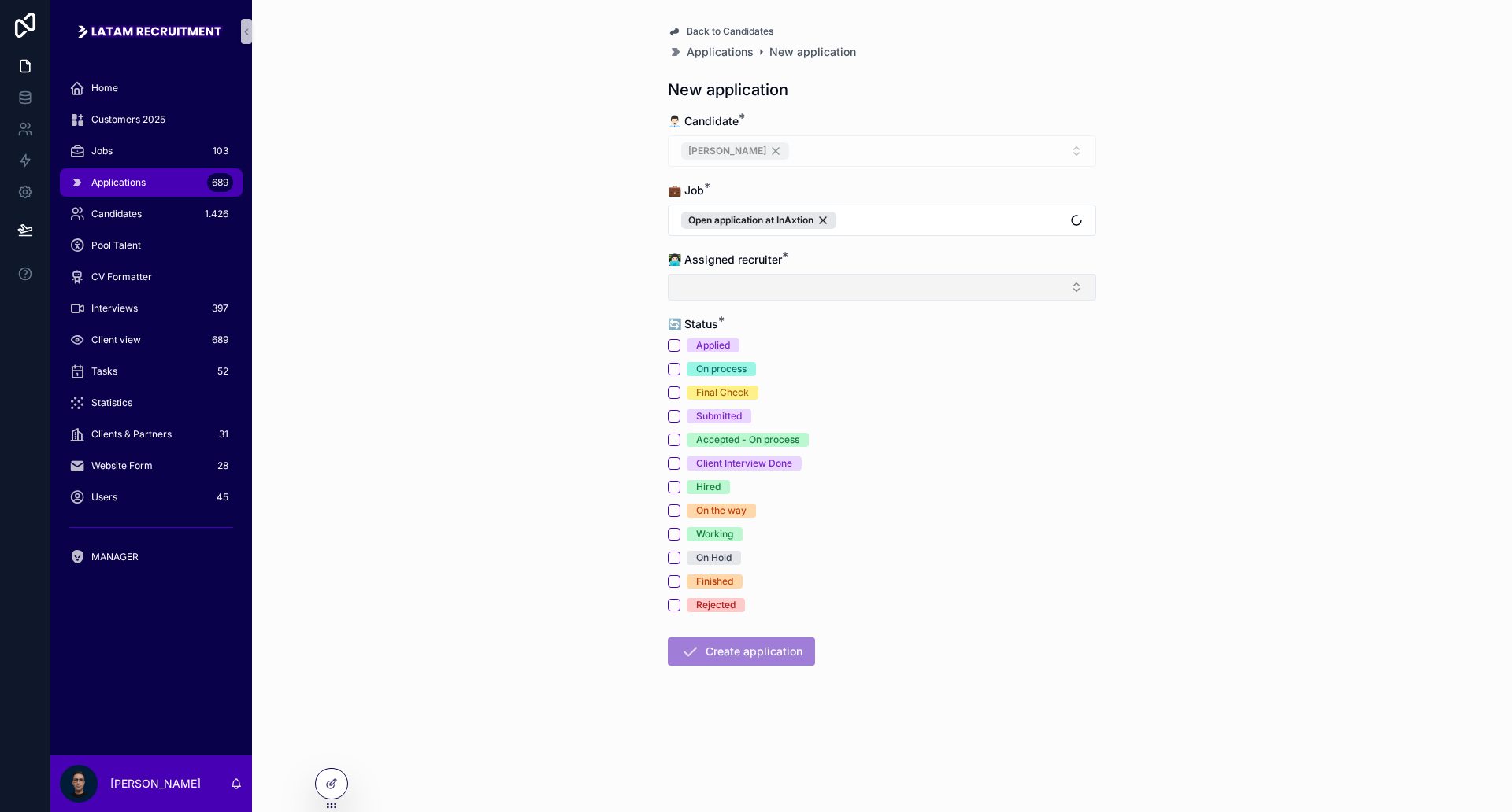
click at [724, 285] on button "Select Button" at bounding box center [881, 287] width 429 height 27
click at [728, 396] on div "[PERSON_NAME]" at bounding box center [882, 399] width 420 height 25
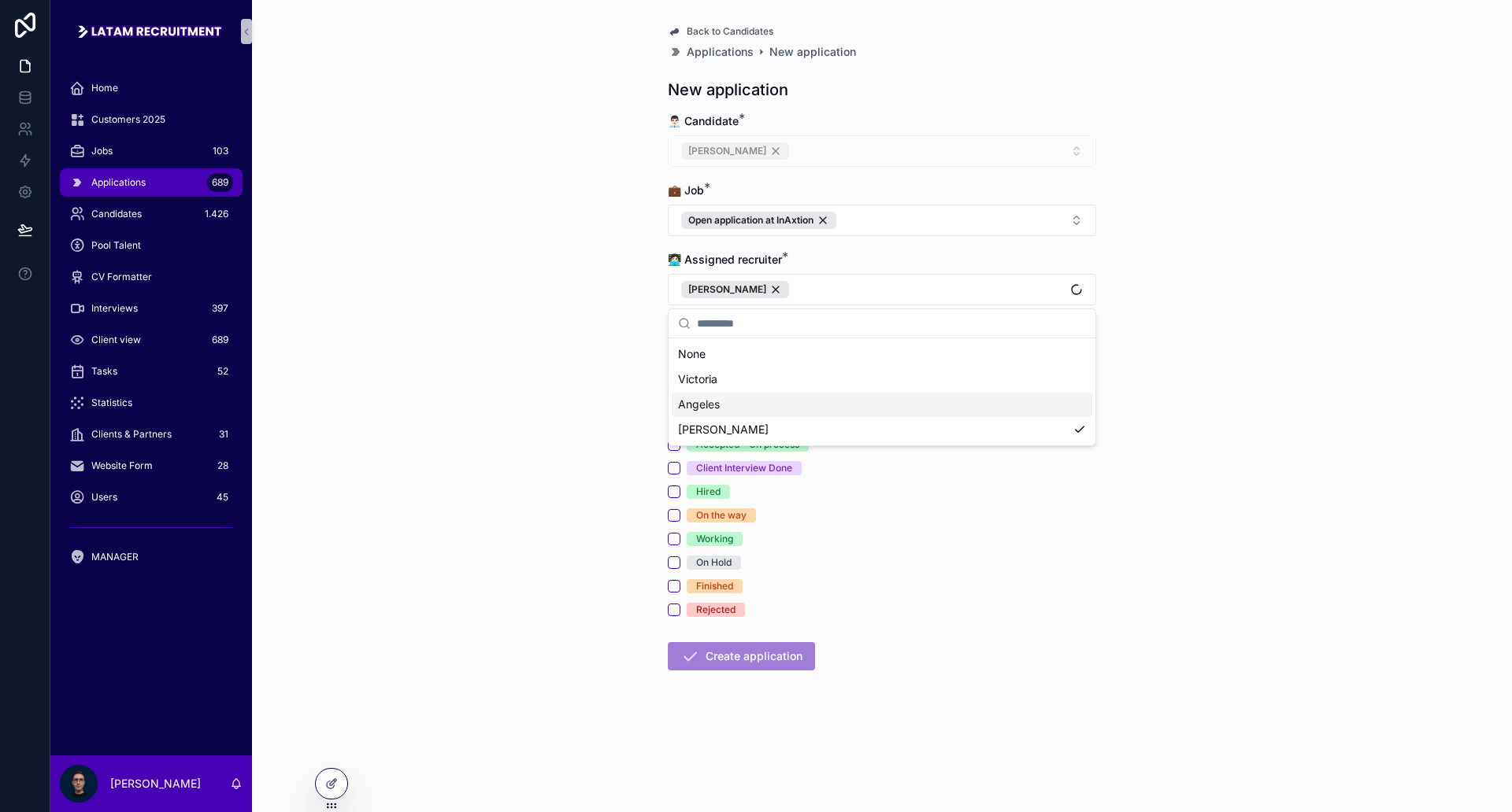
click at [556, 393] on div "Back to Candidates Applications New application New application 👨🏻‍💼 Candidate …" at bounding box center [882, 406] width 1260 height 812
click at [673, 378] on button "On process" at bounding box center [674, 374] width 13 height 13
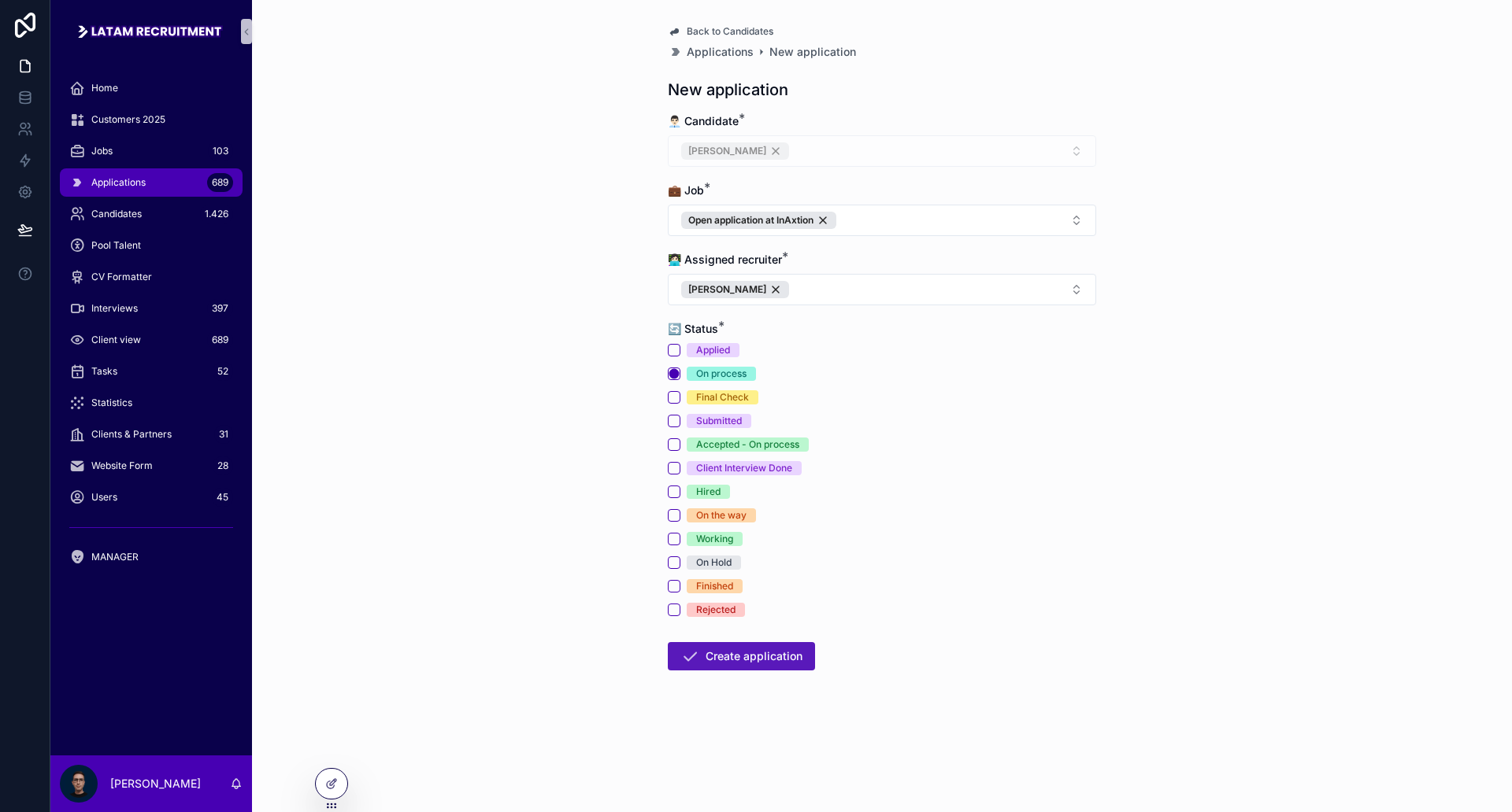
click at [780, 651] on button "Create application" at bounding box center [741, 656] width 147 height 28
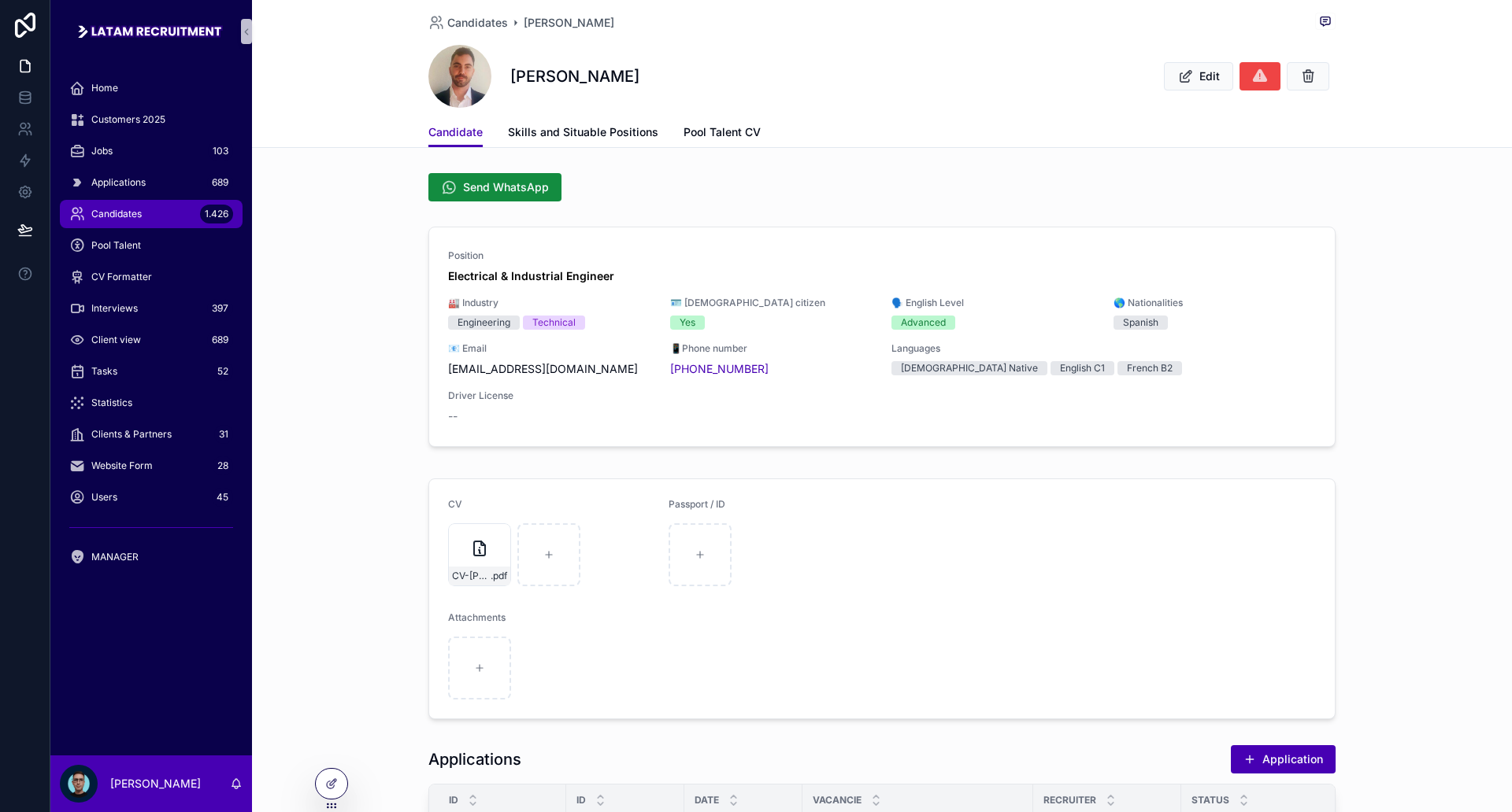
click at [597, 186] on div "Send WhatsApp" at bounding box center [882, 187] width 907 height 28
click at [125, 210] on span "Candidates" at bounding box center [117, 214] width 50 height 13
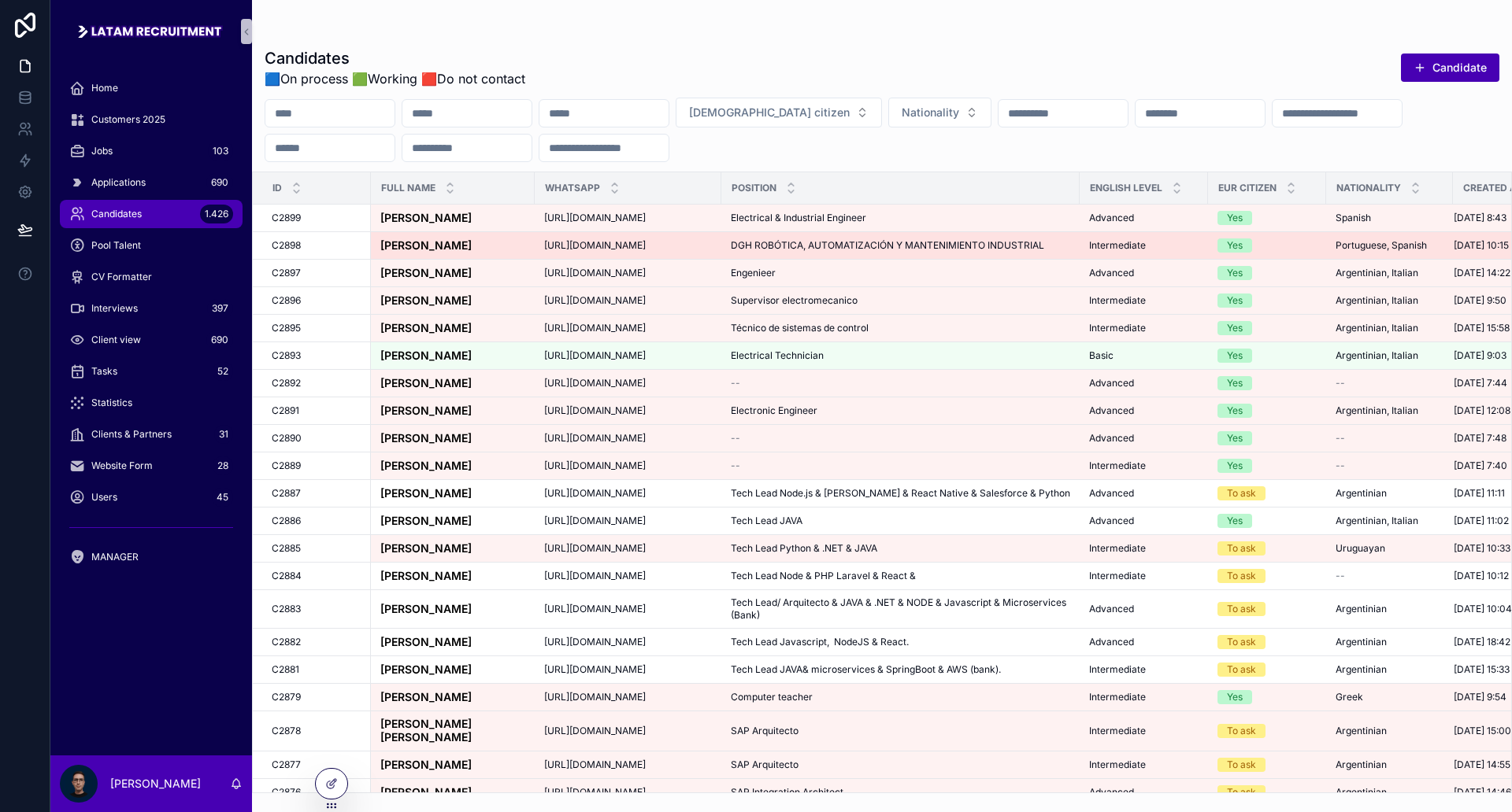
click at [511, 252] on div "[PERSON_NAME] [PERSON_NAME] [PERSON_NAME]" at bounding box center [453, 246] width 145 height 14
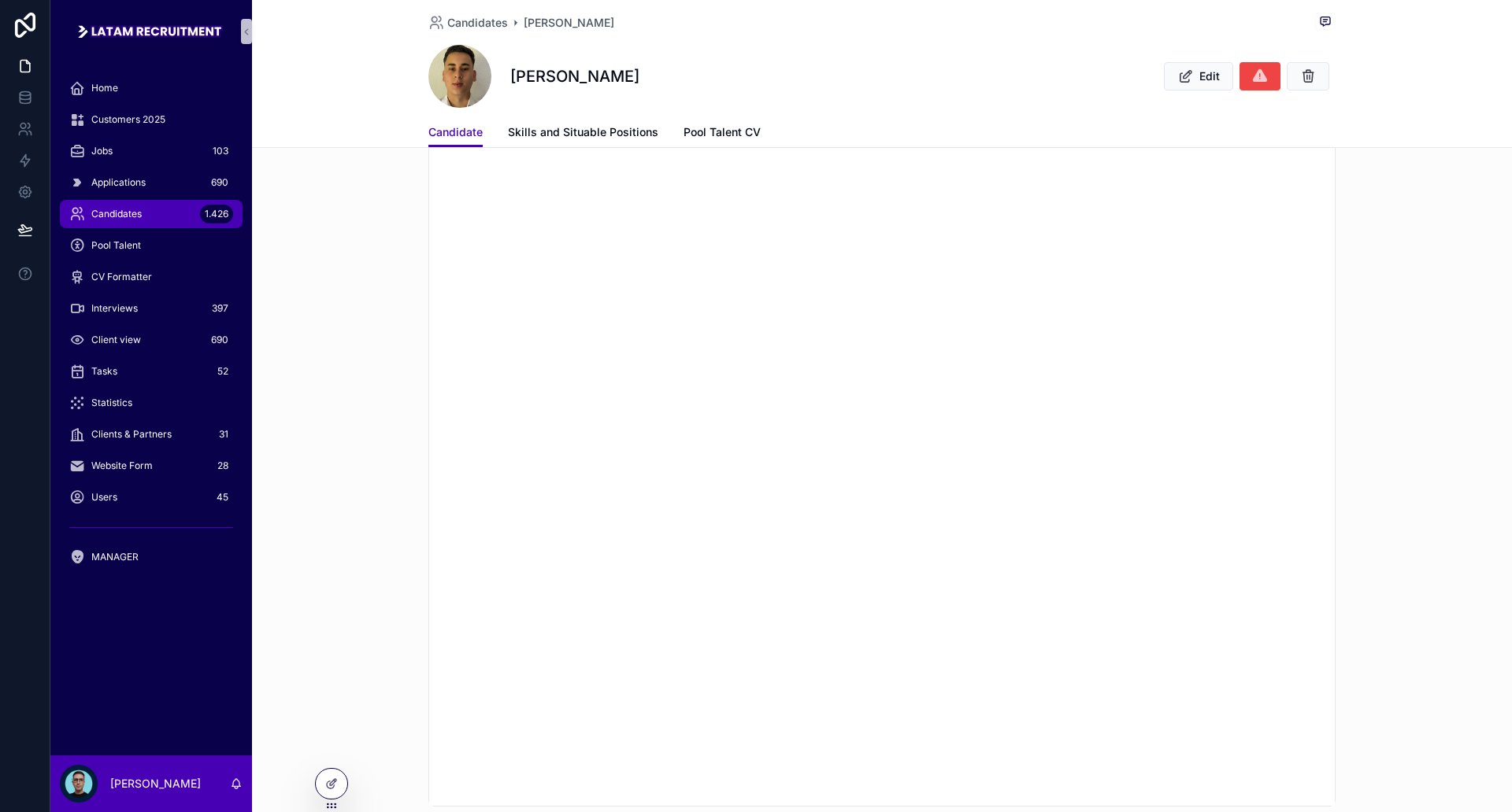
scroll to position [1279, 0]
click at [463, 24] on span "Candidates" at bounding box center [477, 22] width 61 height 16
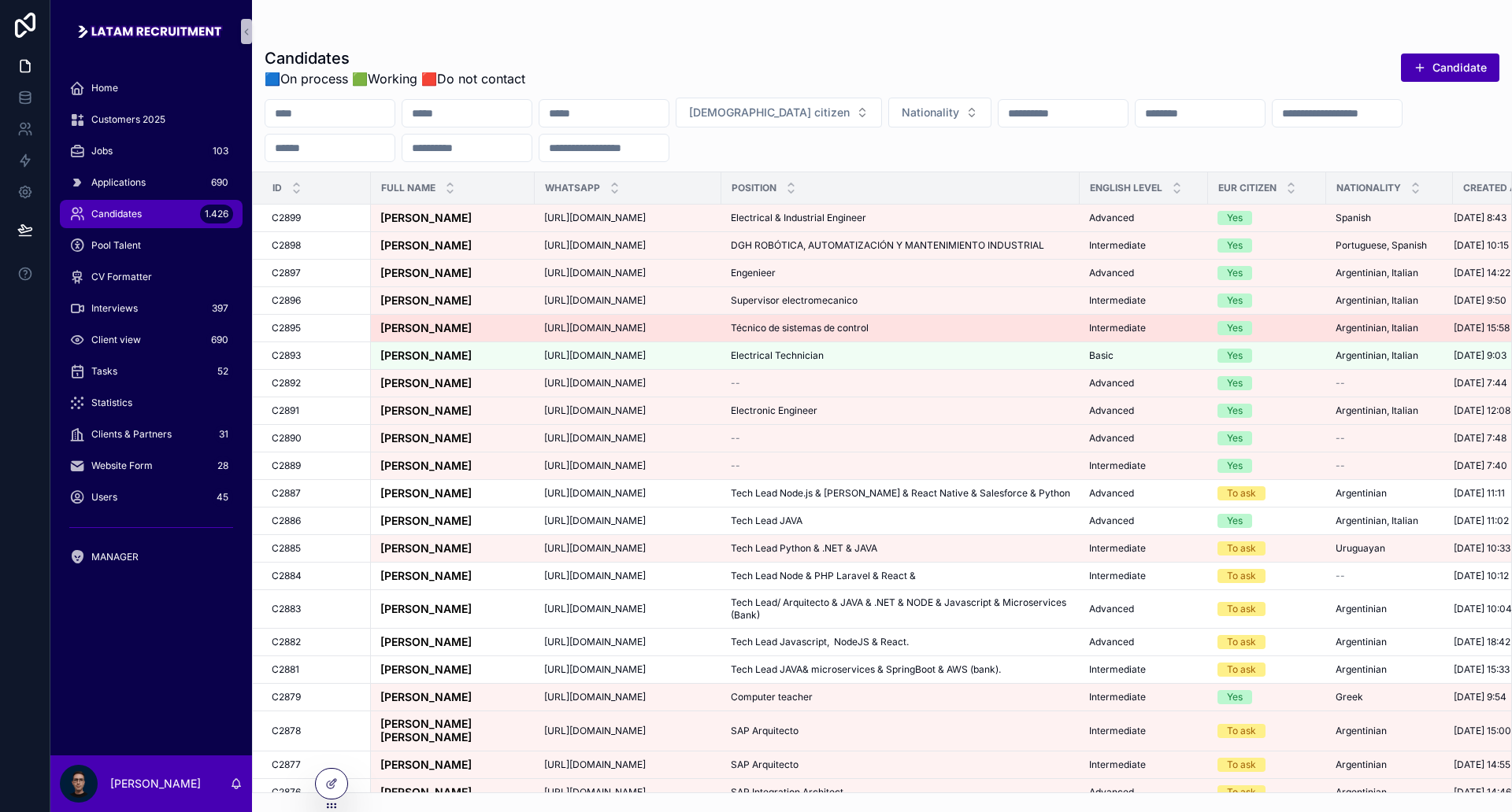
click at [454, 335] on div "[PERSON_NAME] [PERSON_NAME]" at bounding box center [453, 328] width 145 height 14
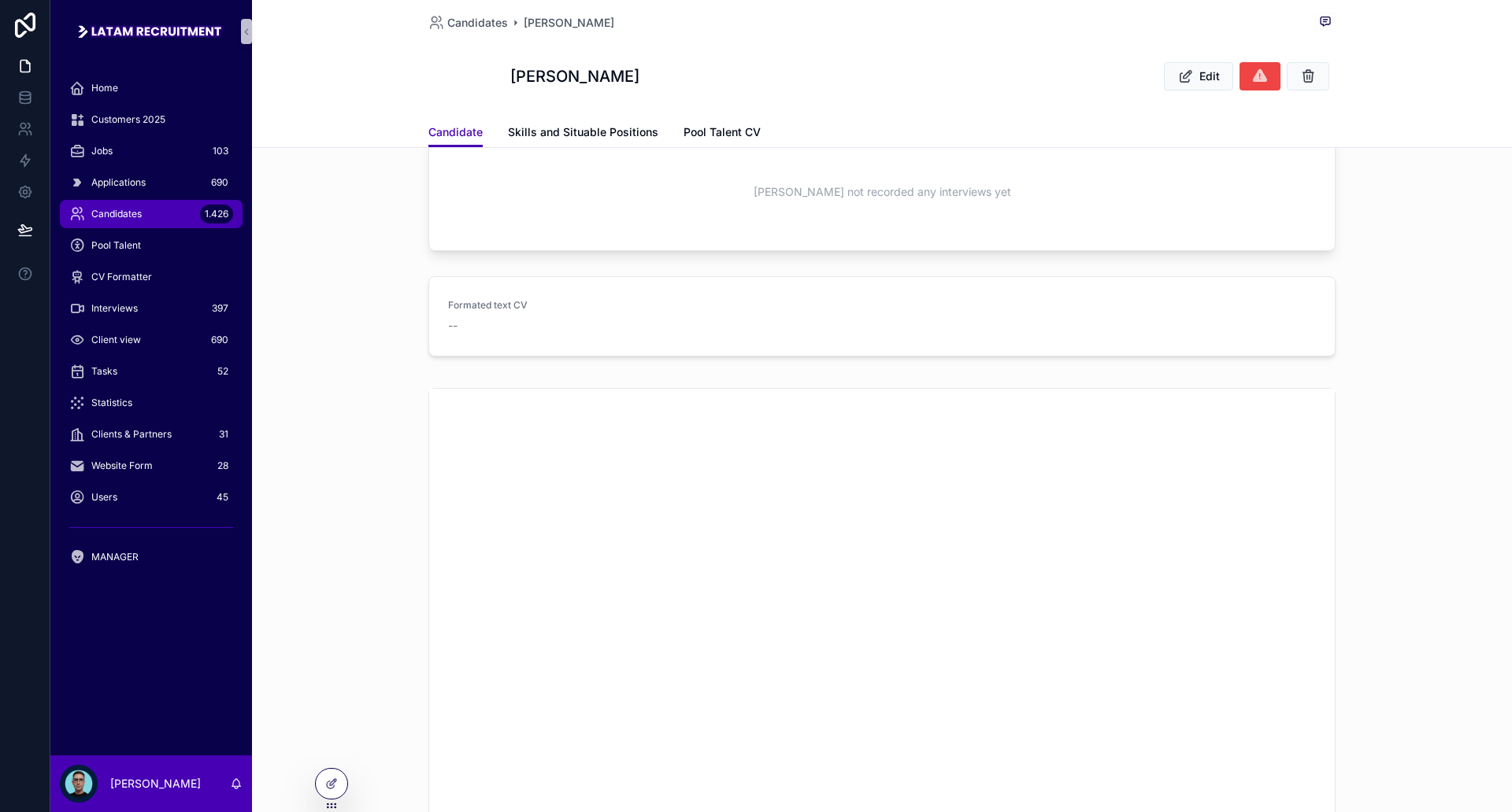
scroll to position [984, 0]
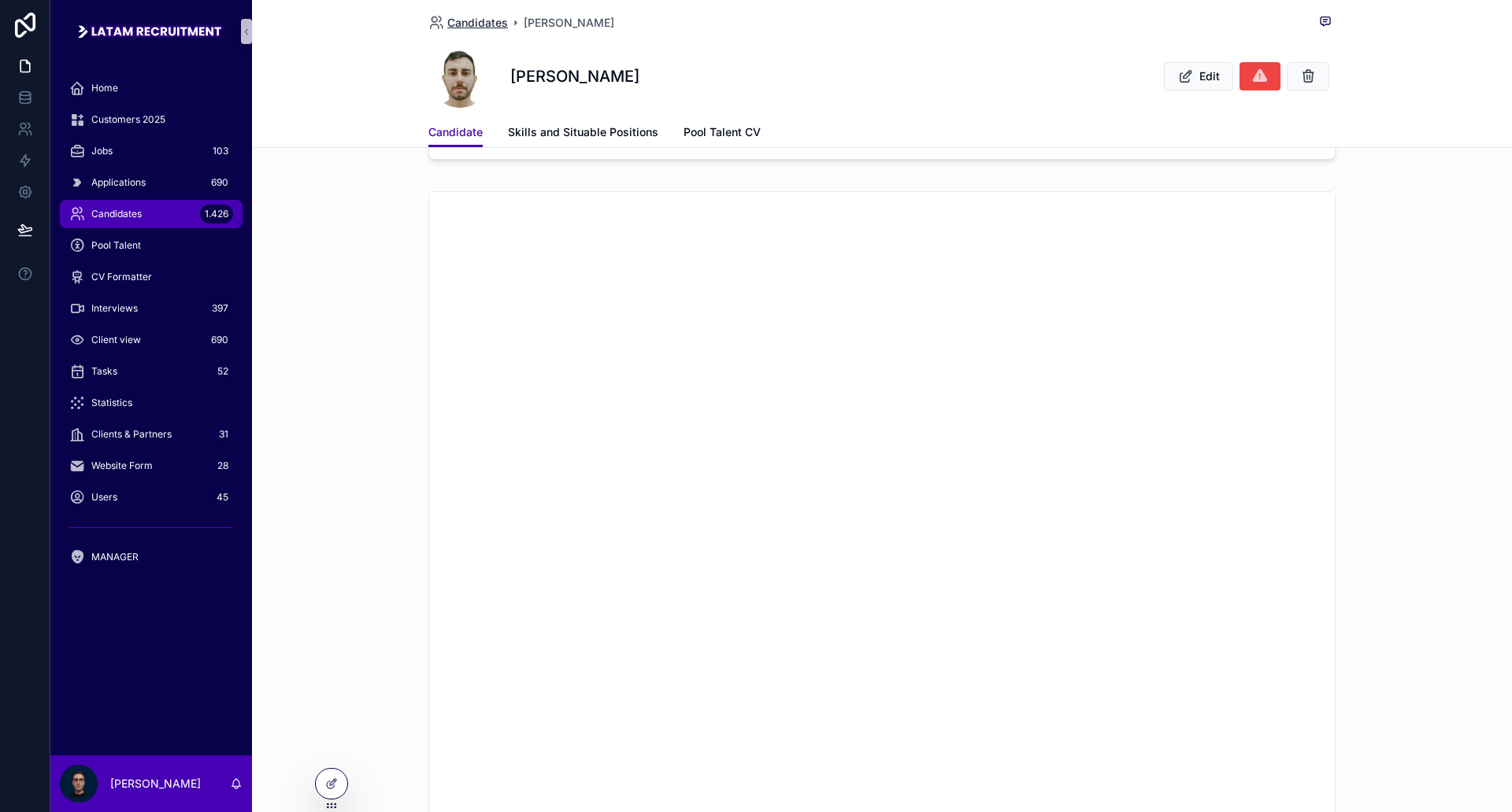
click at [459, 25] on span "Candidates" at bounding box center [477, 22] width 61 height 16
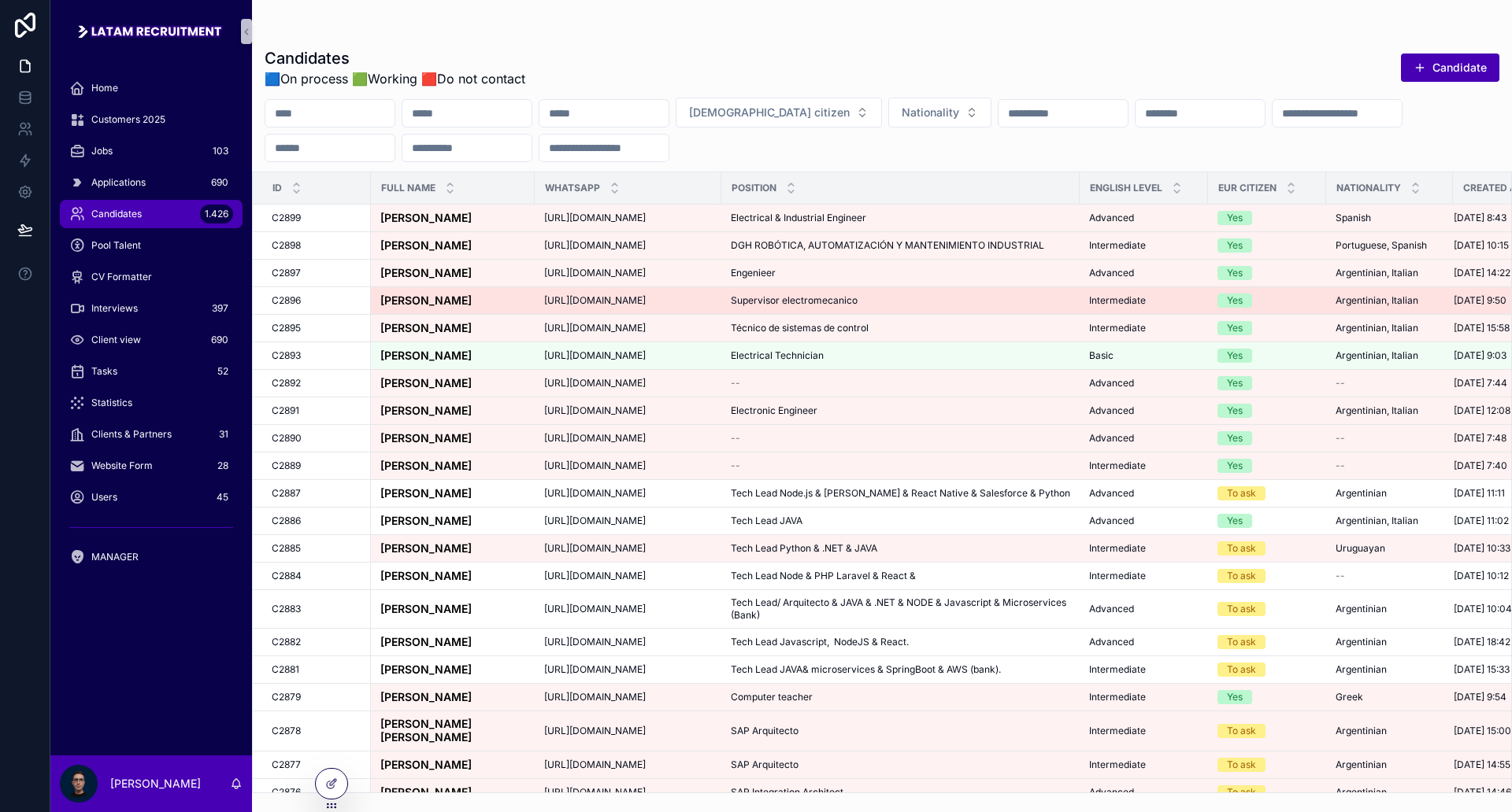
click at [486, 307] on div "Baltxa Iglesias [PERSON_NAME]" at bounding box center [453, 301] width 145 height 14
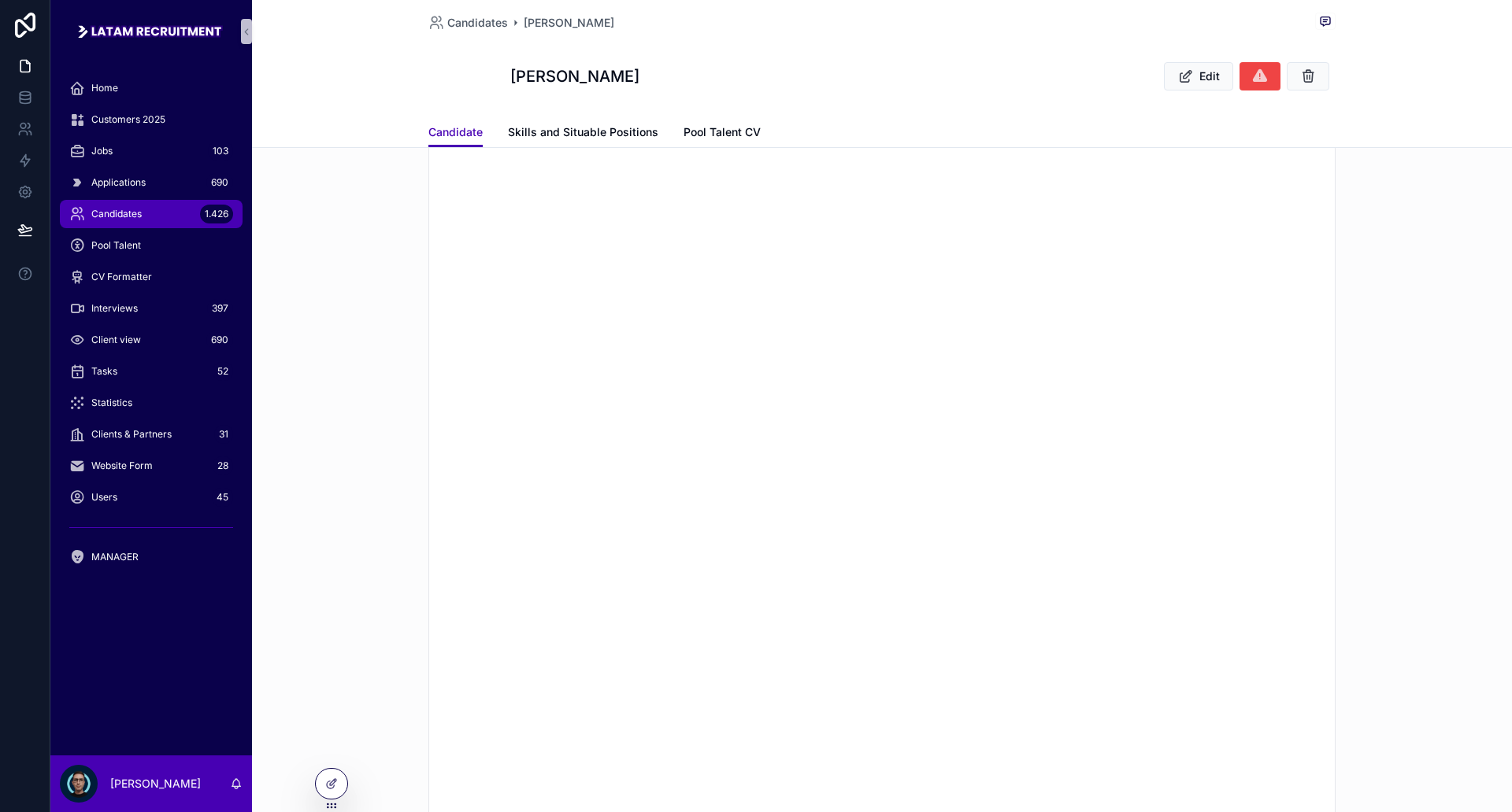
scroll to position [1082, 0]
click at [151, 190] on div "Applications 690" at bounding box center [151, 182] width 163 height 25
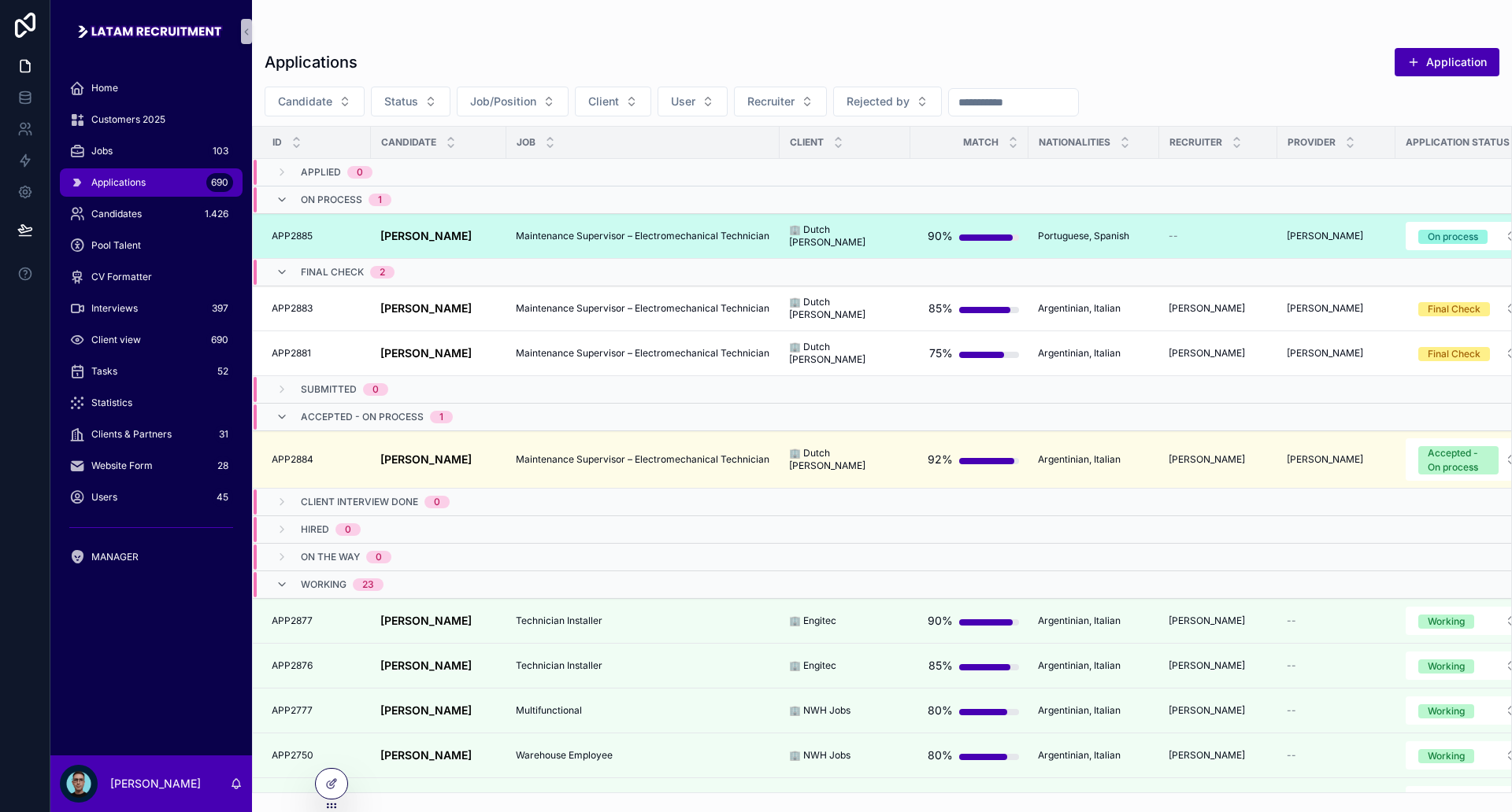
click at [522, 235] on span "Maintenance Supervisor – Electromechanical Technician" at bounding box center [643, 236] width 253 height 13
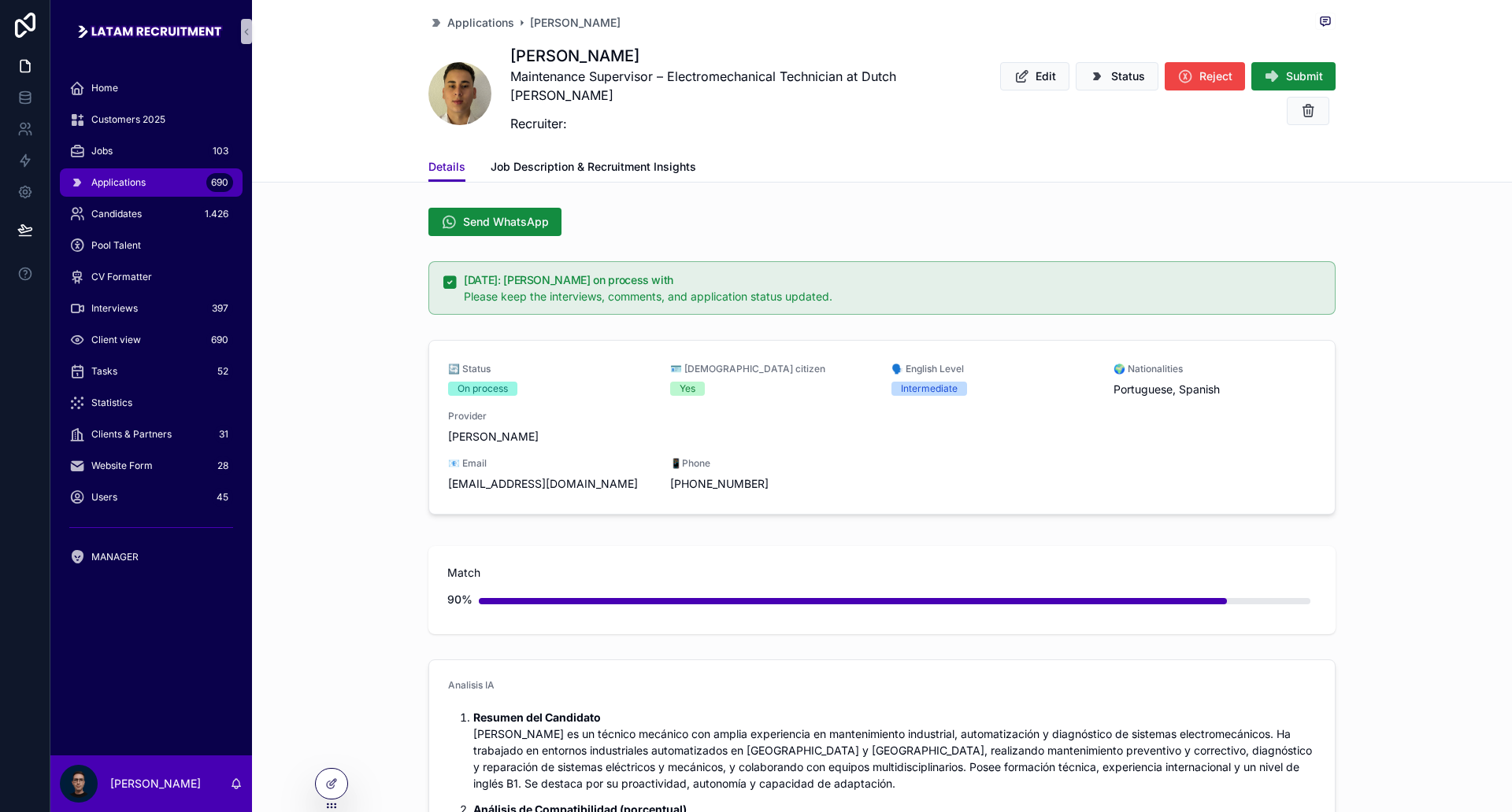
click at [390, 350] on div "🔄 Status On process 🪪 [DEMOGRAPHIC_DATA] citizen Yes 🗣️ English Level Intermedi…" at bounding box center [882, 430] width 1260 height 194
click at [468, 20] on span "Applications" at bounding box center [480, 22] width 67 height 16
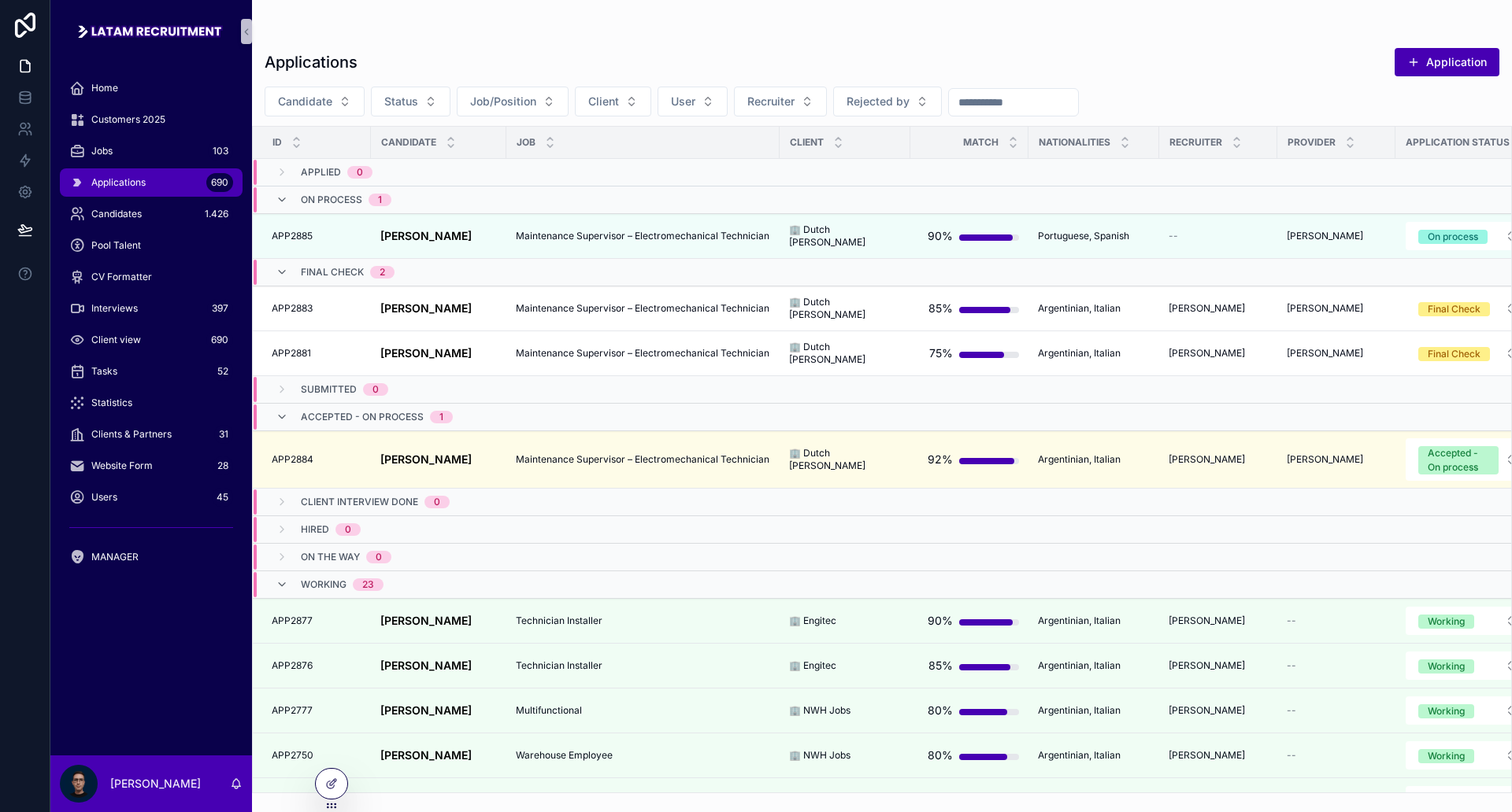
click at [1158, 83] on div "Applications Application Candidate Status Job/Position Client User Recruiter Re…" at bounding box center [882, 416] width 1260 height 756
click at [1155, 85] on div "Applications Application Candidate Status Job/Position Client User Recruiter Re…" at bounding box center [882, 416] width 1260 height 756
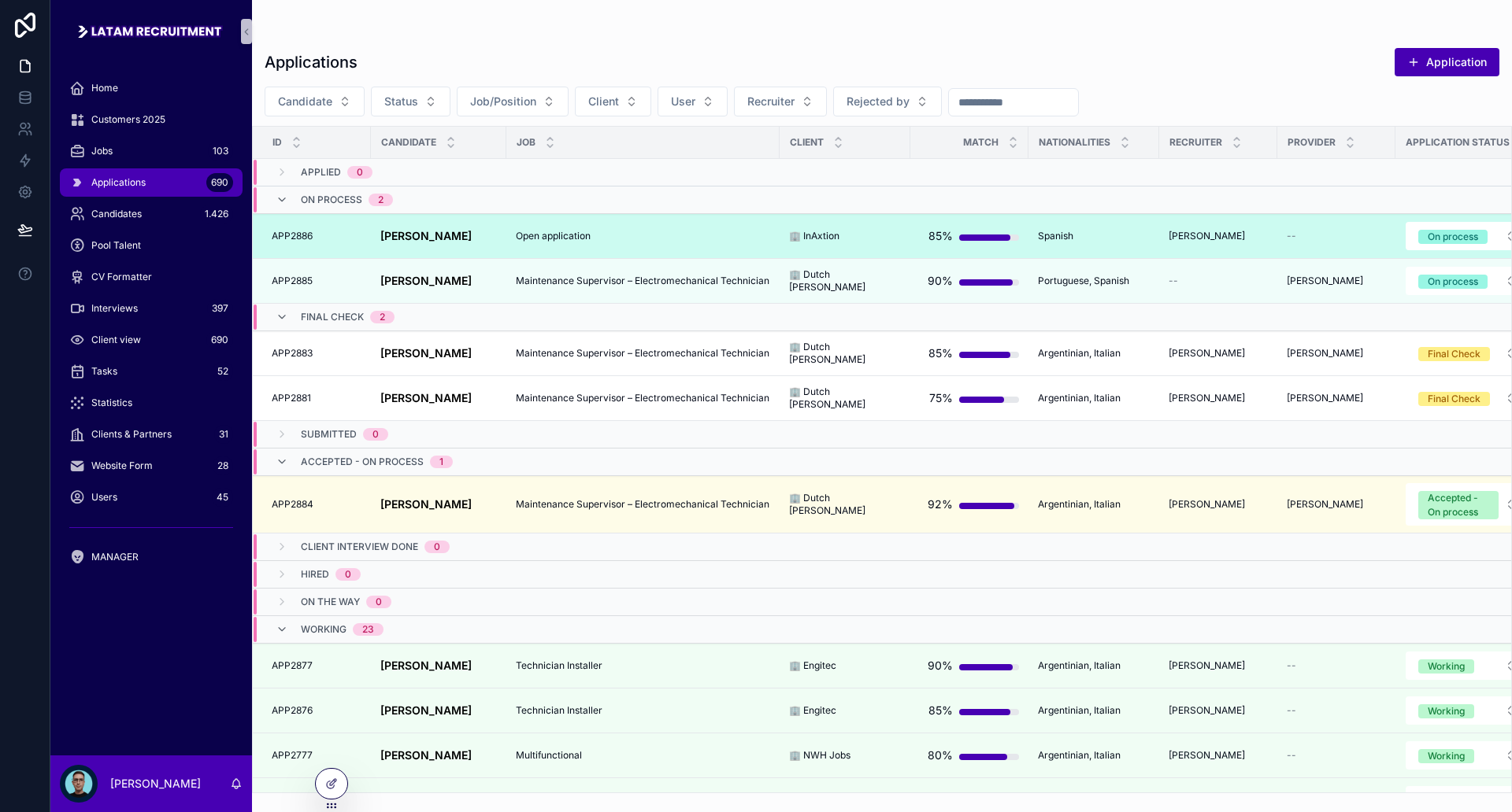
click at [565, 236] on span "Open application" at bounding box center [553, 236] width 74 height 13
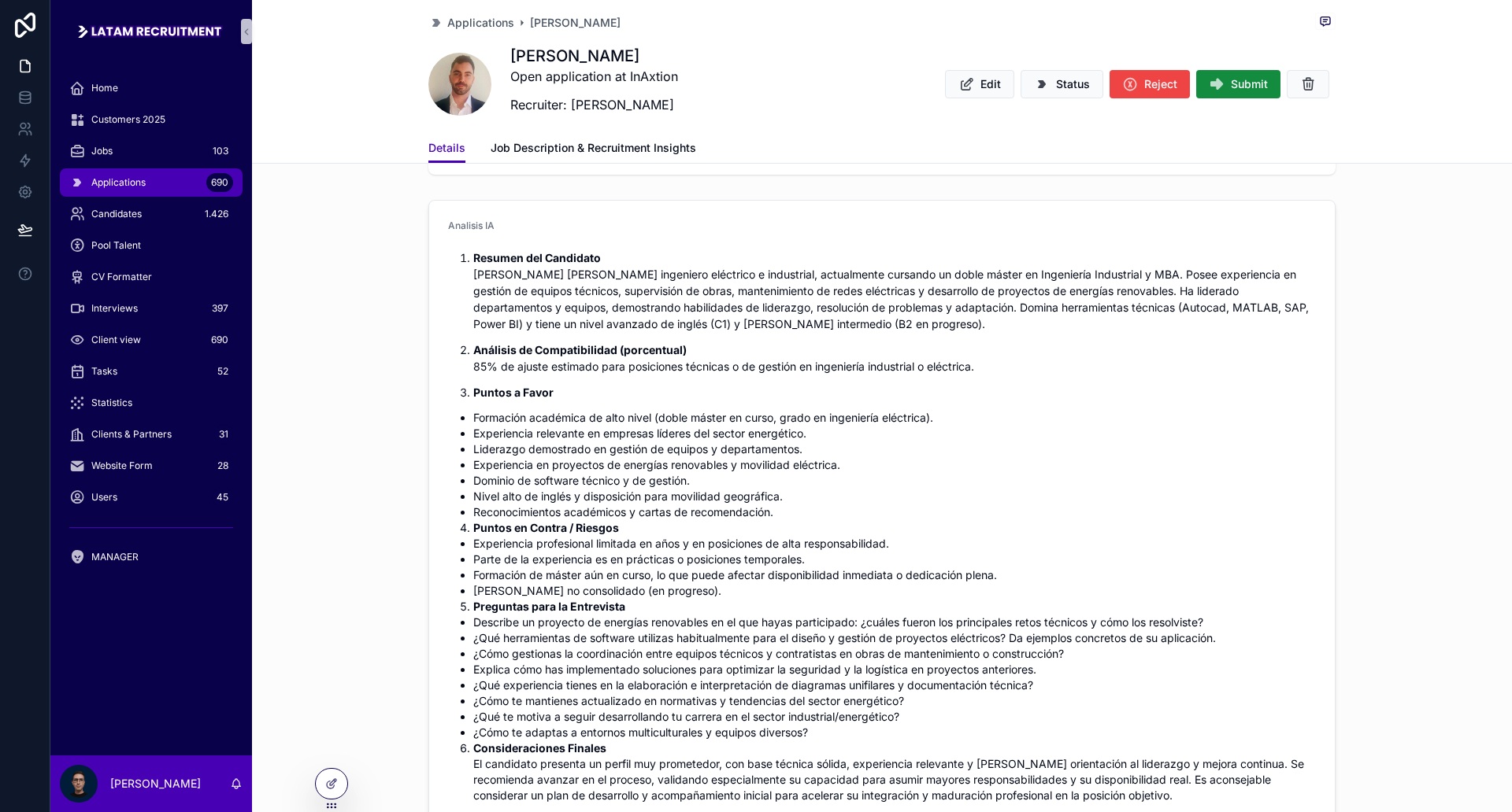
scroll to position [295, 0]
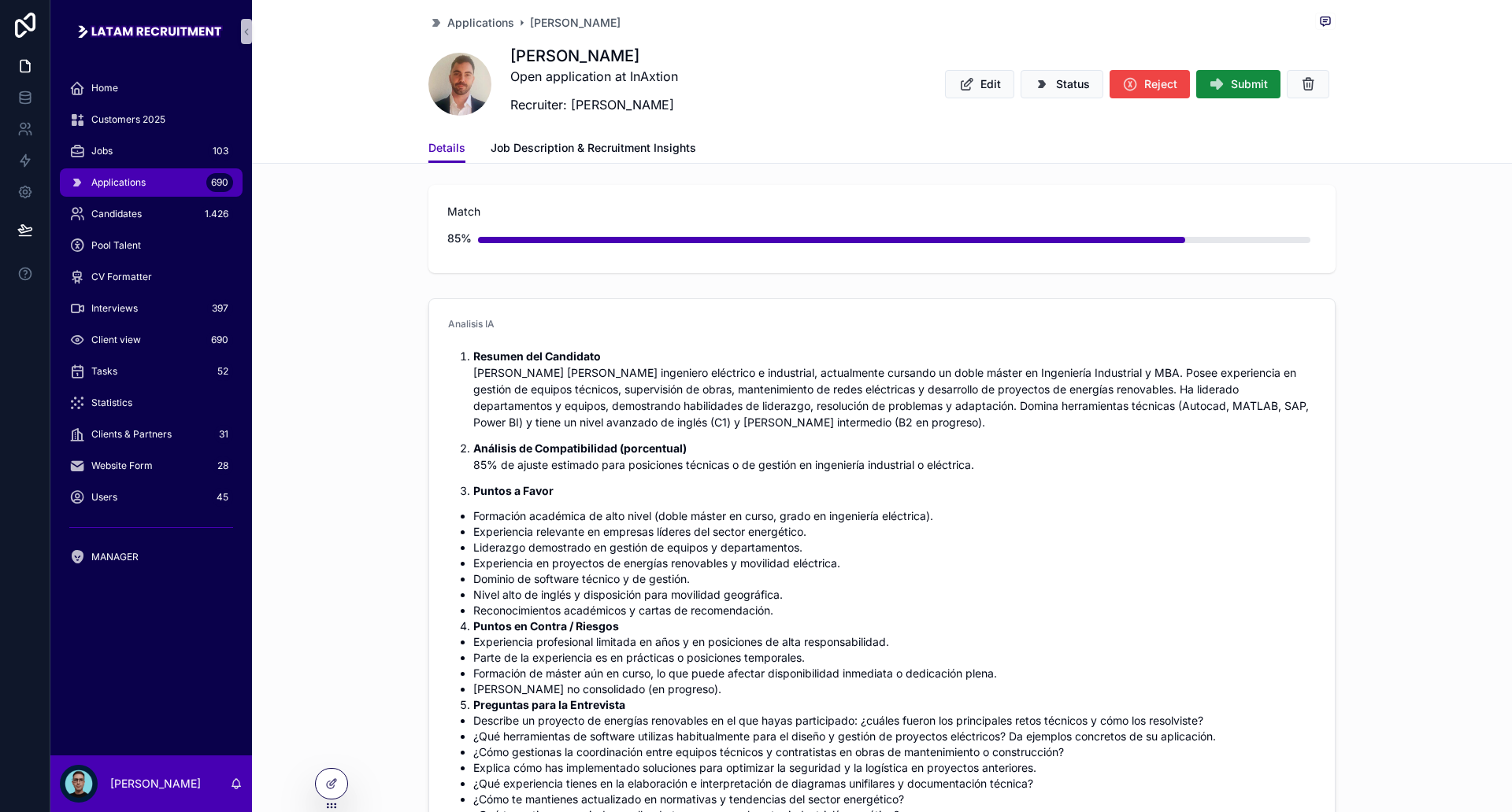
click at [1004, 436] on ol "Resumen del Candidato [PERSON_NAME] [PERSON_NAME] ingeniero eléctrico e industr…" at bounding box center [881, 423] width 868 height 151
click at [1015, 432] on ol "Resumen del Candidato [PERSON_NAME] [PERSON_NAME] ingeniero eléctrico e industr…" at bounding box center [881, 423] width 868 height 151
click at [1009, 430] on ol "Resumen del Candidato [PERSON_NAME] [PERSON_NAME] ingeniero eléctrico e industr…" at bounding box center [881, 423] width 868 height 151
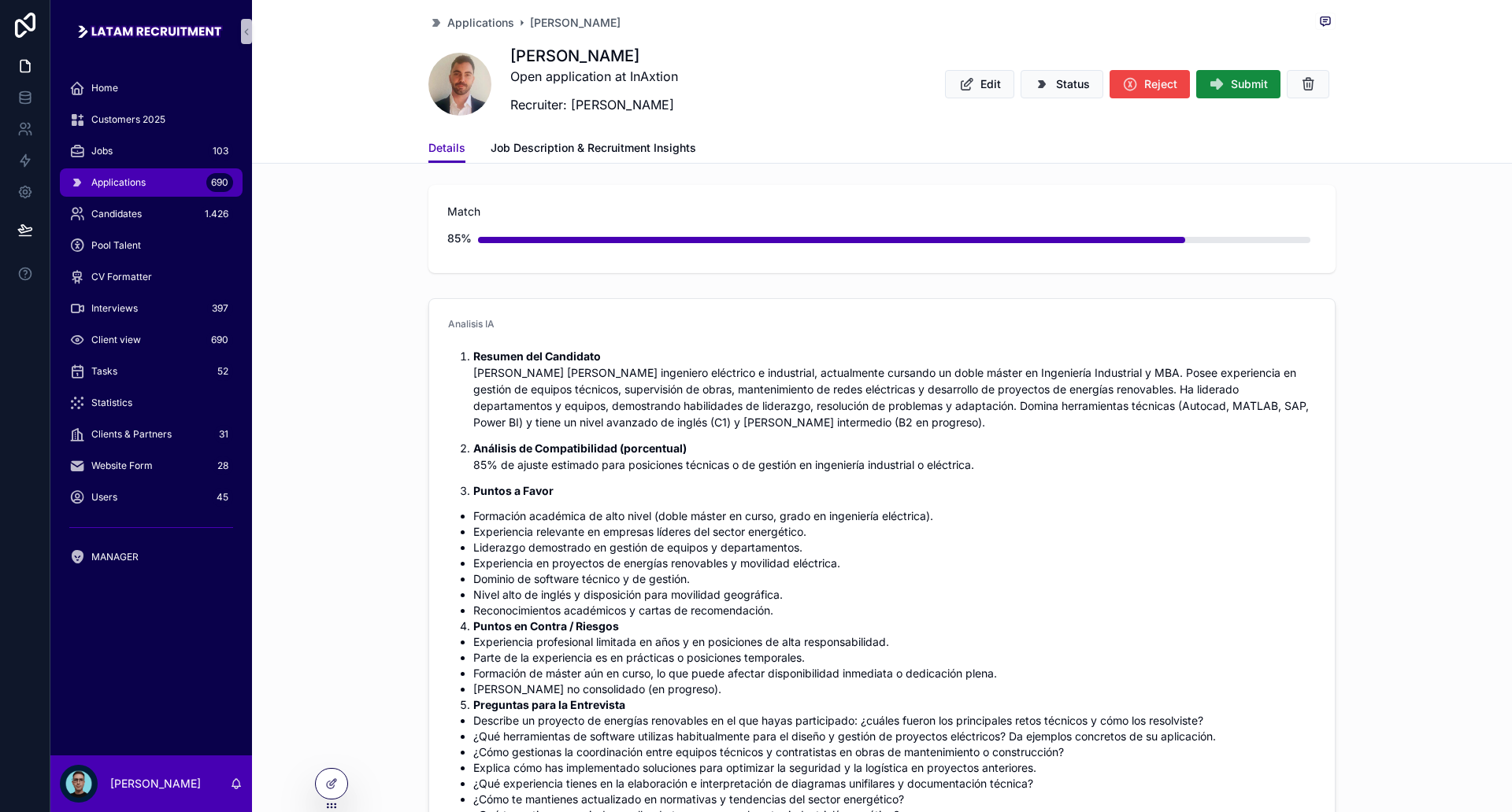
click at [1016, 422] on p "Resumen del Candidato [PERSON_NAME] [PERSON_NAME] ingeniero eléctrico e industr…" at bounding box center [895, 389] width 843 height 83
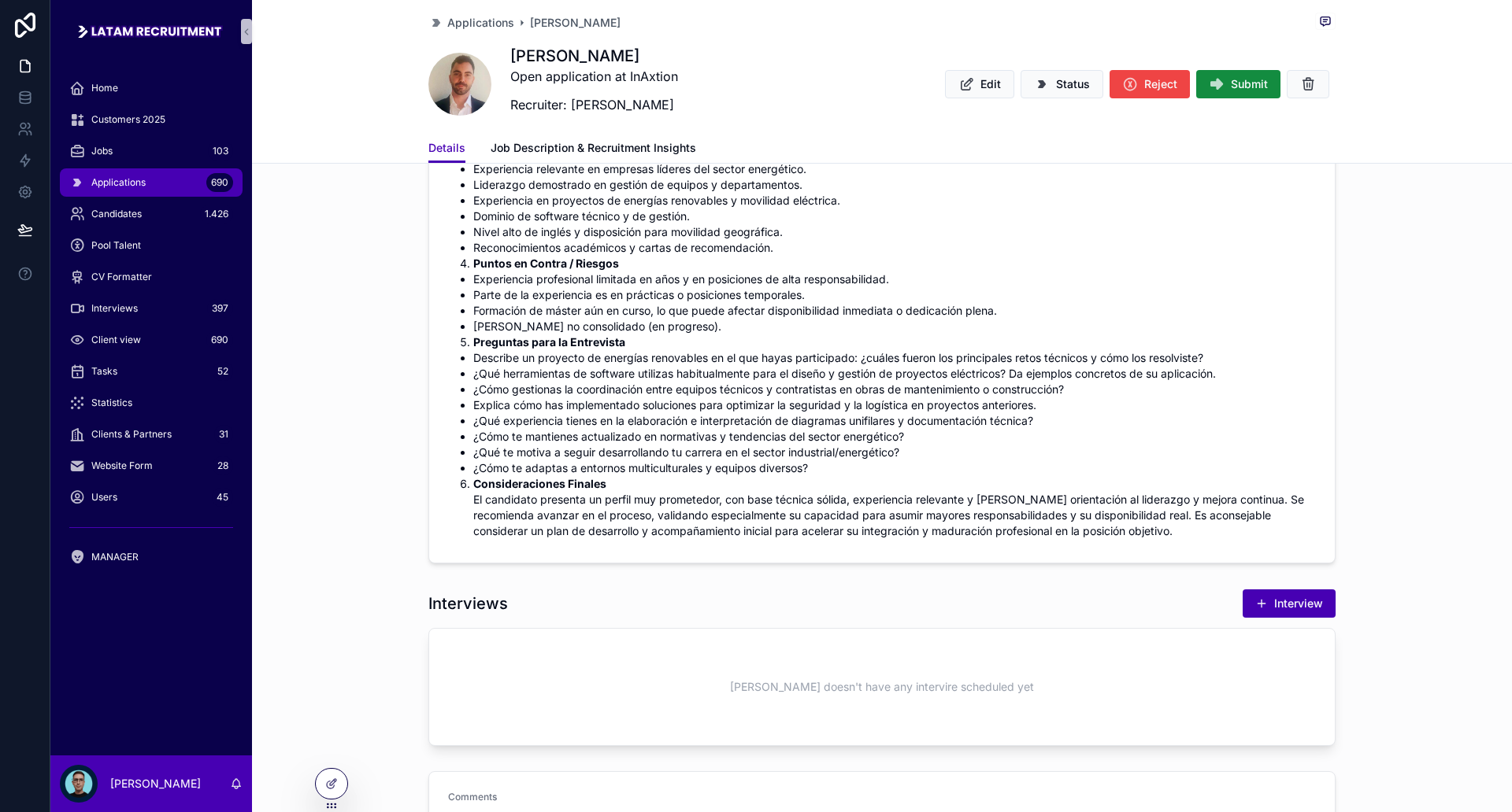
scroll to position [689, 0]
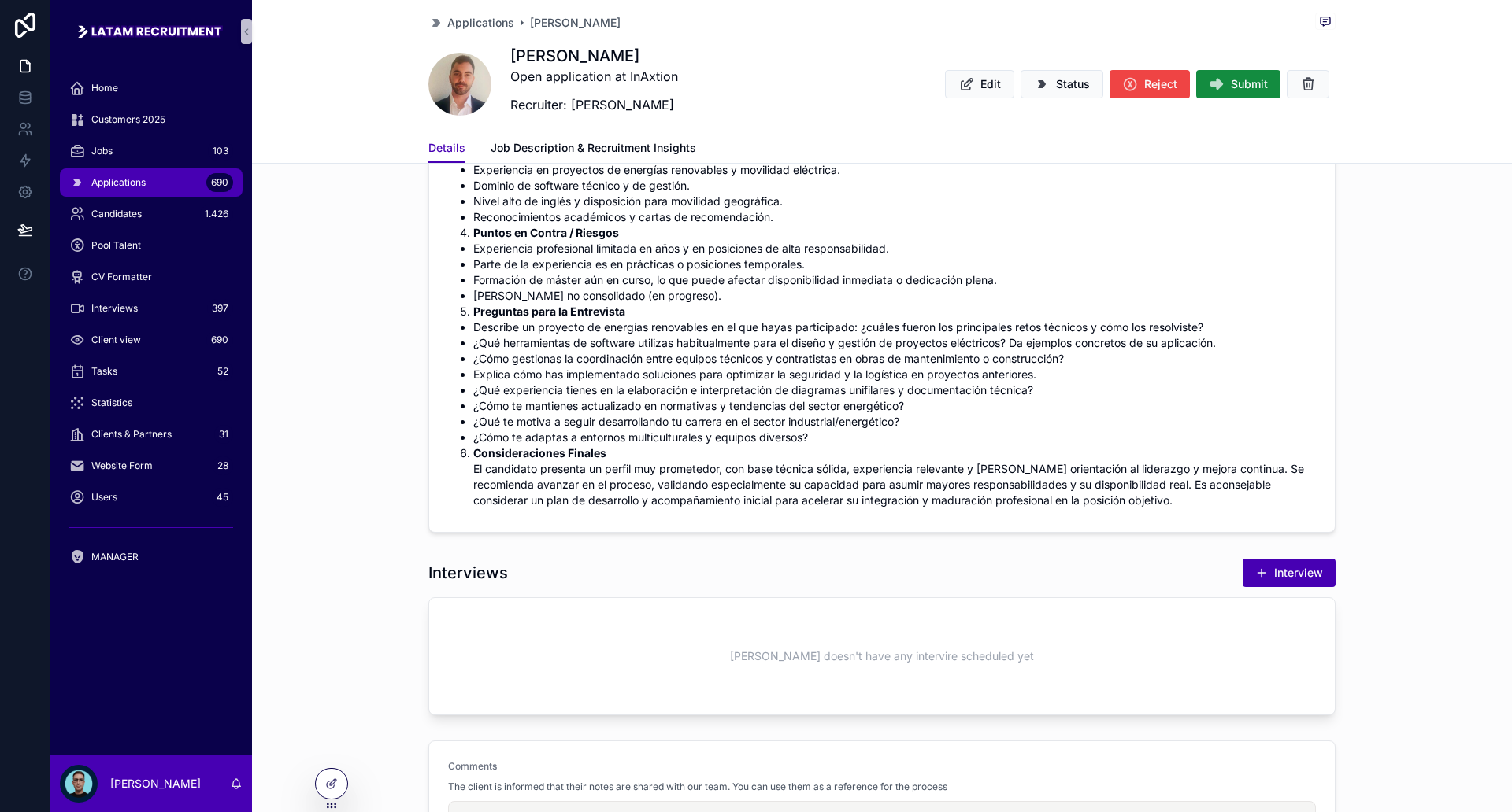
click at [750, 474] on li "Consideraciones Finales El candidato presenta un perfil muy prometedor, con bas…" at bounding box center [895, 477] width 843 height 63
click at [934, 448] on li "Consideraciones Finales El candidato presenta un perfil muy prometedor, con bas…" at bounding box center [895, 477] width 843 height 63
drag, startPoint x: 713, startPoint y: 487, endPoint x: 725, endPoint y: 486, distance: 12.0
click at [713, 487] on li "Consideraciones Finales El candidato presenta un perfil muy prometedor, con bas…" at bounding box center [895, 477] width 843 height 63
click at [847, 487] on li "Consideraciones Finales El candidato presenta un perfil muy prometedor, con bas…" at bounding box center [895, 477] width 843 height 63
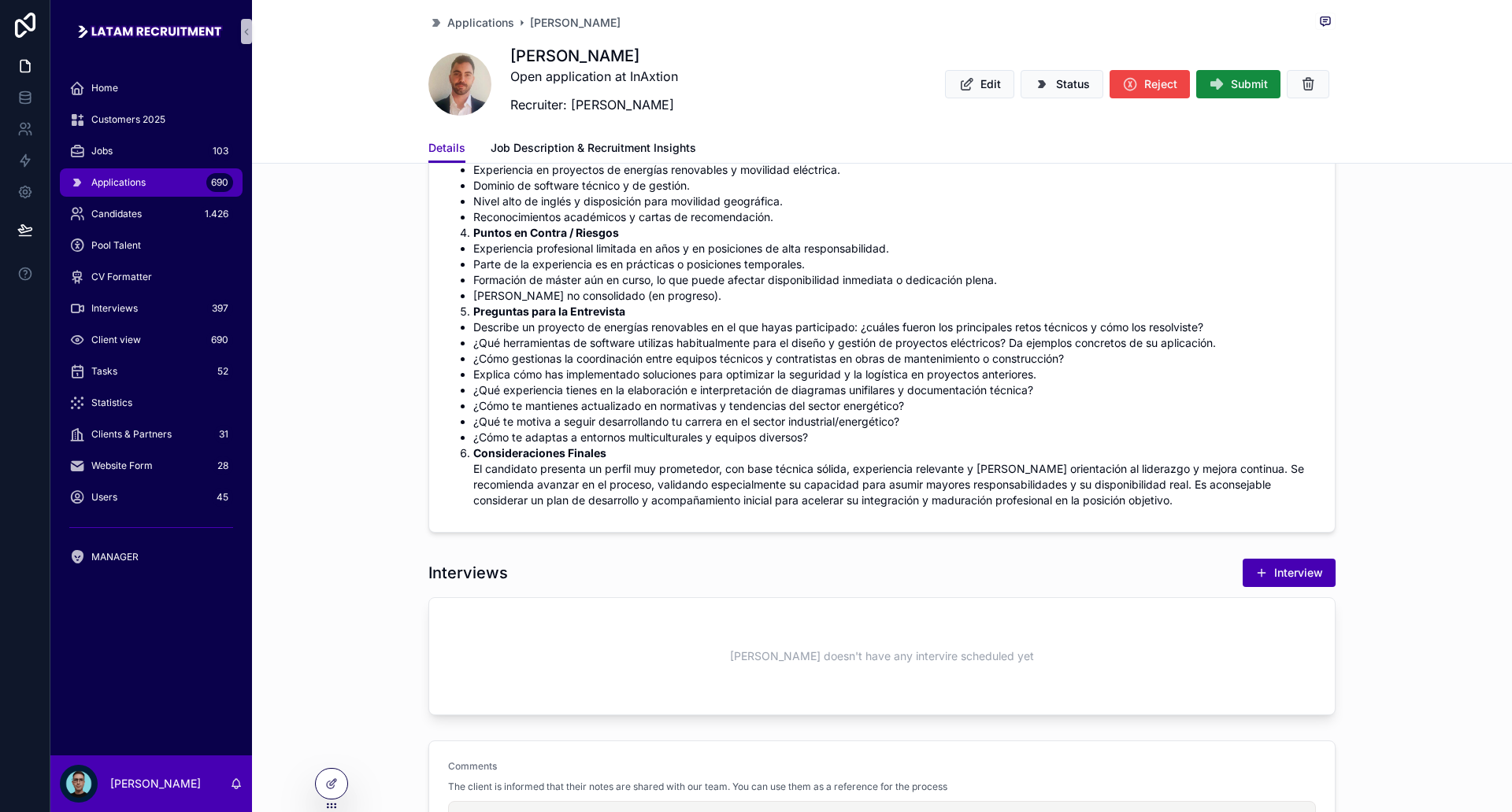
click at [1017, 490] on li "Consideraciones Finales El candidato presenta un perfil muy prometedor, con bas…" at bounding box center [895, 477] width 843 height 63
click at [1074, 499] on li "Consideraciones Finales El candidato presenta un perfil muy prometedor, con bas…" at bounding box center [895, 477] width 843 height 63
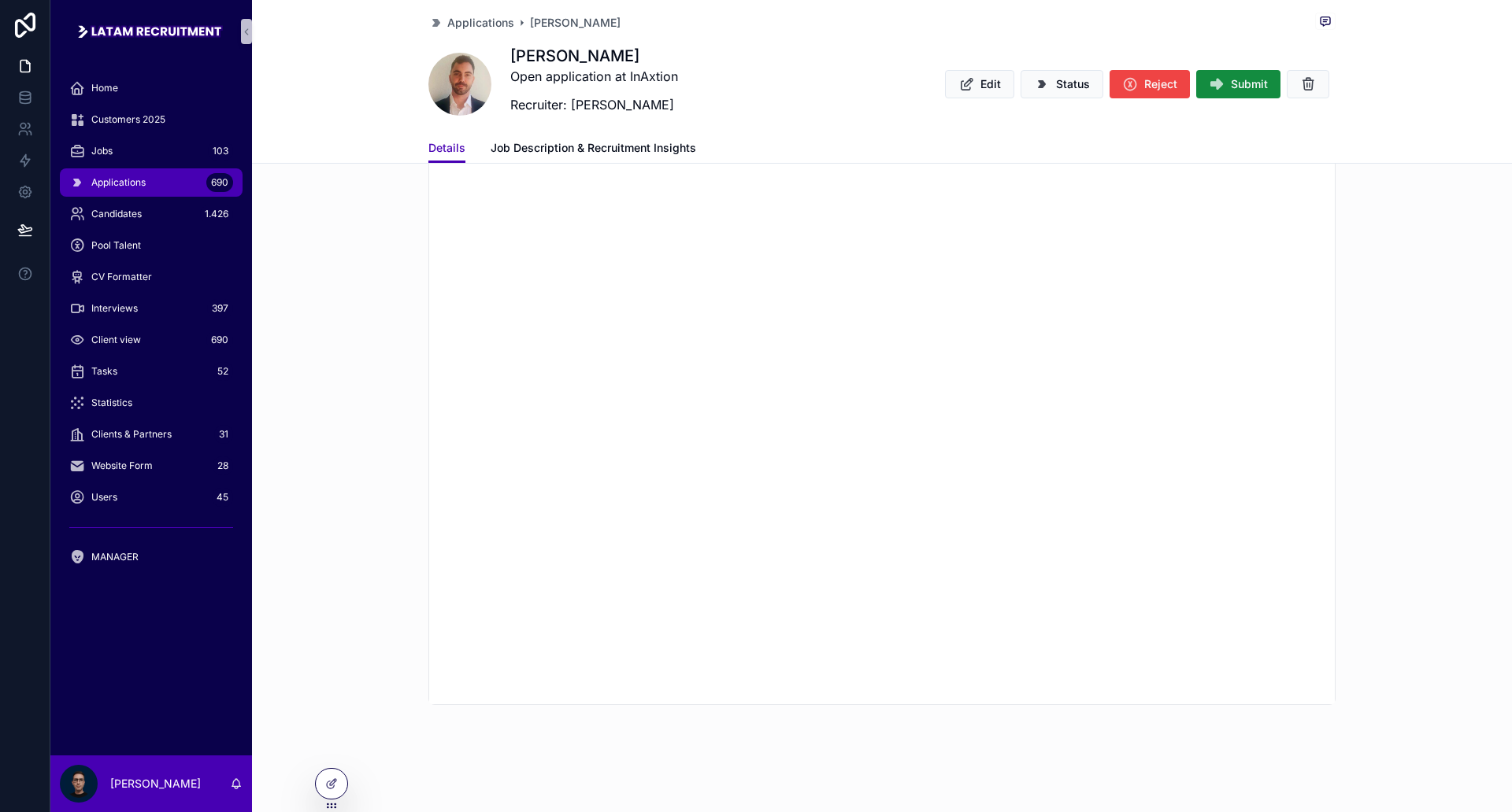
scroll to position [1472, 0]
click at [391, 397] on div "scrollable content" at bounding box center [882, 692] width 1260 height 825
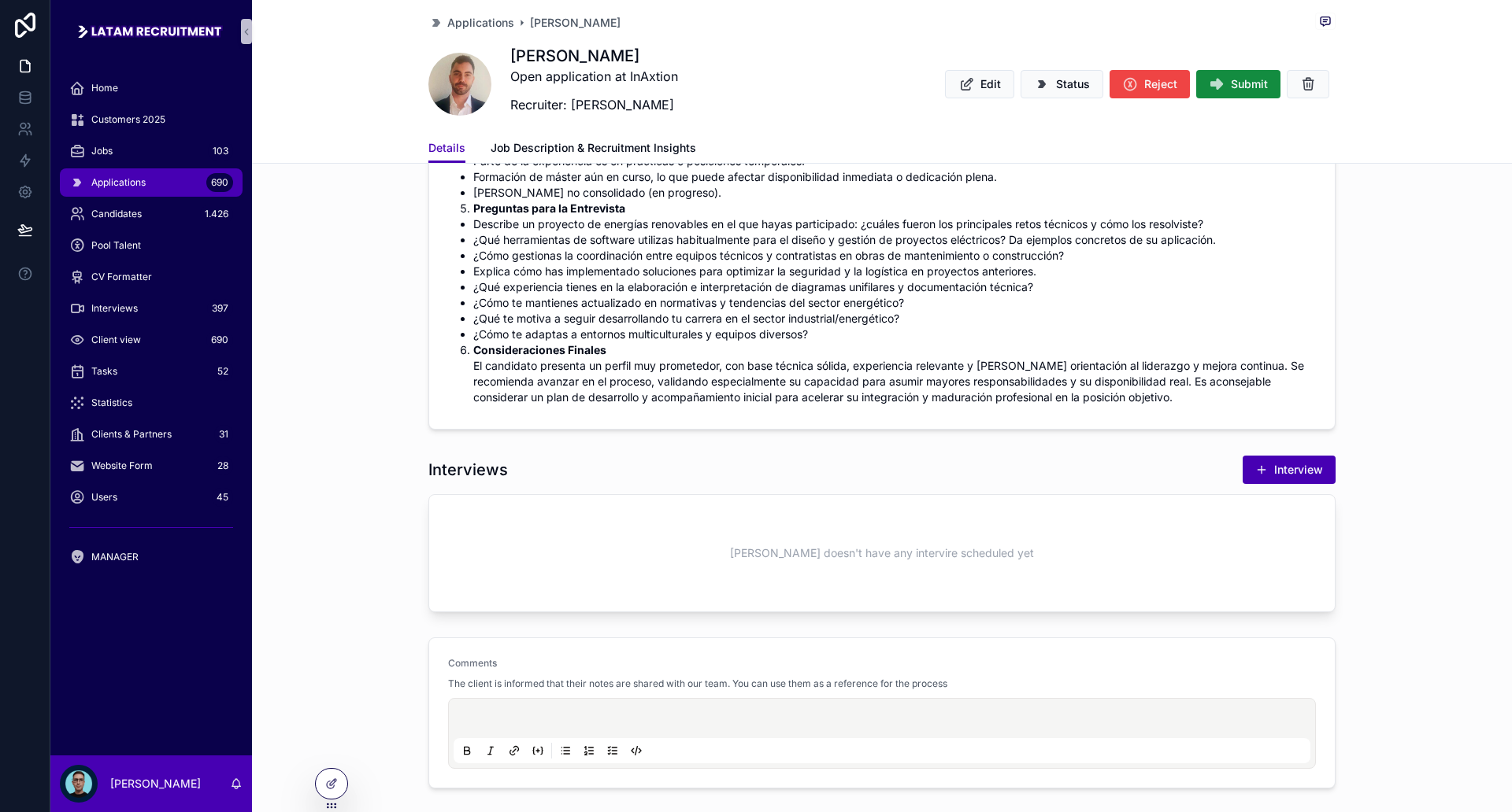
scroll to position [684, 0]
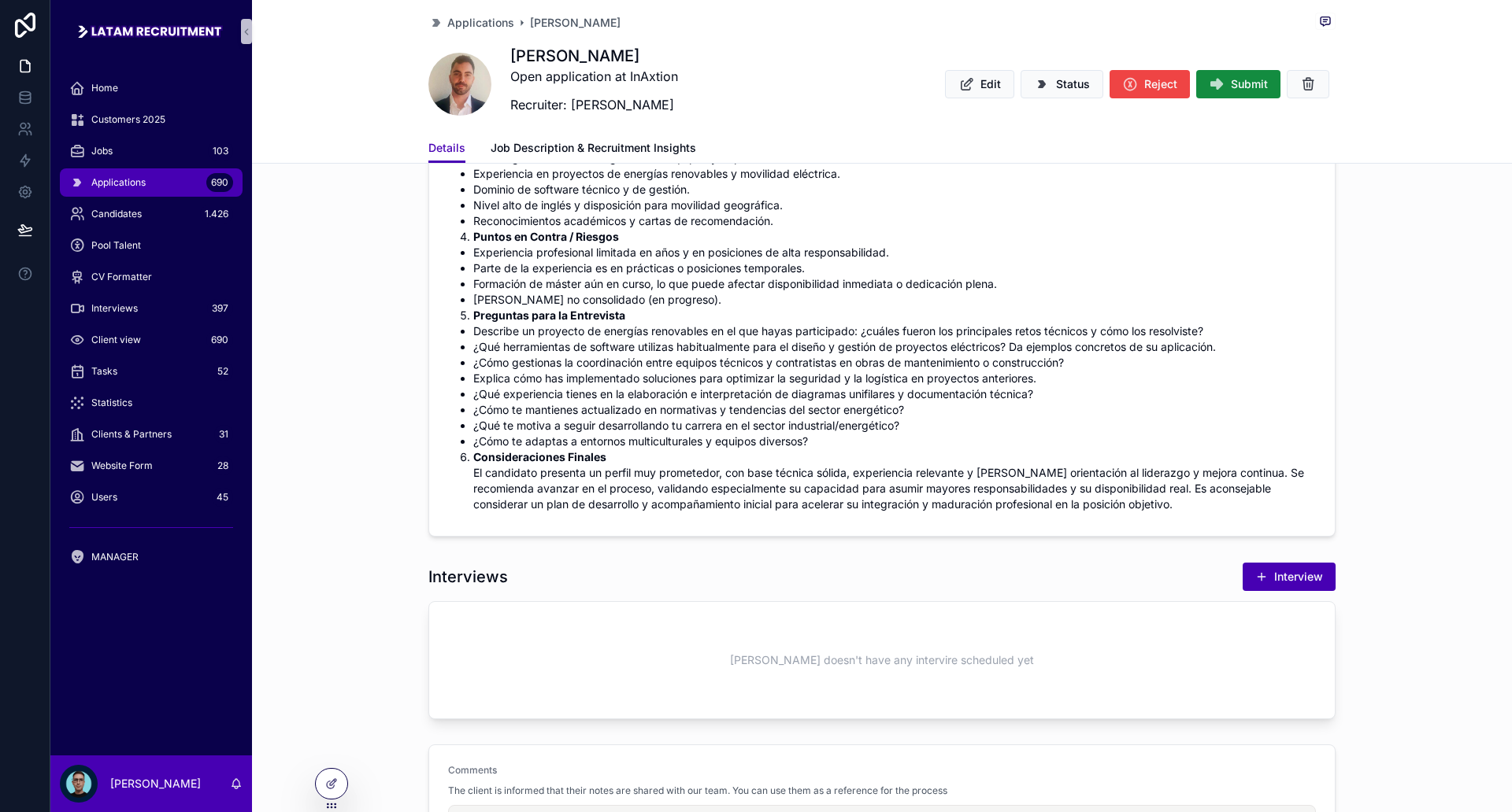
click at [375, 343] on div "Analisis IA Resumen del Candidato [PERSON_NAME] [PERSON_NAME] ingeniero eléctri…" at bounding box center [882, 223] width 1260 height 640
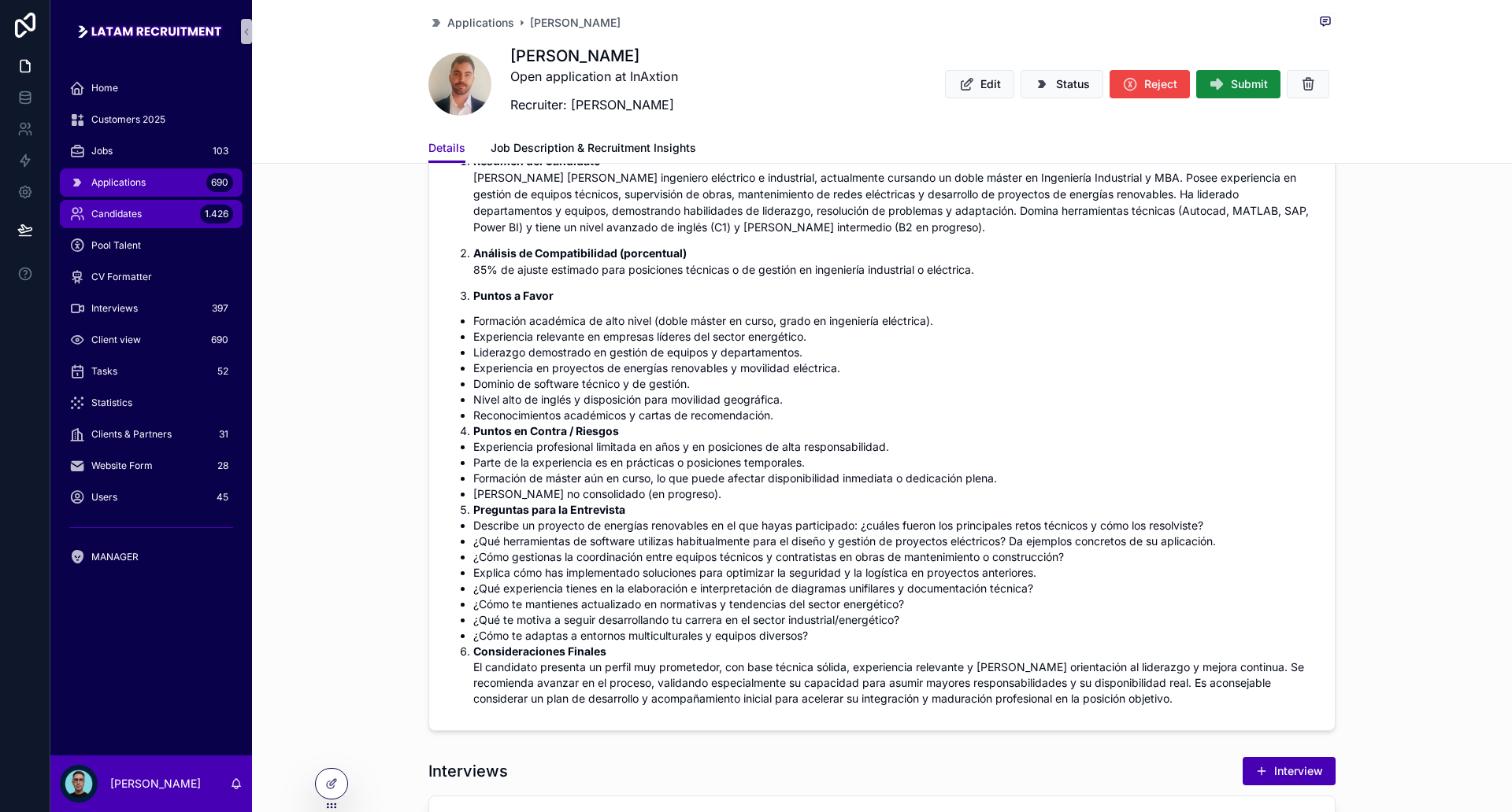
scroll to position [488, 0]
click at [158, 207] on div "Candidates 1.426" at bounding box center [151, 214] width 163 height 25
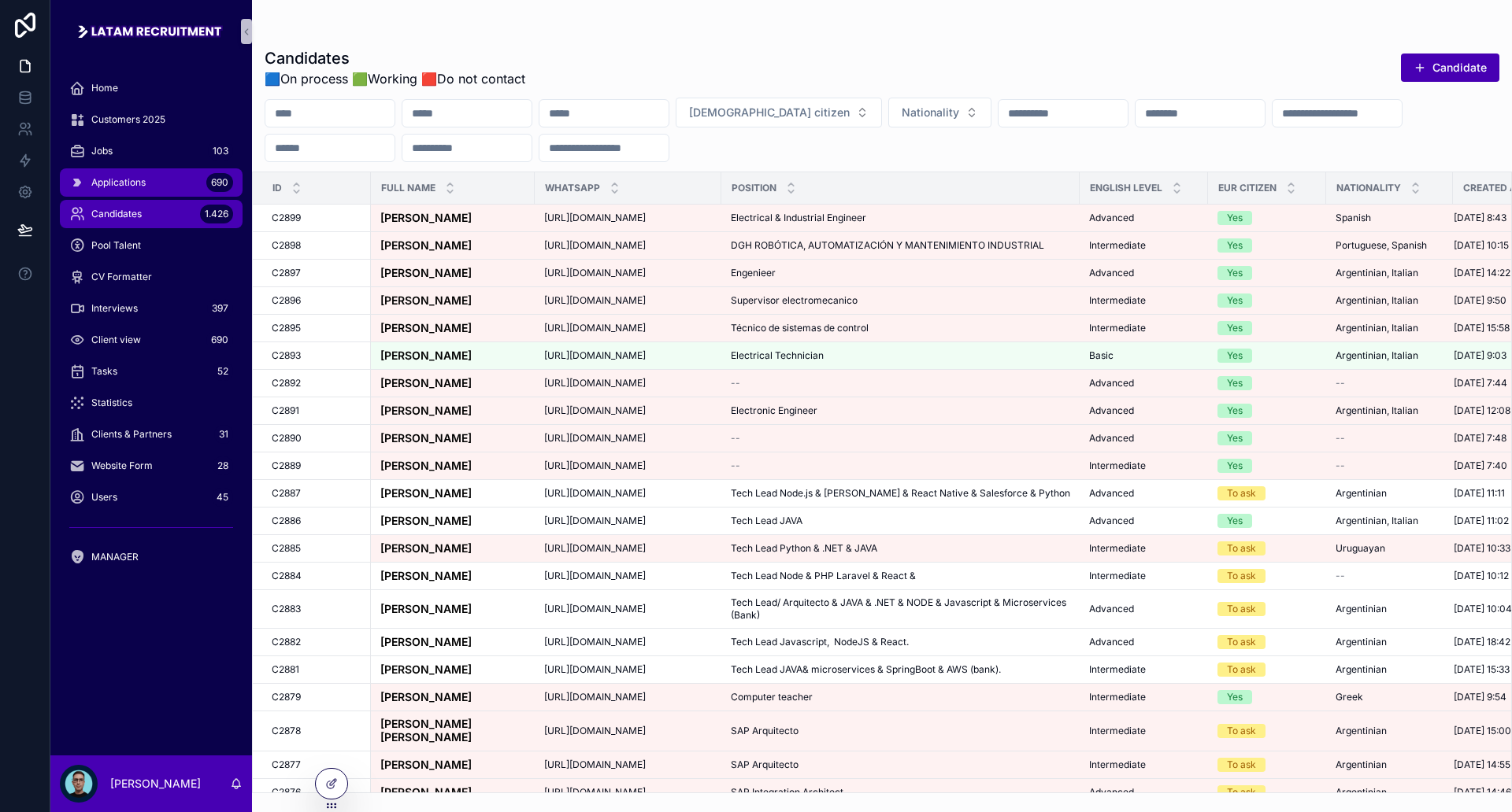
click at [160, 182] on div "Applications 690" at bounding box center [151, 182] width 163 height 25
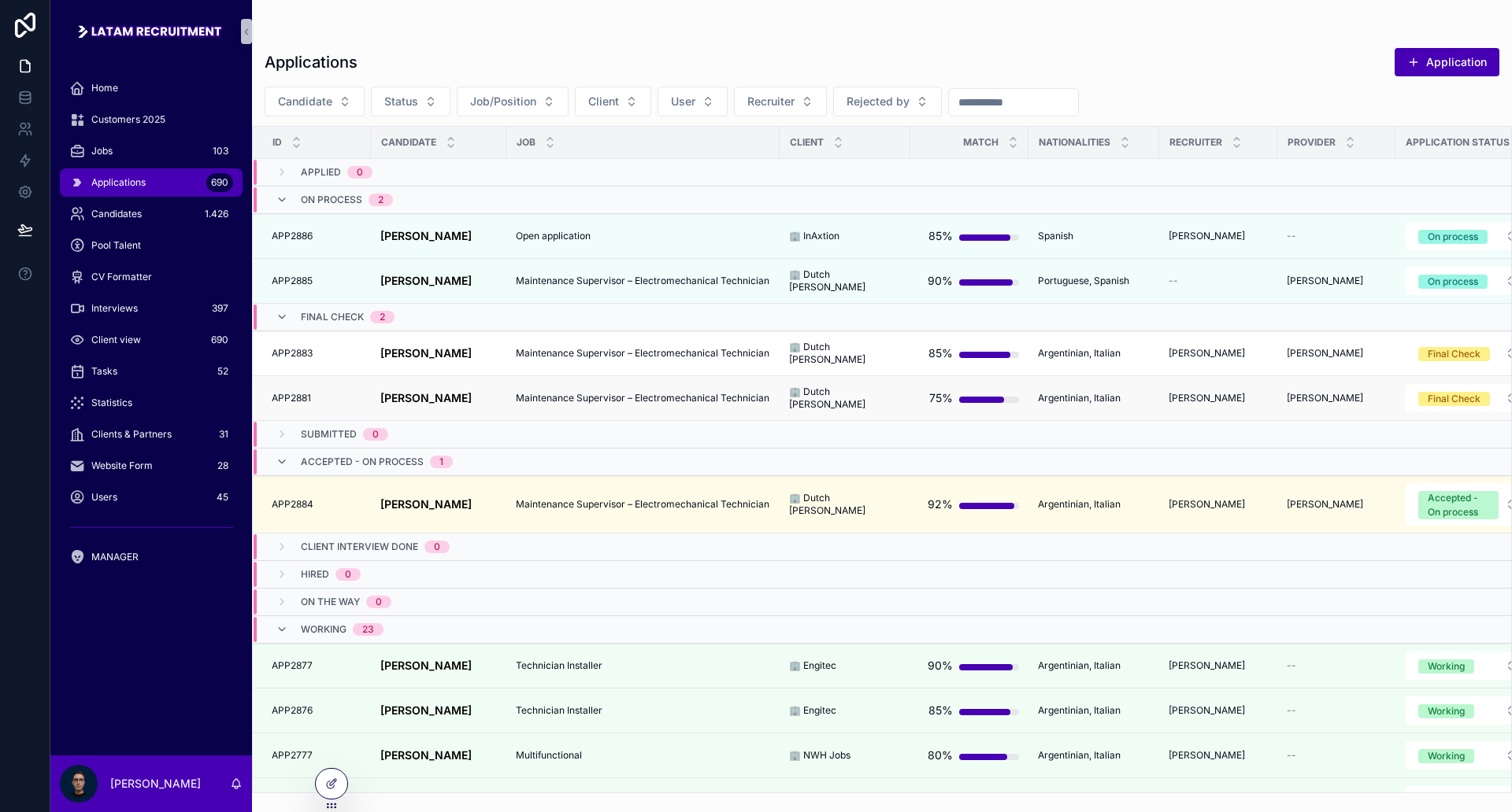
click at [480, 398] on div "[PERSON_NAME] [PERSON_NAME]" at bounding box center [438, 398] width 117 height 14
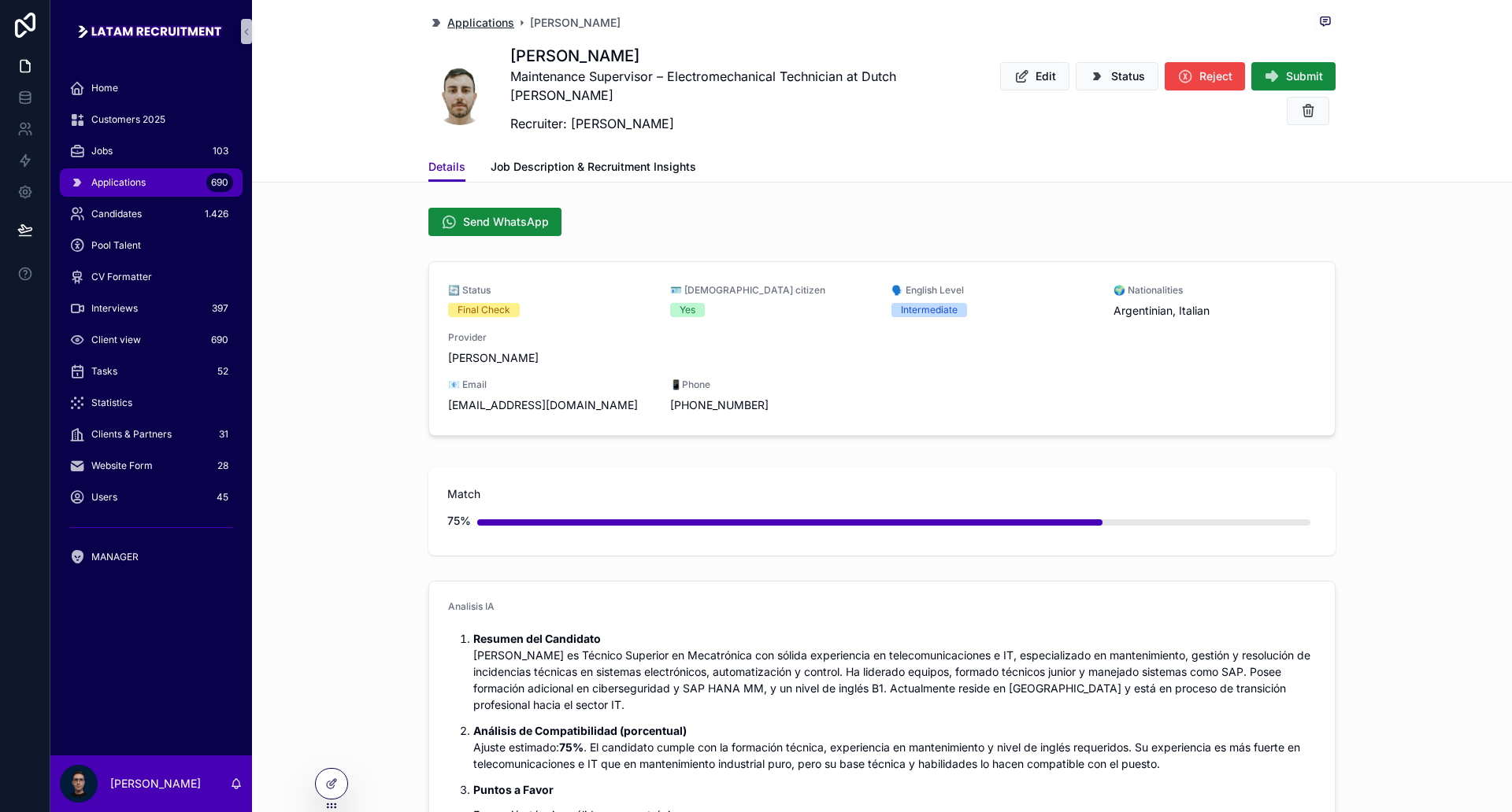
click at [452, 26] on span "Applications" at bounding box center [480, 22] width 67 height 16
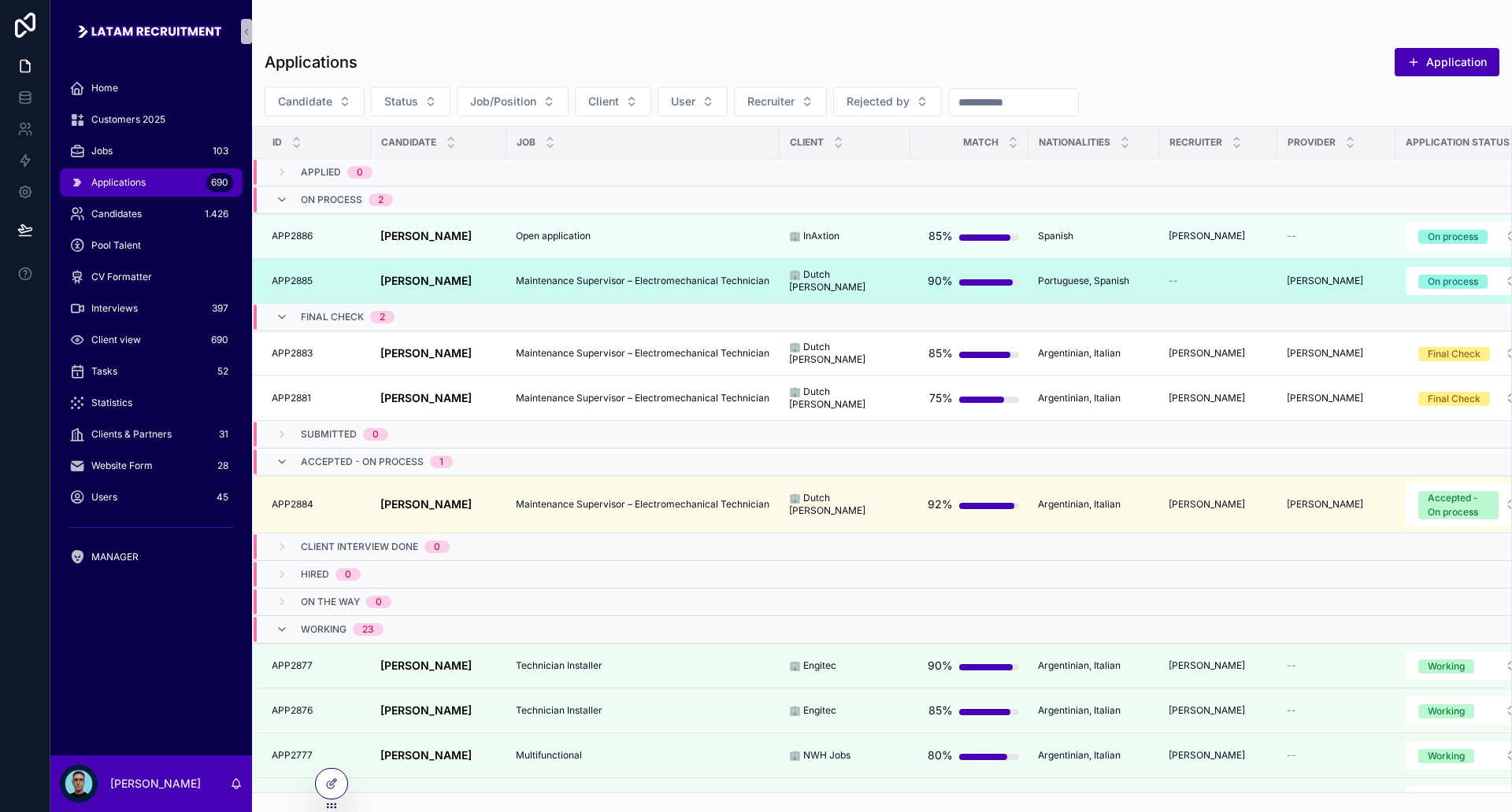
click at [1113, 283] on span "Portuguese, Spanish" at bounding box center [1084, 281] width 92 height 13
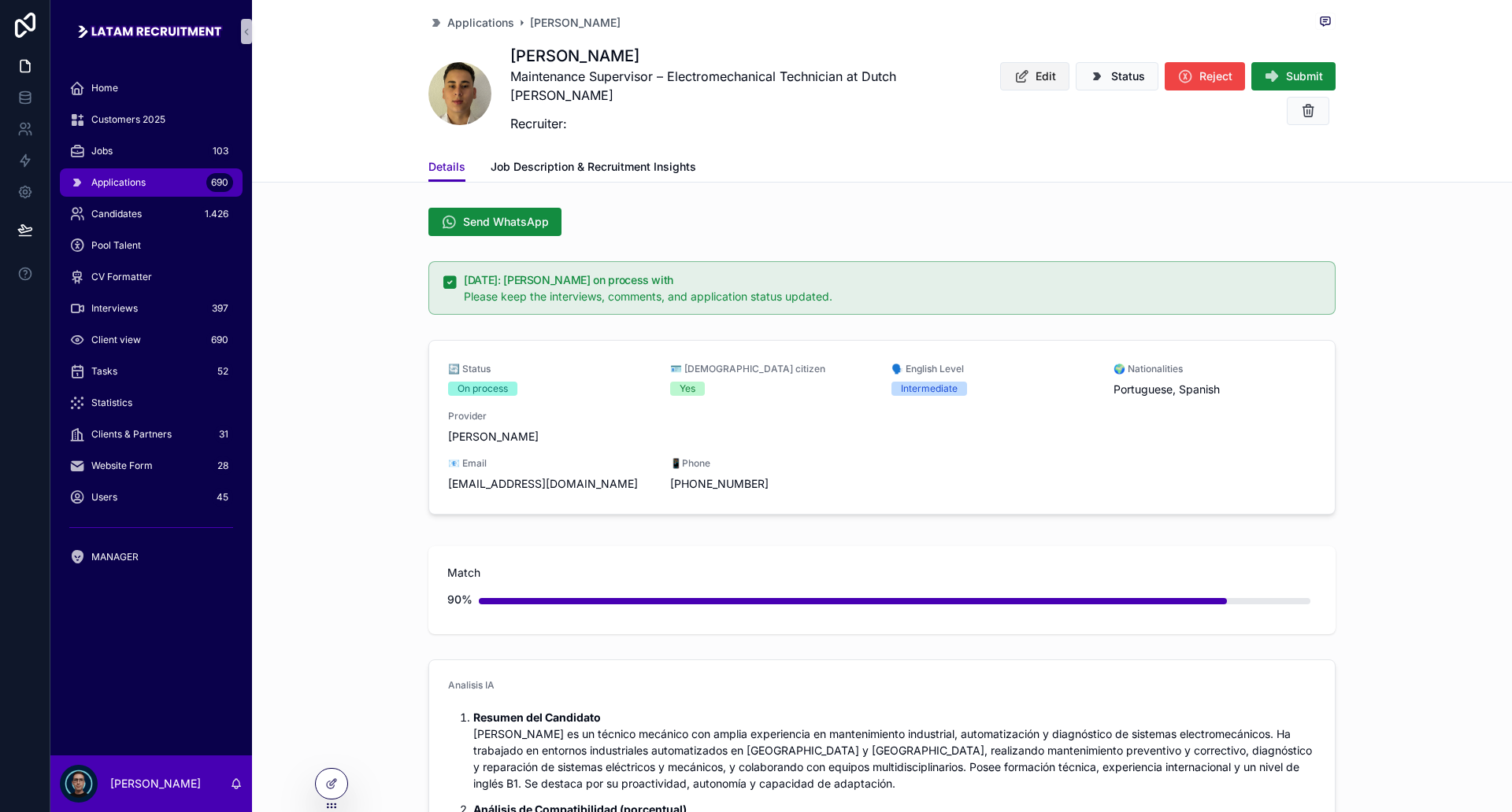
click at [1036, 71] on span "Edit" at bounding box center [1046, 76] width 20 height 16
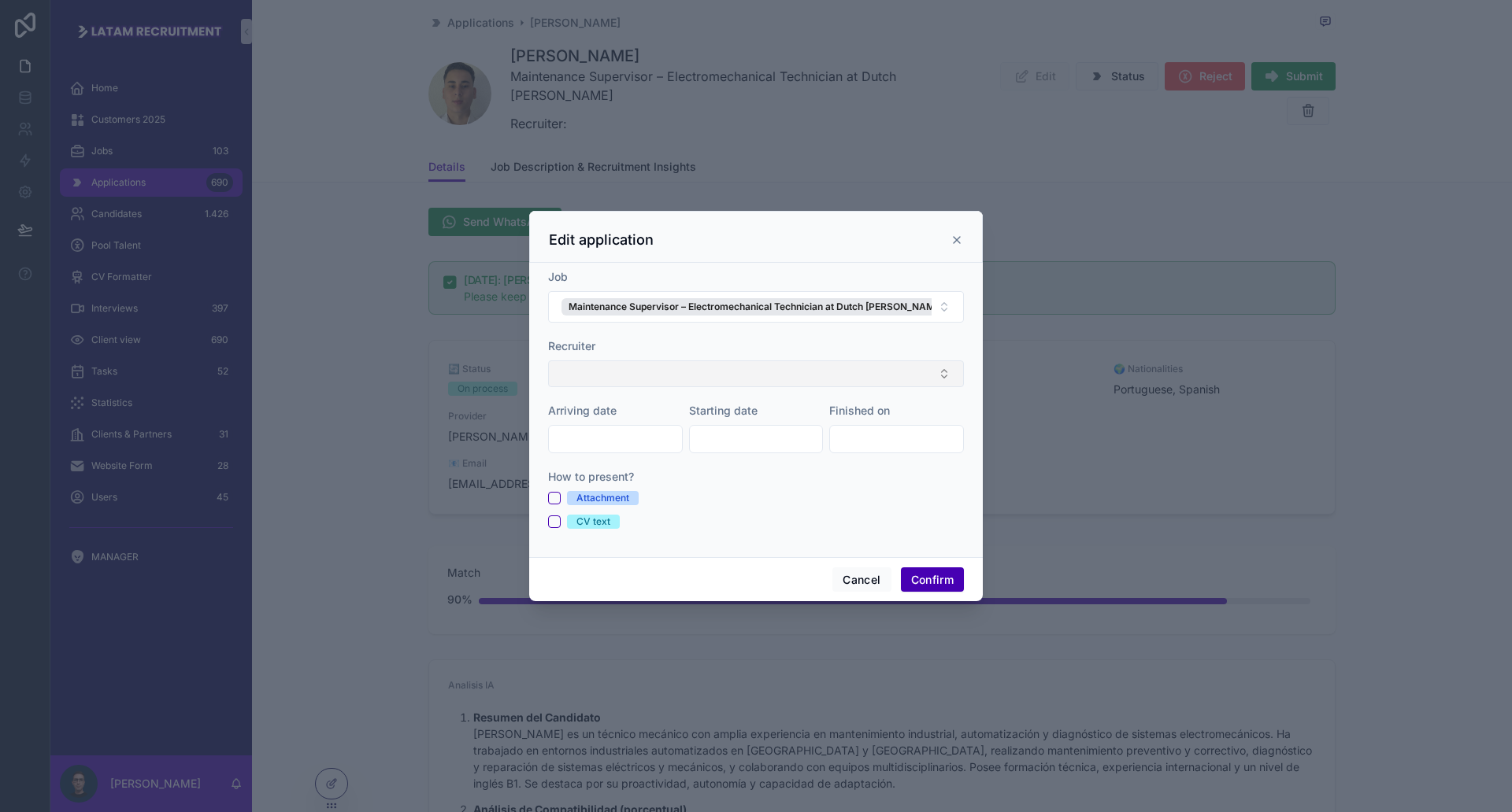
click at [653, 373] on button "Select Button" at bounding box center [756, 373] width 416 height 27
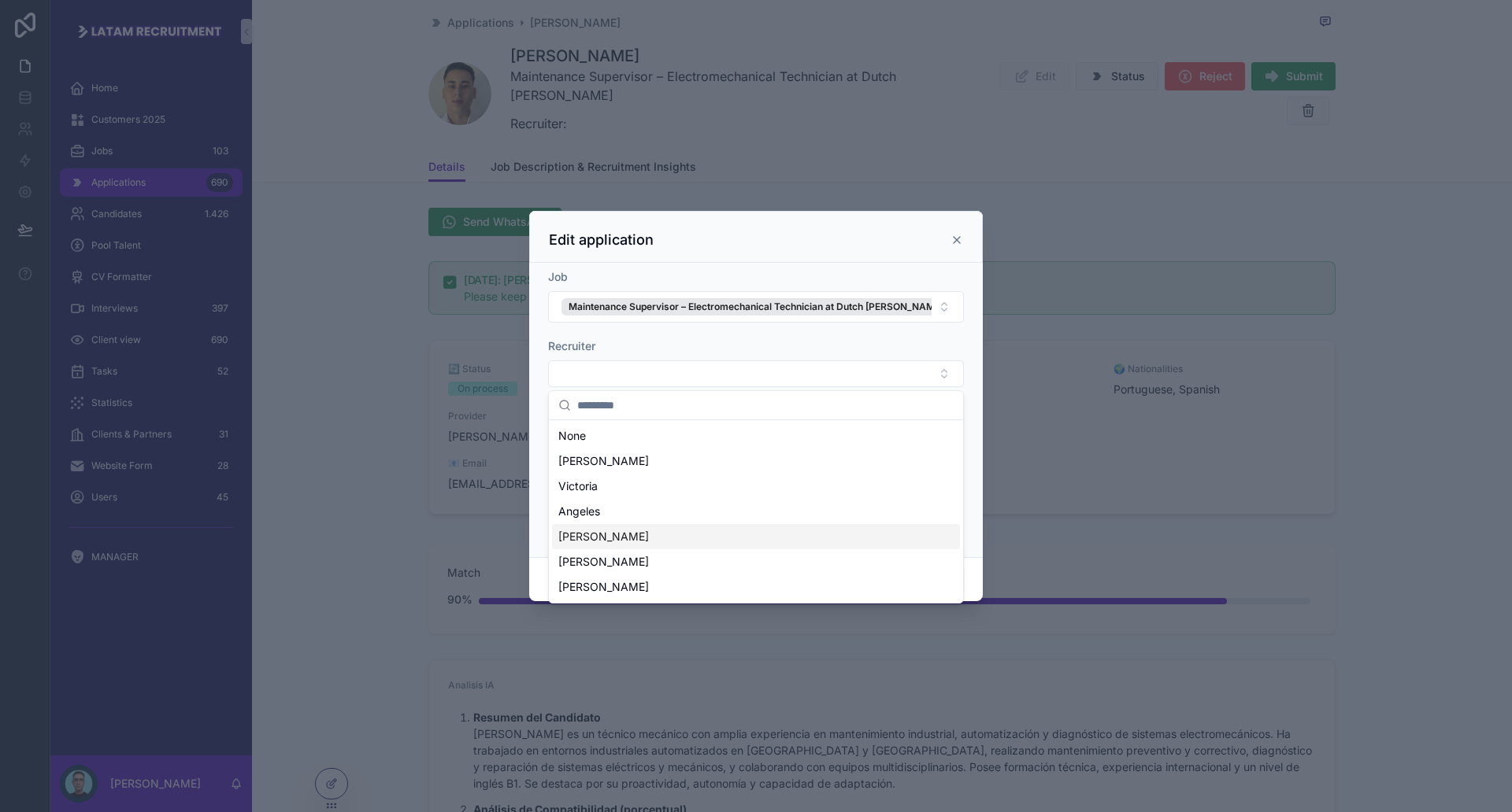
click at [623, 528] on div "[PERSON_NAME]" at bounding box center [756, 536] width 408 height 25
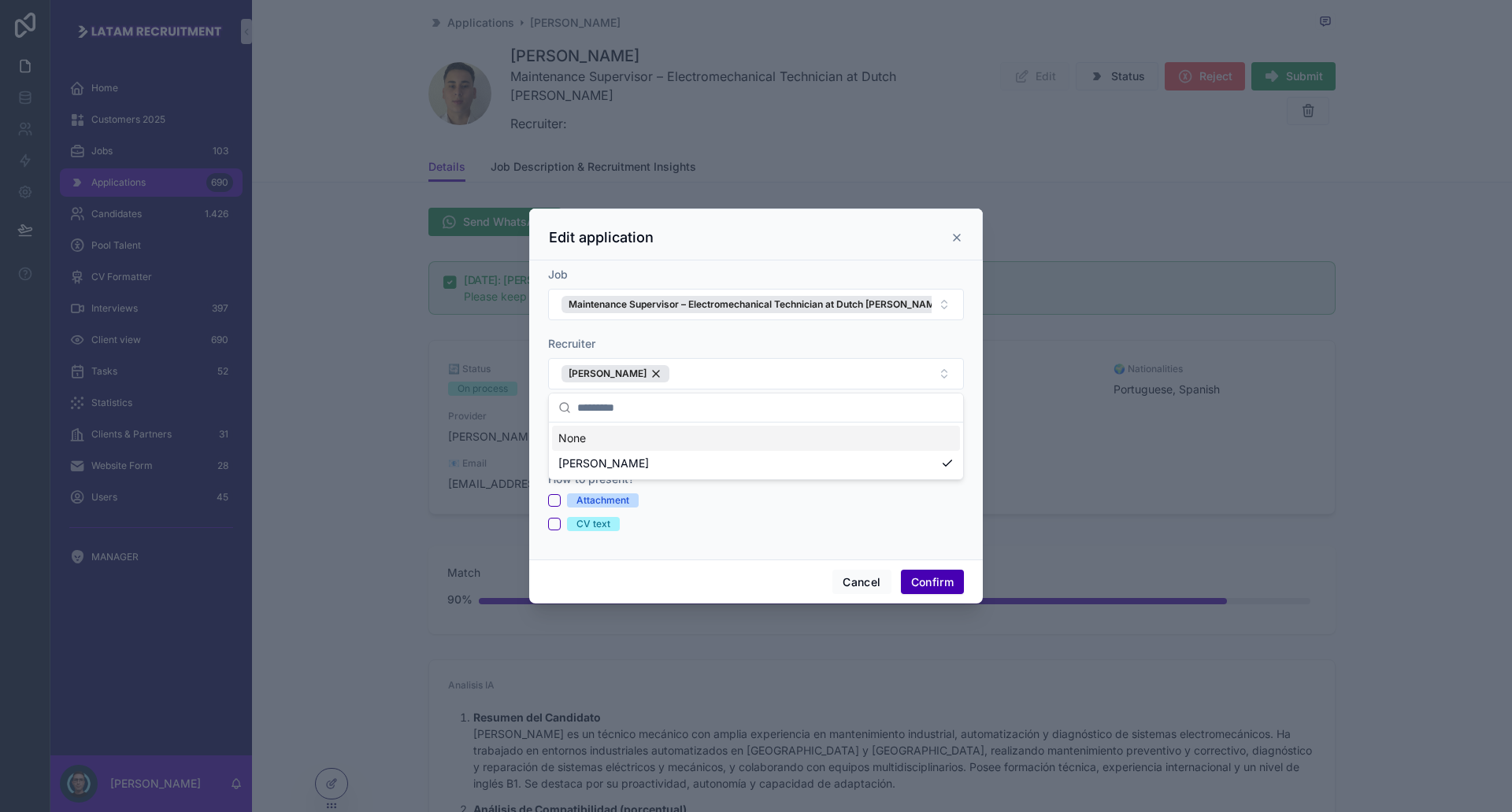
click at [830, 340] on div "Recruiter" at bounding box center [756, 343] width 416 height 16
click at [924, 578] on button "Confirm" at bounding box center [932, 582] width 63 height 25
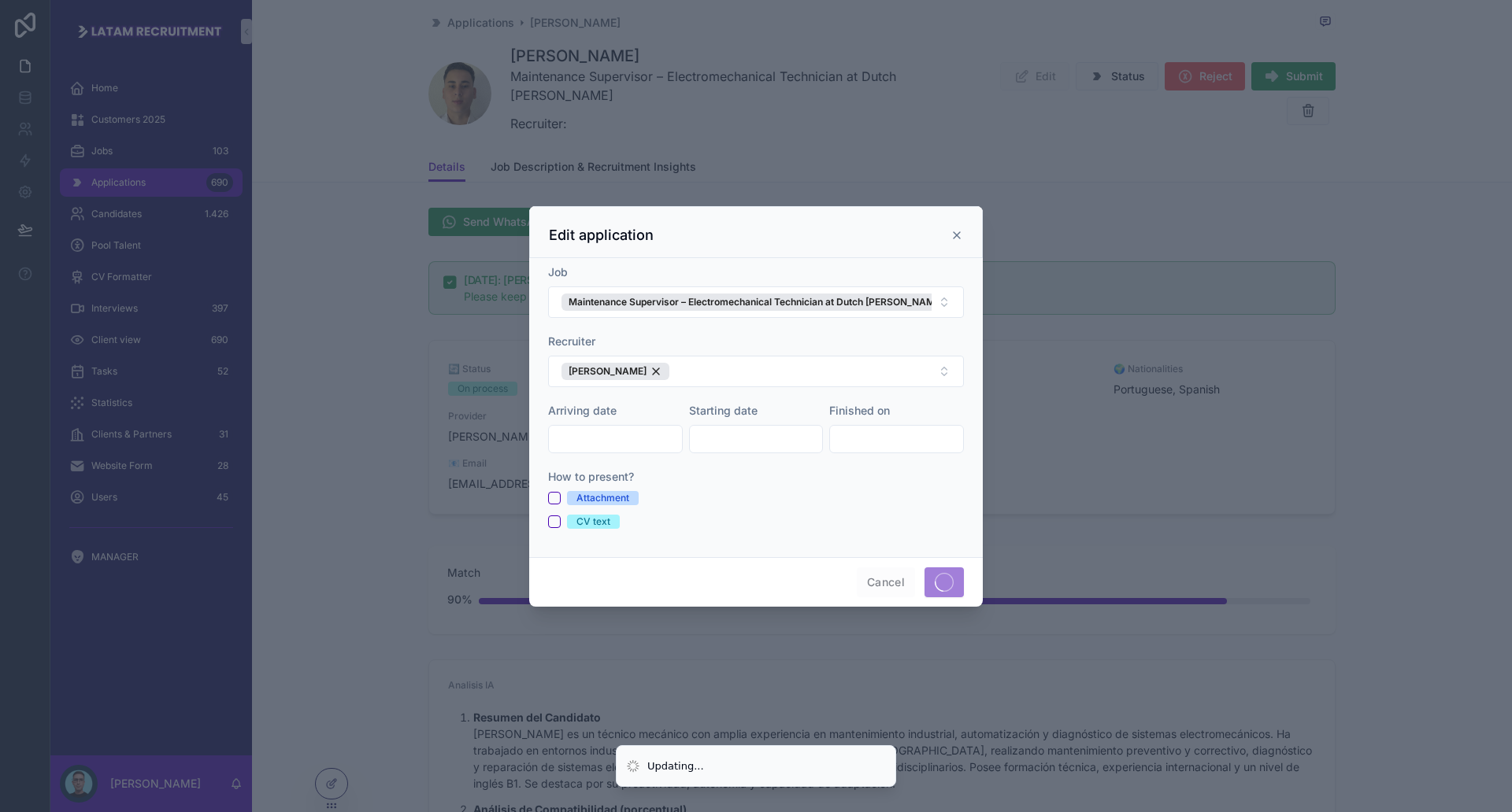
click at [1471, 470] on div at bounding box center [756, 406] width 1512 height 812
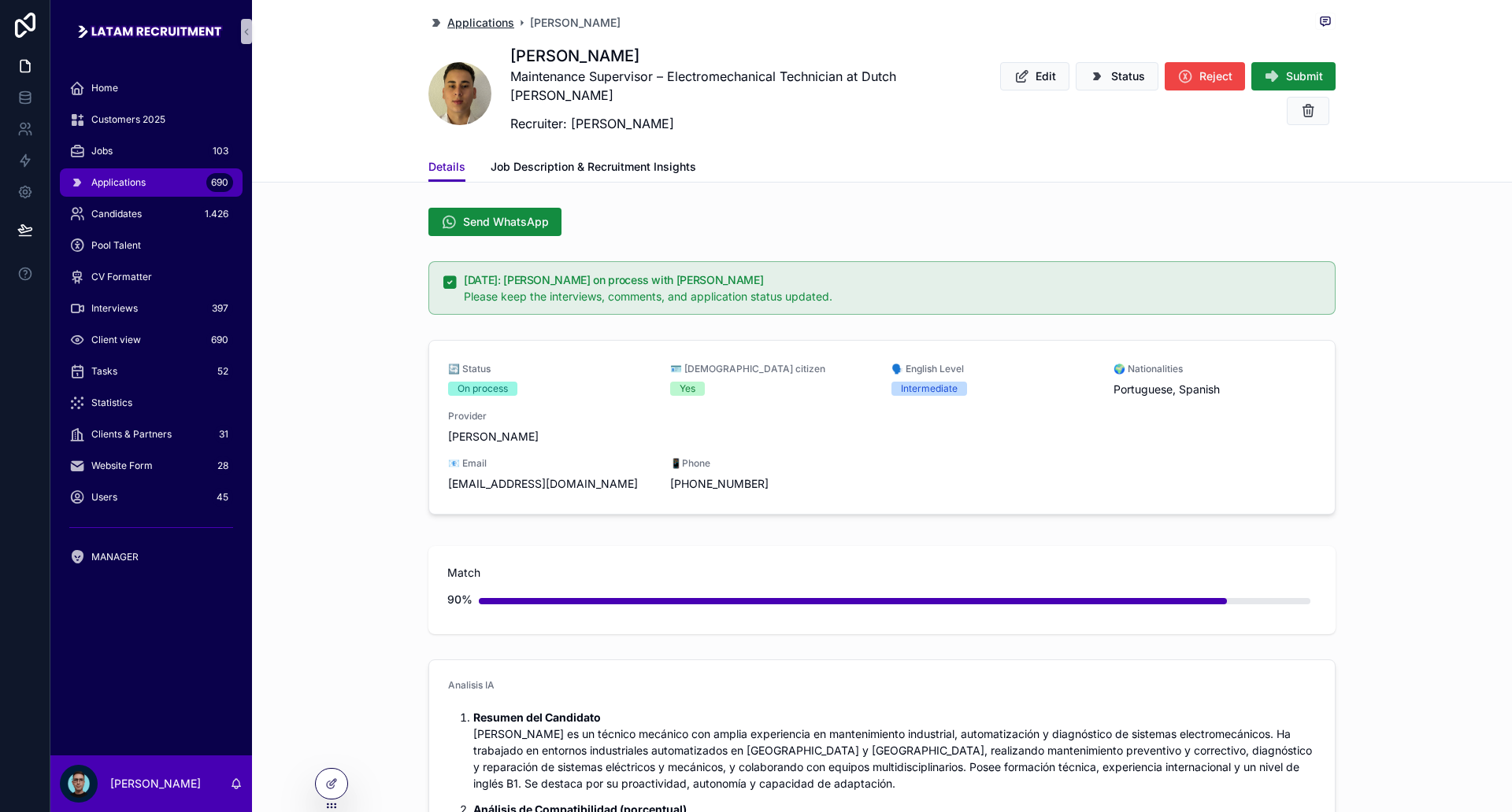
click at [474, 24] on span "Applications" at bounding box center [480, 22] width 67 height 16
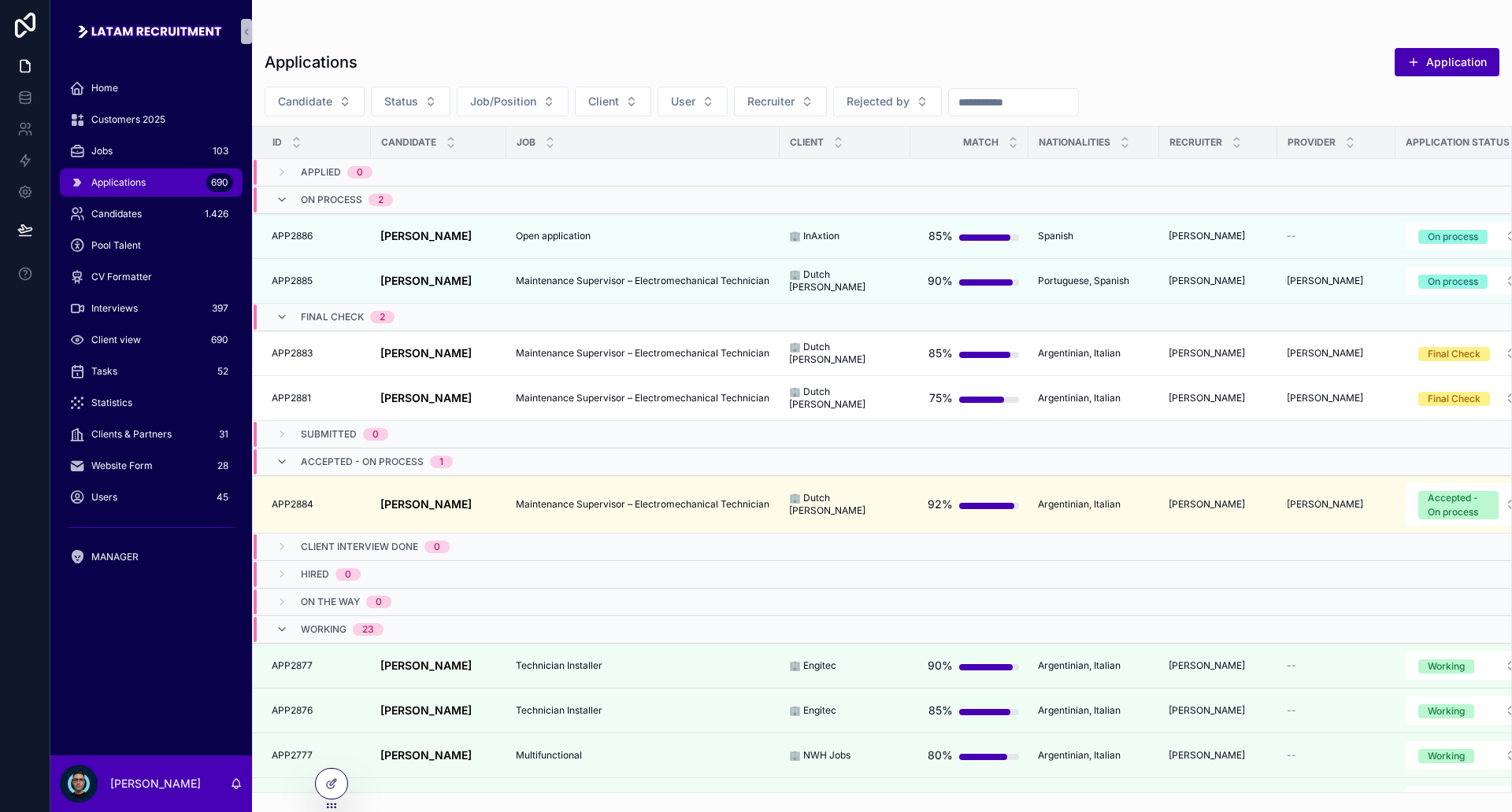
click at [736, 42] on div "Applications Application Candidate Status Job/Position Client User Recruiter Re…" at bounding box center [882, 416] width 1260 height 756
click at [630, 36] on div "scrollable content" at bounding box center [881, 31] width 1235 height 13
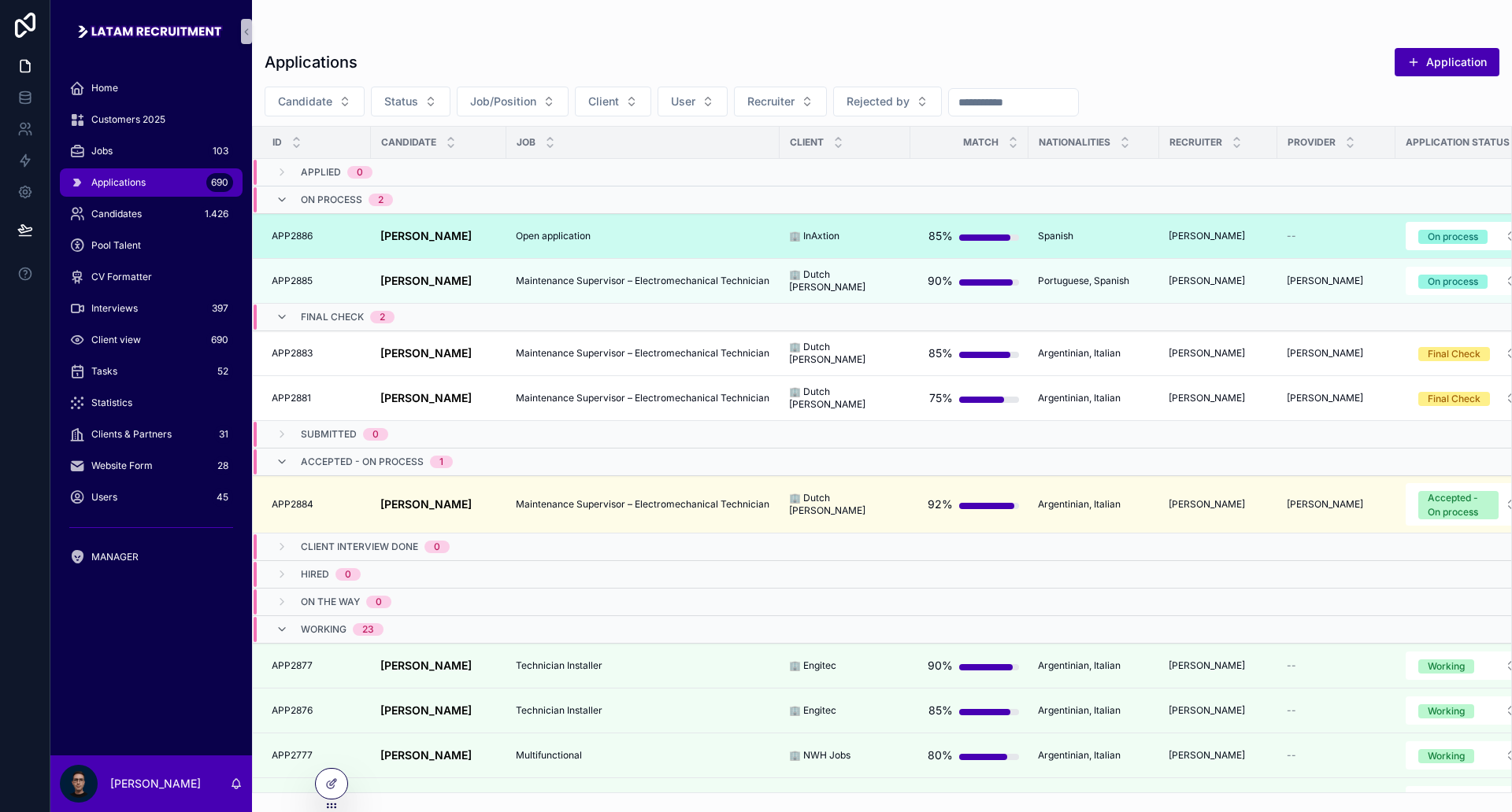
click at [540, 237] on span "Open application" at bounding box center [553, 236] width 74 height 13
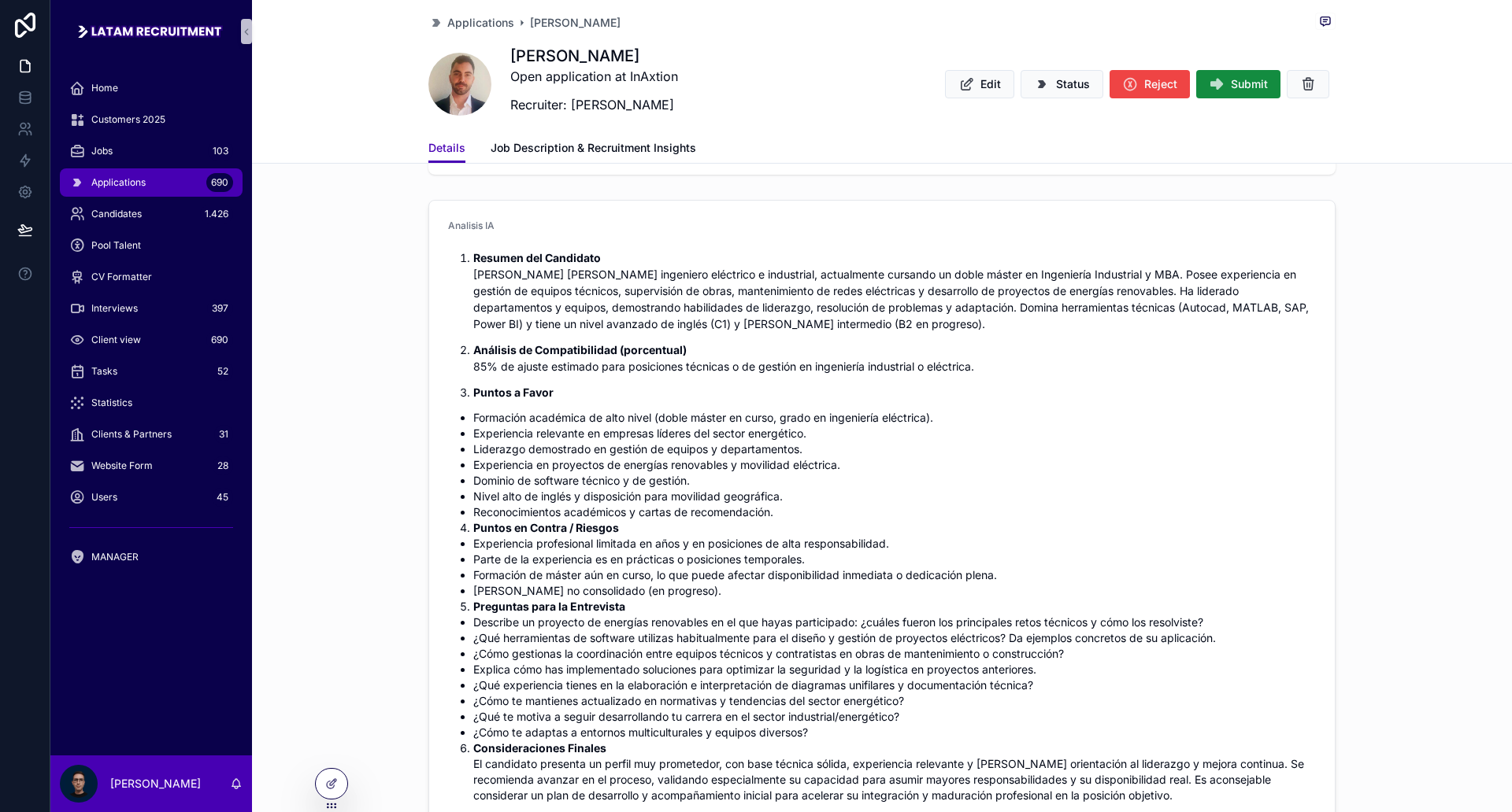
scroll to position [492, 0]
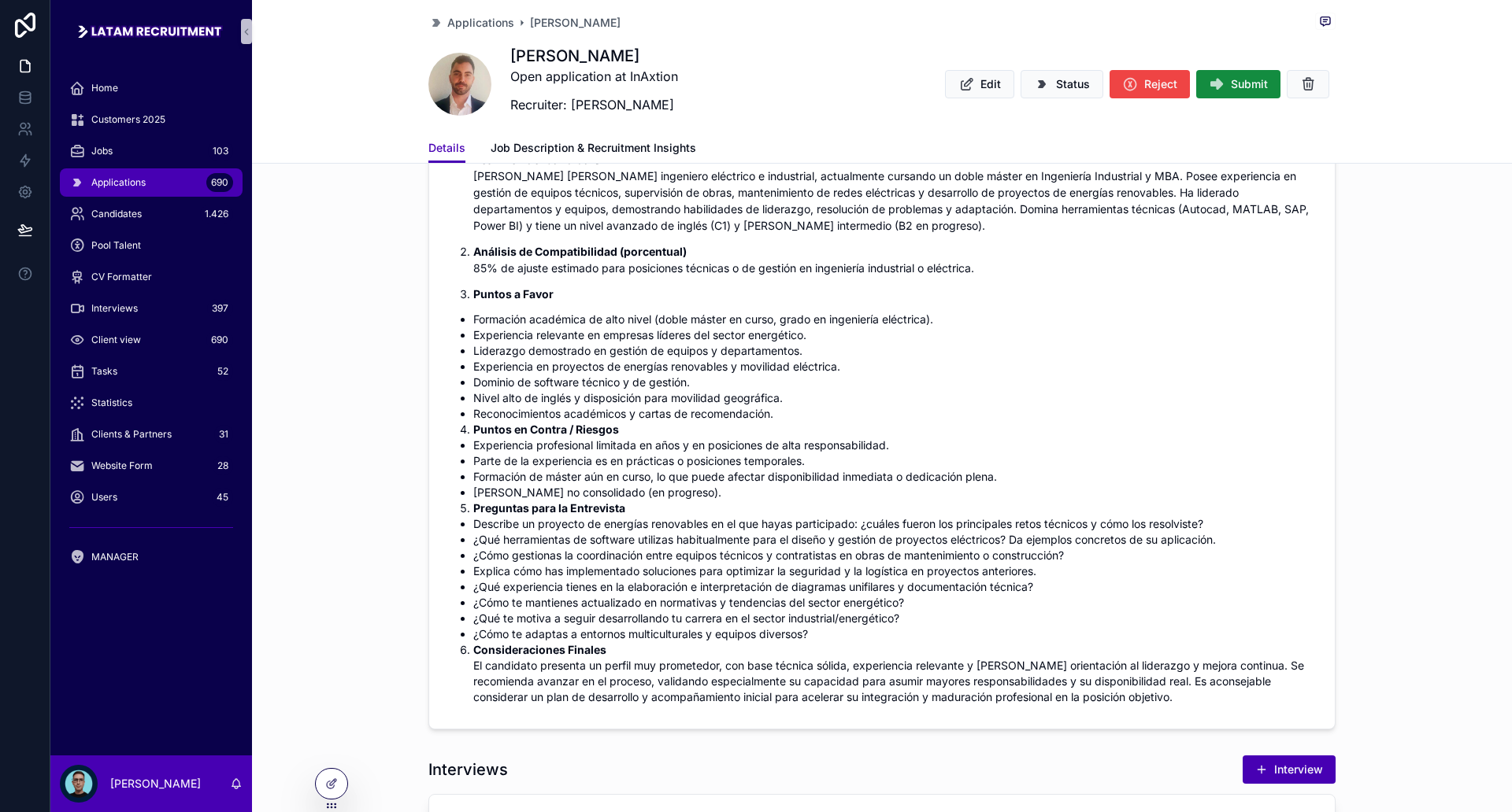
click at [939, 350] on li "Liderazgo demostrado en gestión de equipos y departamentos." at bounding box center [895, 350] width 843 height 16
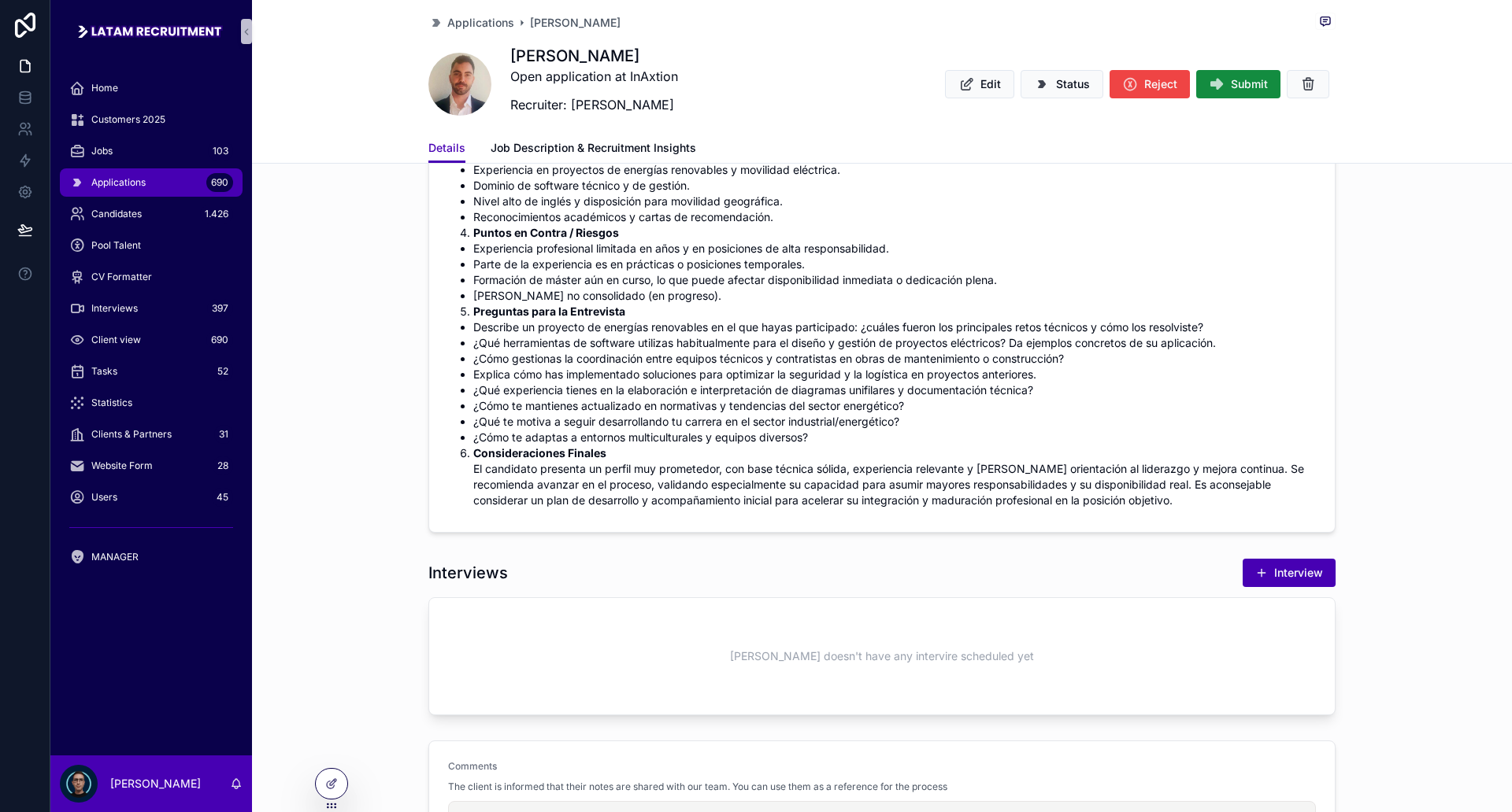
scroll to position [885, 0]
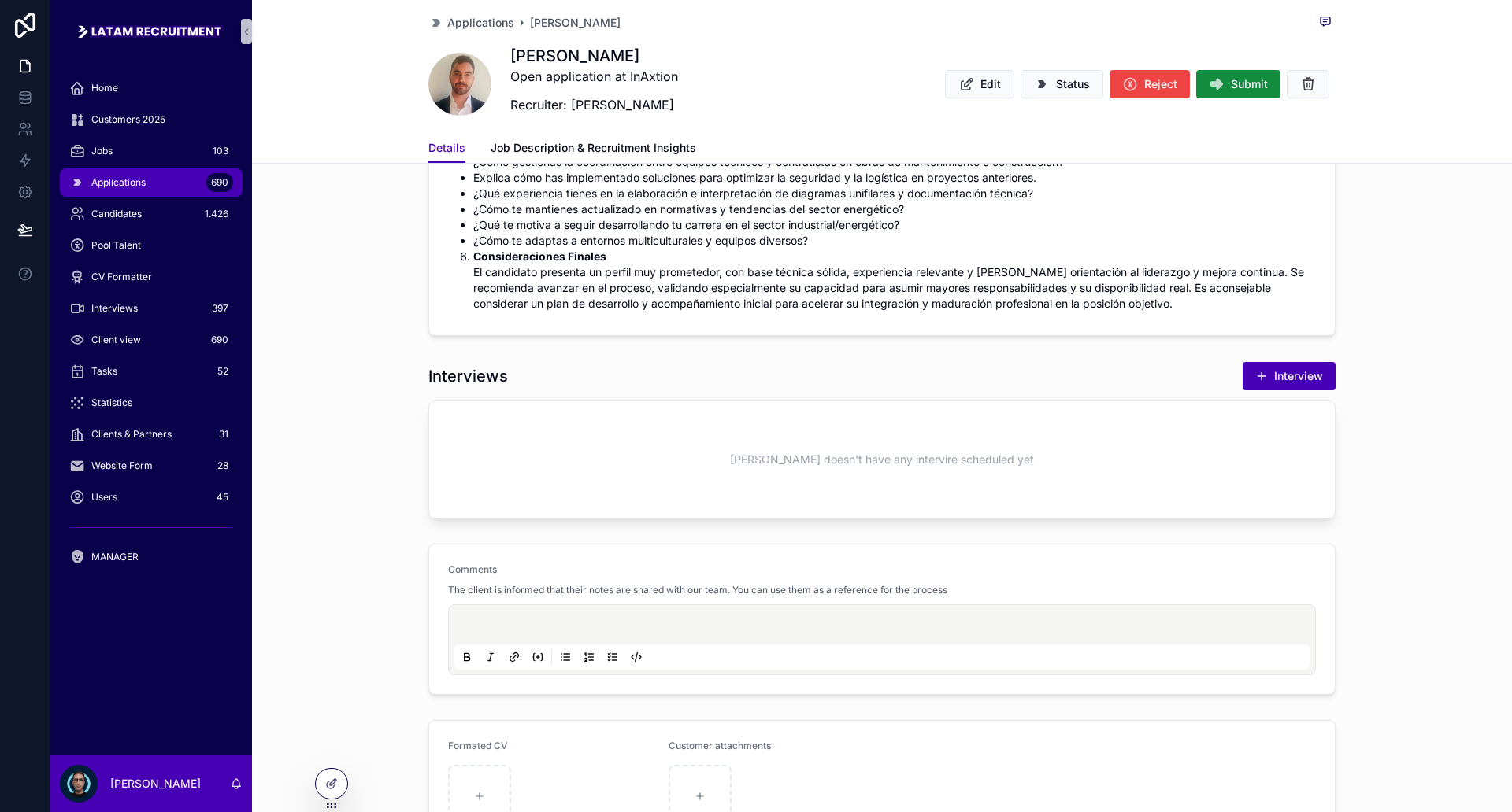
click at [386, 476] on div "Interviews Interview [PERSON_NAME] doesn't have any intervire scheduled yet" at bounding box center [882, 439] width 1260 height 170
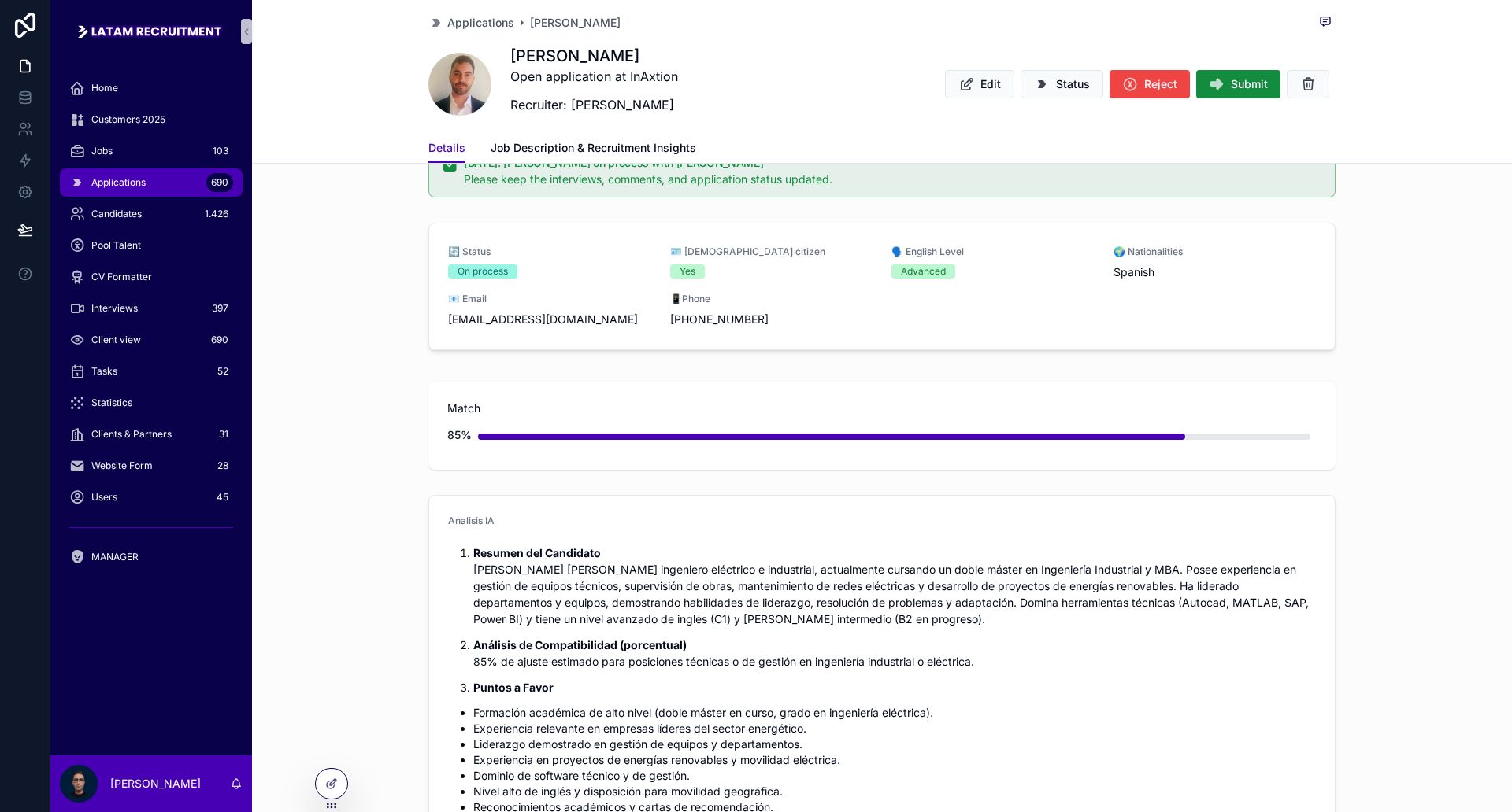
scroll to position [0, 0]
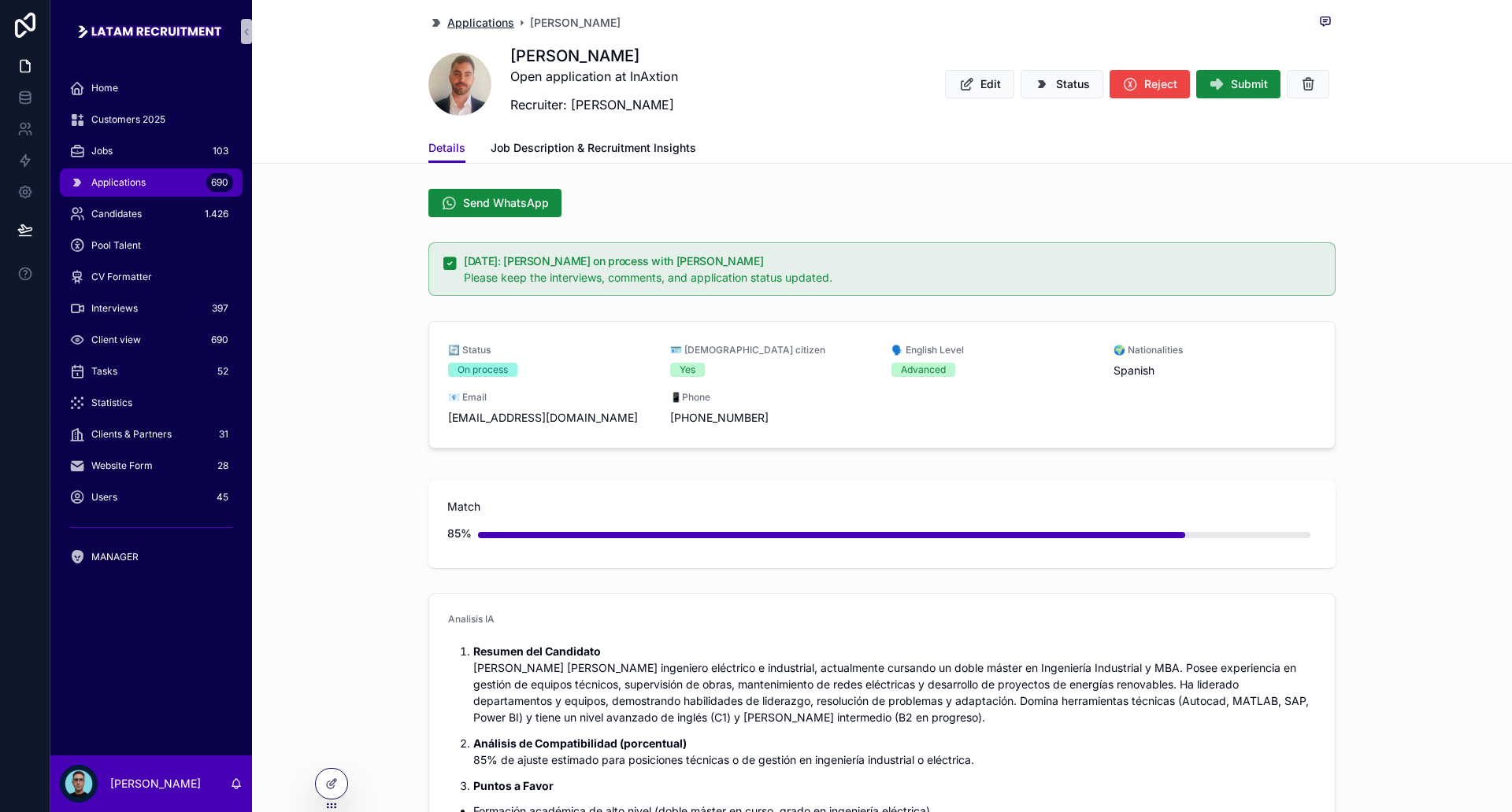
click at [480, 15] on span "Applications" at bounding box center [480, 22] width 67 height 16
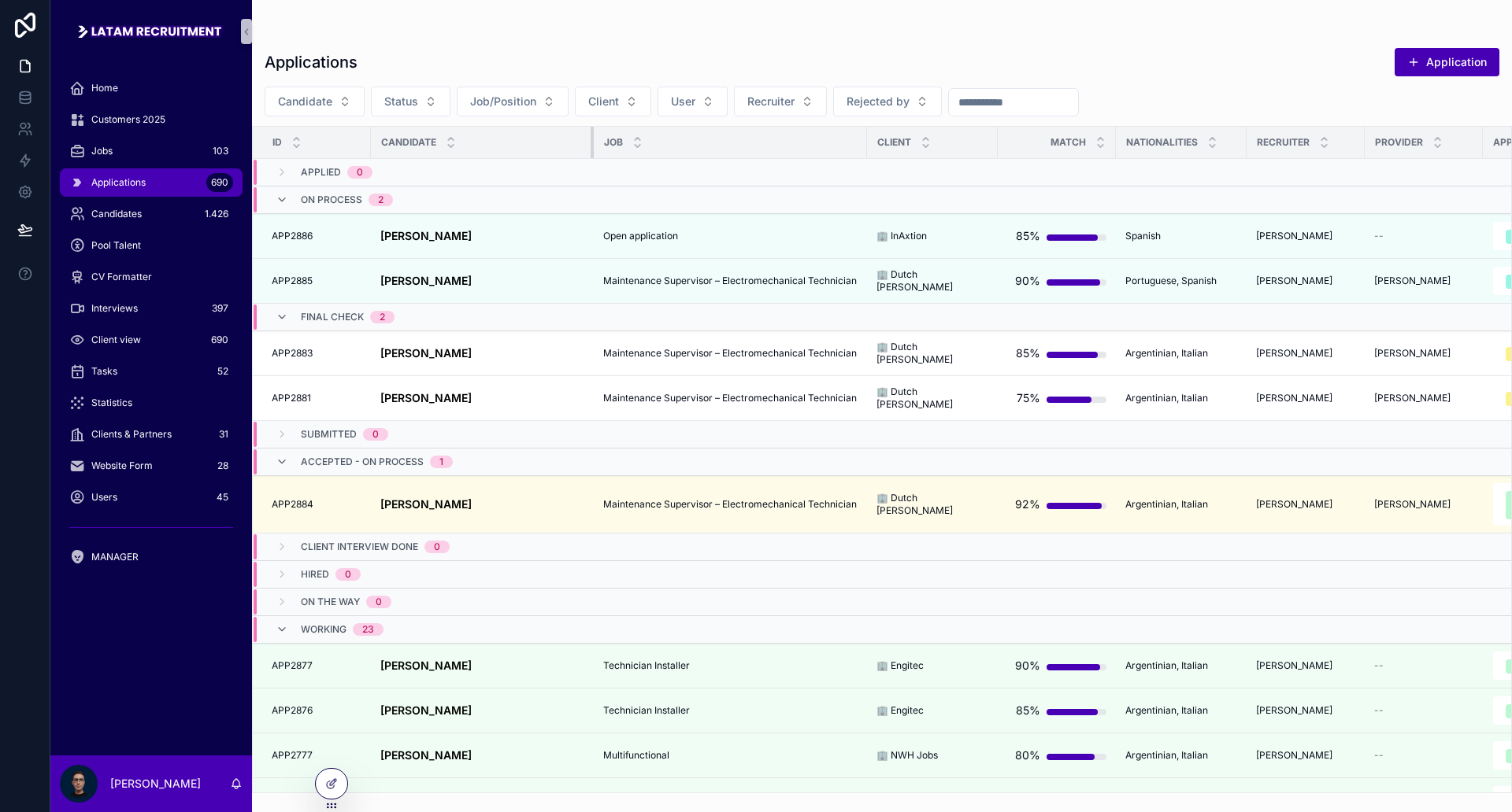
drag, startPoint x: 505, startPoint y: 137, endPoint x: 605, endPoint y: 141, distance: 100.1
click at [605, 141] on tr "id Candidate Job client Match Nationalities Recruiter Provider Application stat…" at bounding box center [1000, 142] width 1495 height 32
click at [856, 43] on div "Applications Application Candidate Status Job/Position Client User Recruiter Re…" at bounding box center [882, 416] width 1260 height 756
